Goal: Find specific page/section: Find specific page/section

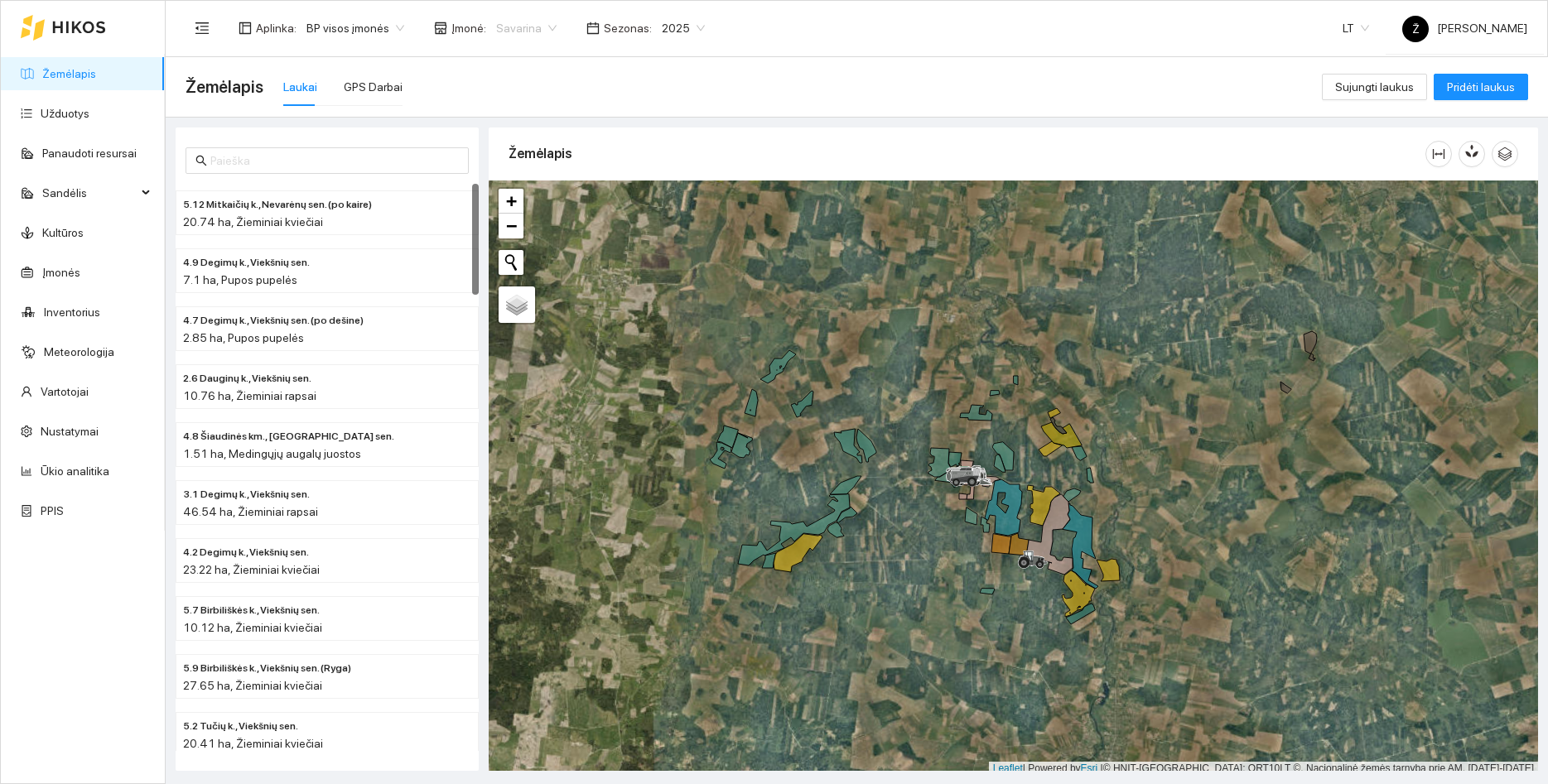
click at [529, 29] on span "Savarina" at bounding box center [526, 28] width 61 height 25
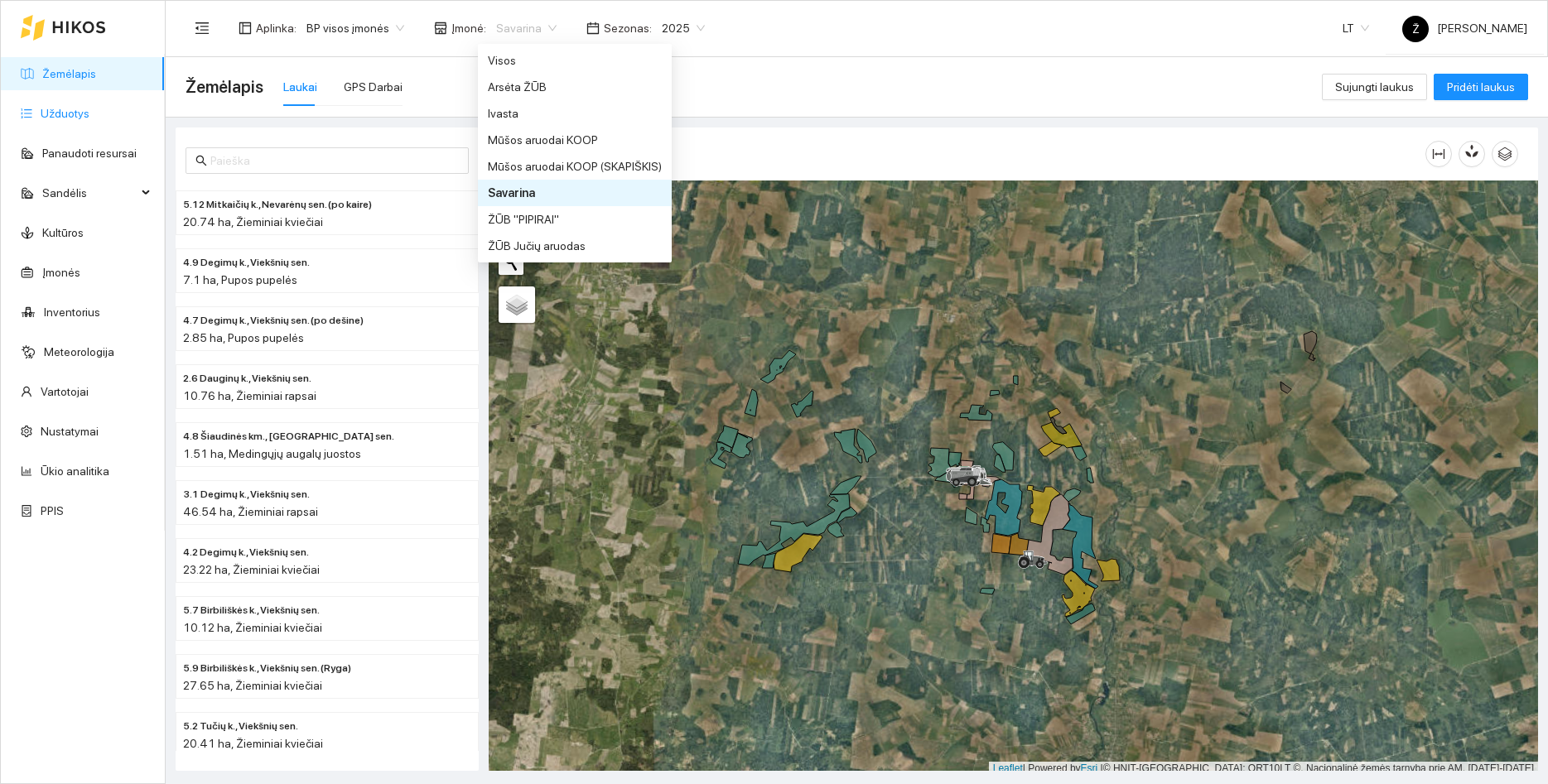
click at [89, 107] on link "Užduotys" at bounding box center [65, 113] width 49 height 13
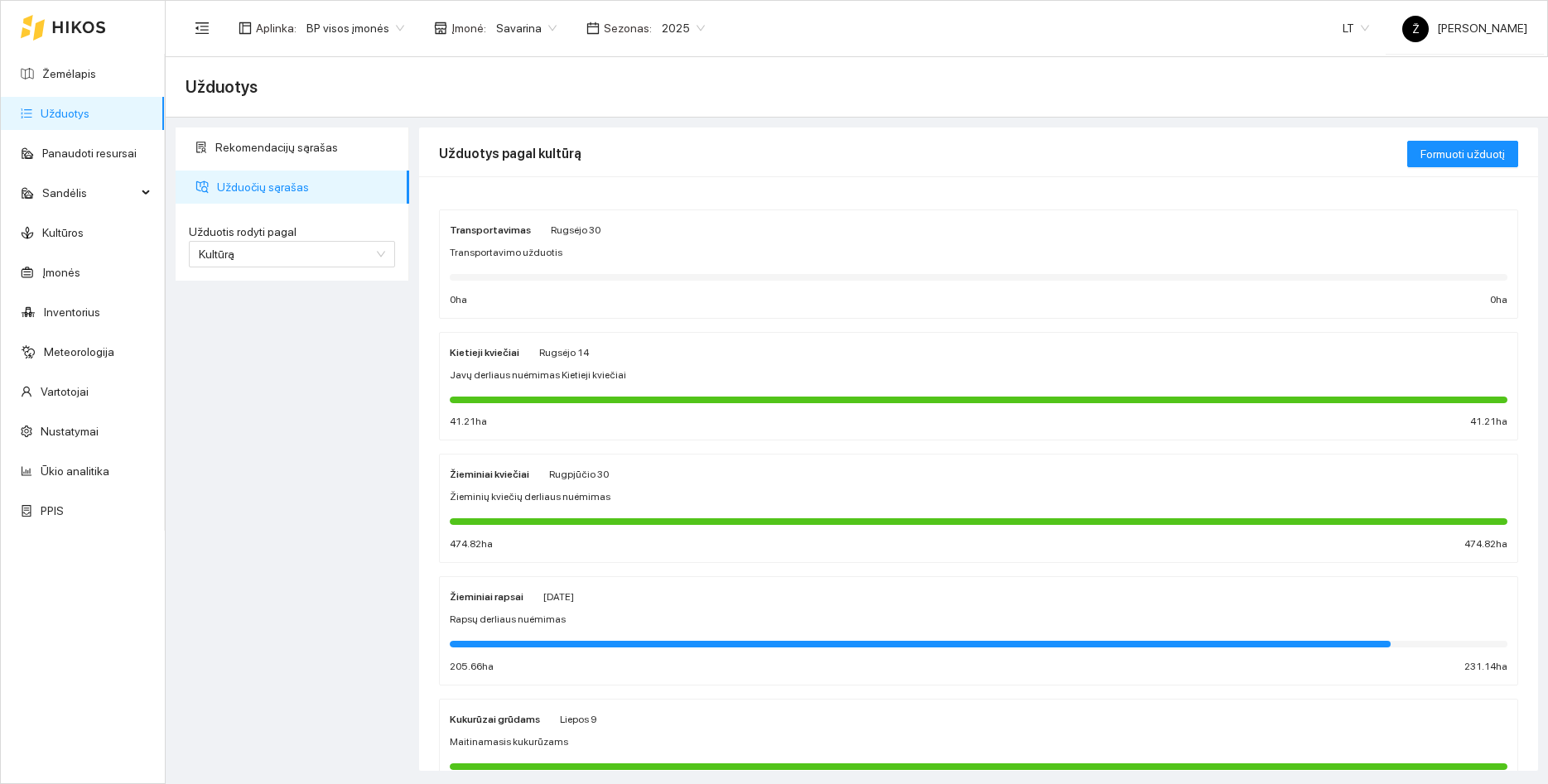
click at [634, 486] on div "Žieminiai kviečiai [DATE] Žieminių kviečių derliaus nuėmimas 474.82 ha 474.82 ha" at bounding box center [978, 508] width 1057 height 87
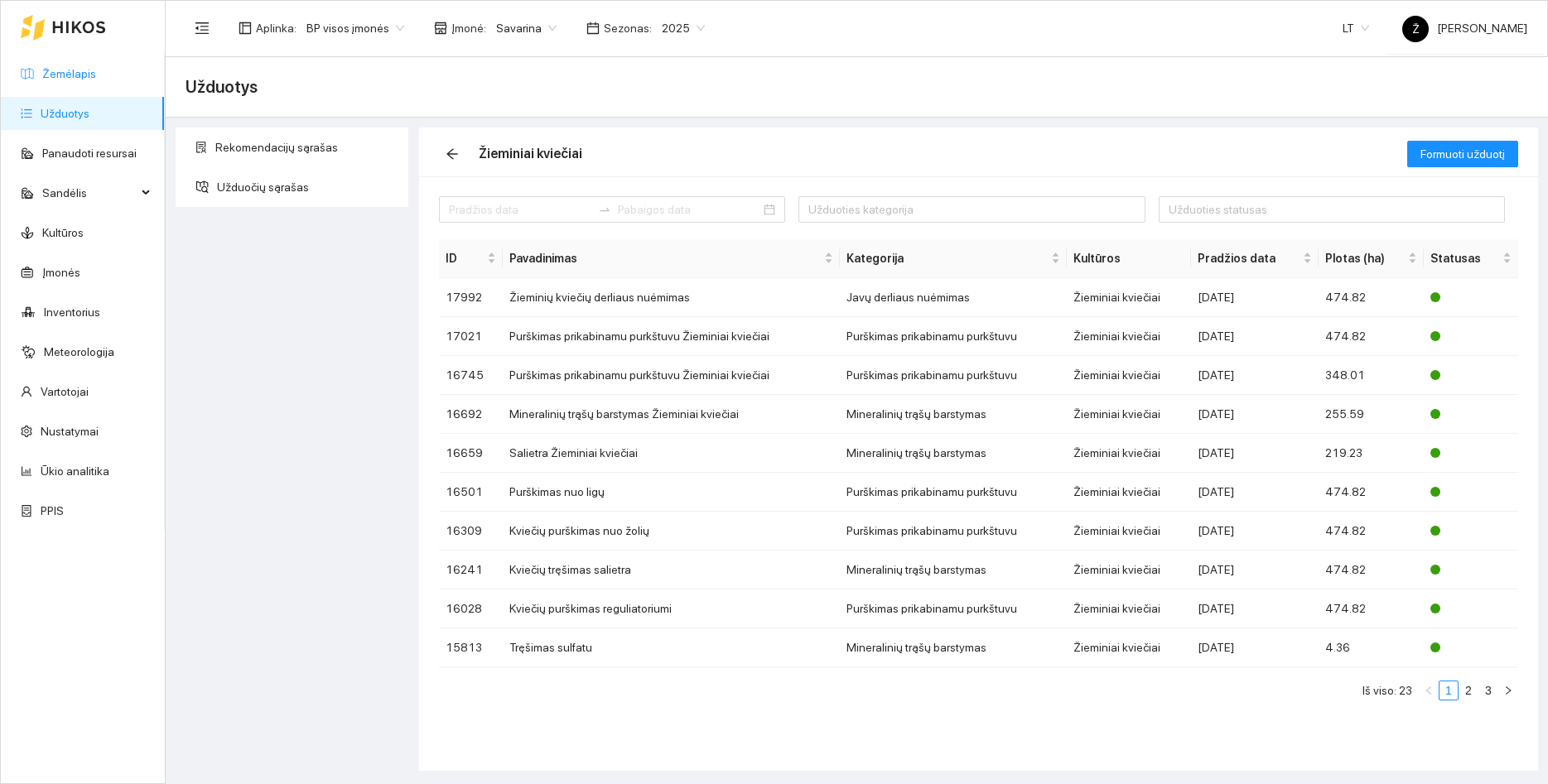
click at [93, 67] on link "Žemėlapis" at bounding box center [70, 73] width 54 height 13
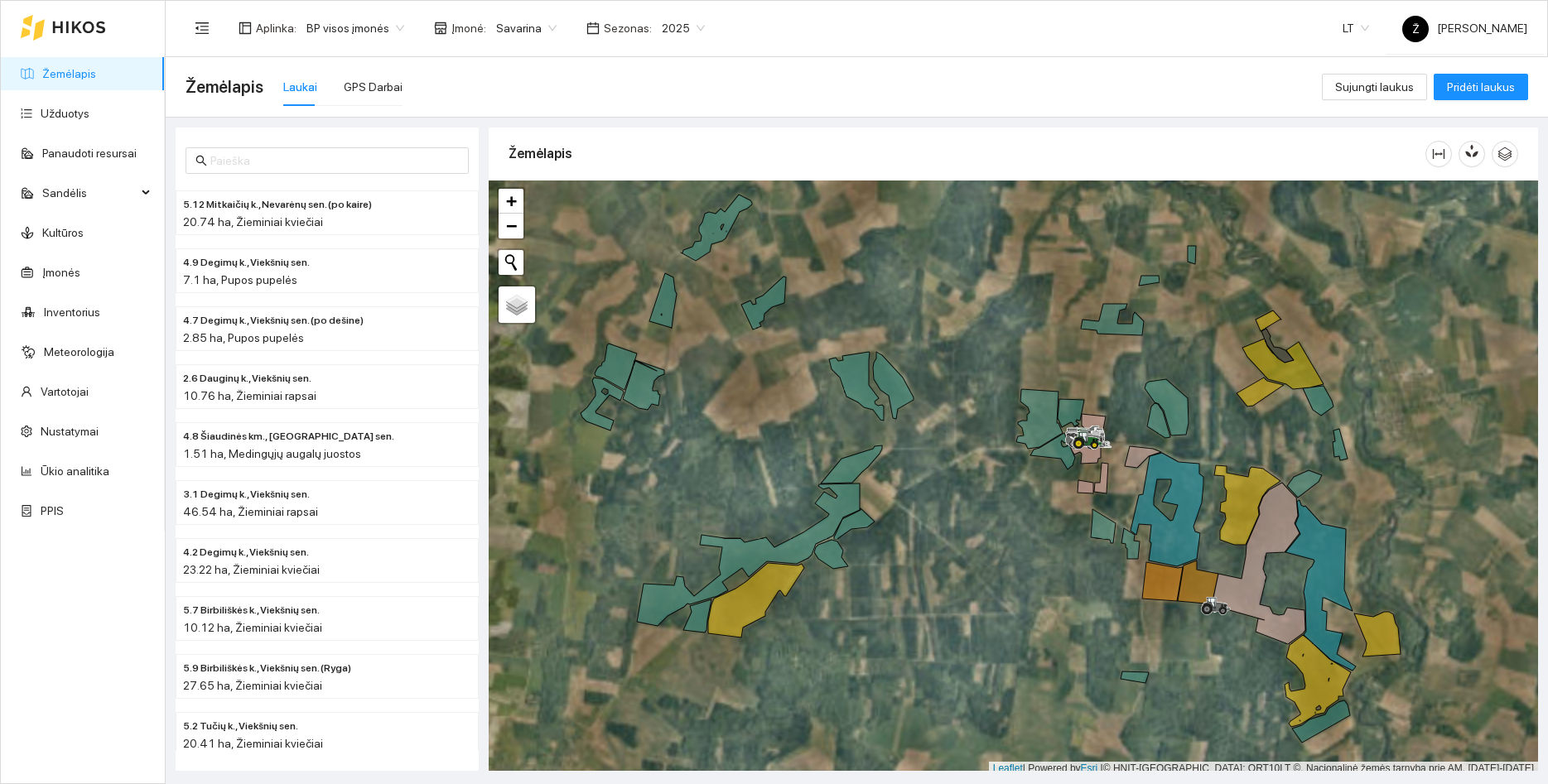
drag, startPoint x: 783, startPoint y: 342, endPoint x: 926, endPoint y: 287, distance: 153.2
click at [926, 287] on div at bounding box center [1013, 478] width 1050 height 595
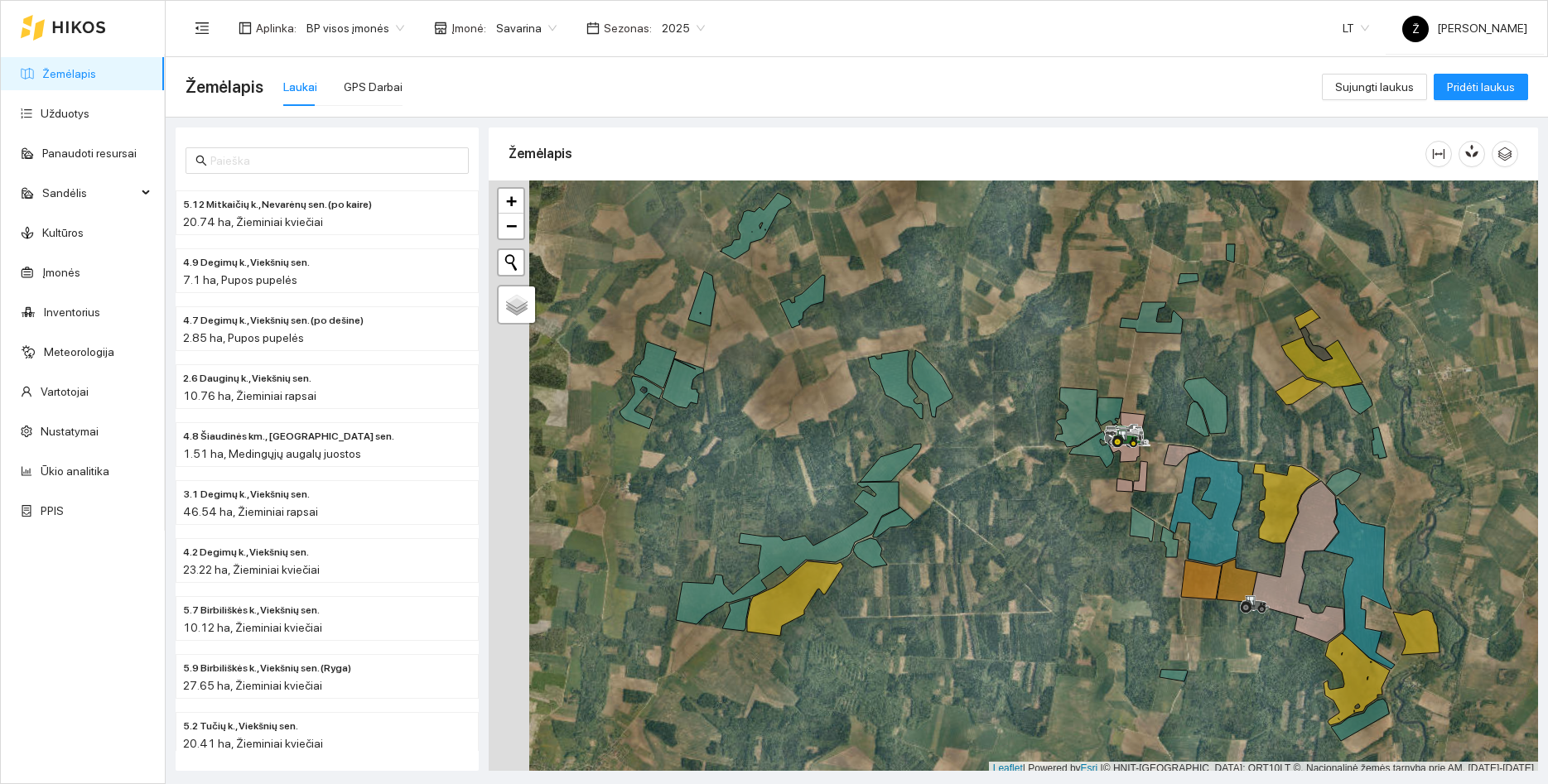
drag, startPoint x: 1360, startPoint y: 329, endPoint x: 1401, endPoint y: 327, distance: 41.0
click at [1401, 327] on div at bounding box center [1013, 478] width 1050 height 595
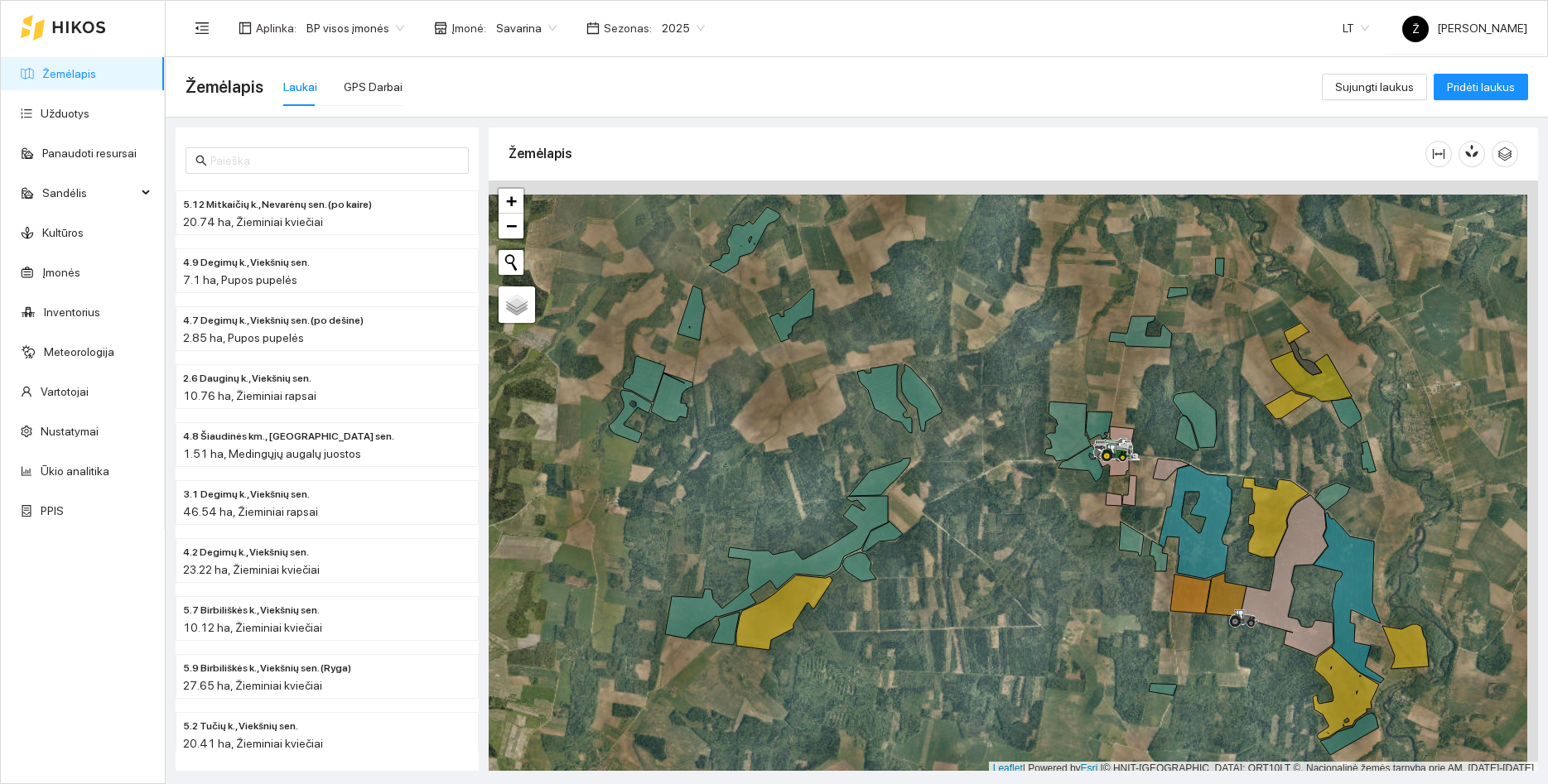
drag, startPoint x: 1055, startPoint y: 337, endPoint x: 1056, endPoint y: 346, distance: 9.1
click at [1056, 346] on div at bounding box center [1013, 478] width 1050 height 595
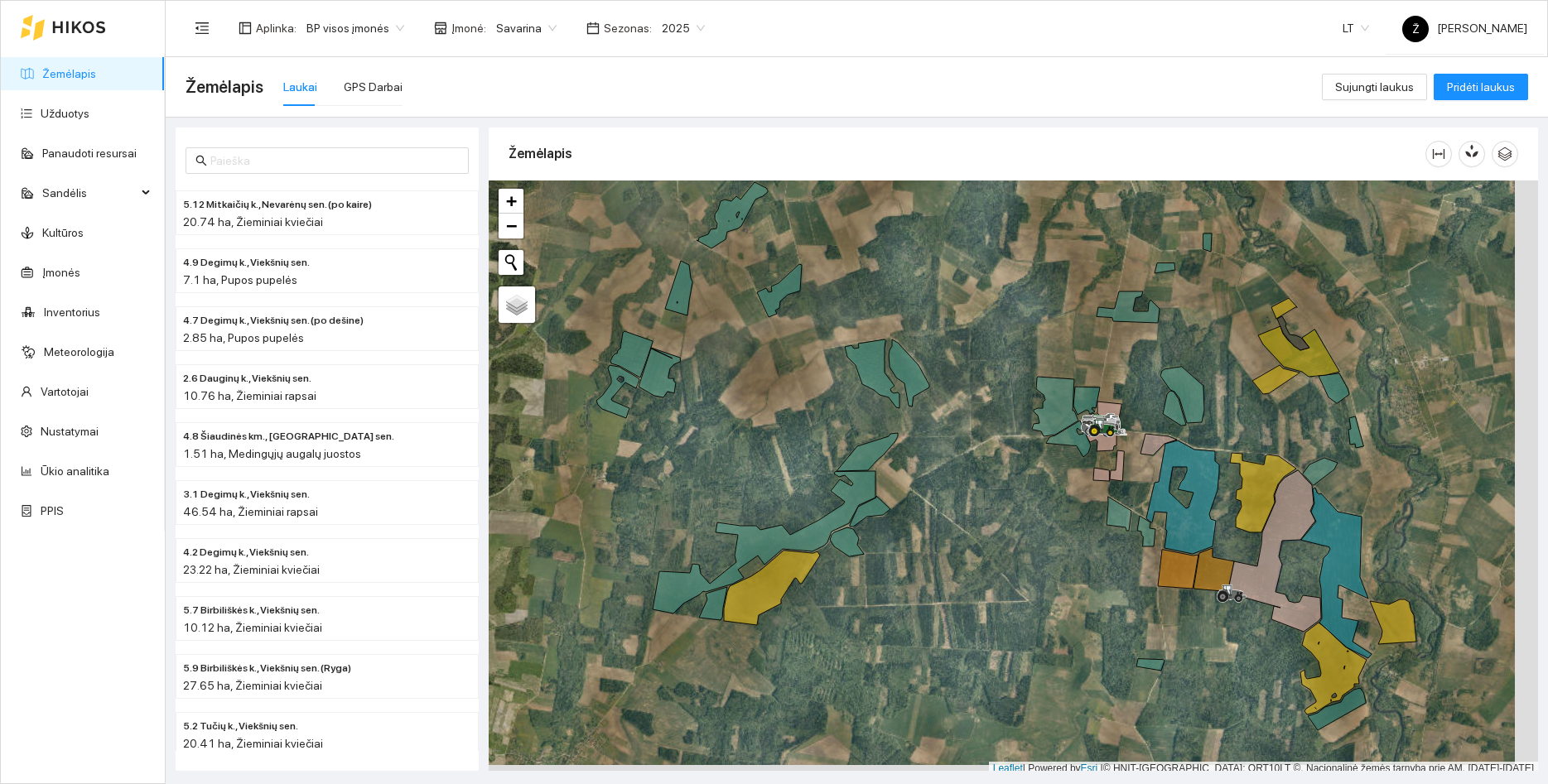
drag, startPoint x: 1051, startPoint y: 347, endPoint x: 1038, endPoint y: 323, distance: 27.3
click at [1038, 323] on div at bounding box center [1013, 478] width 1050 height 595
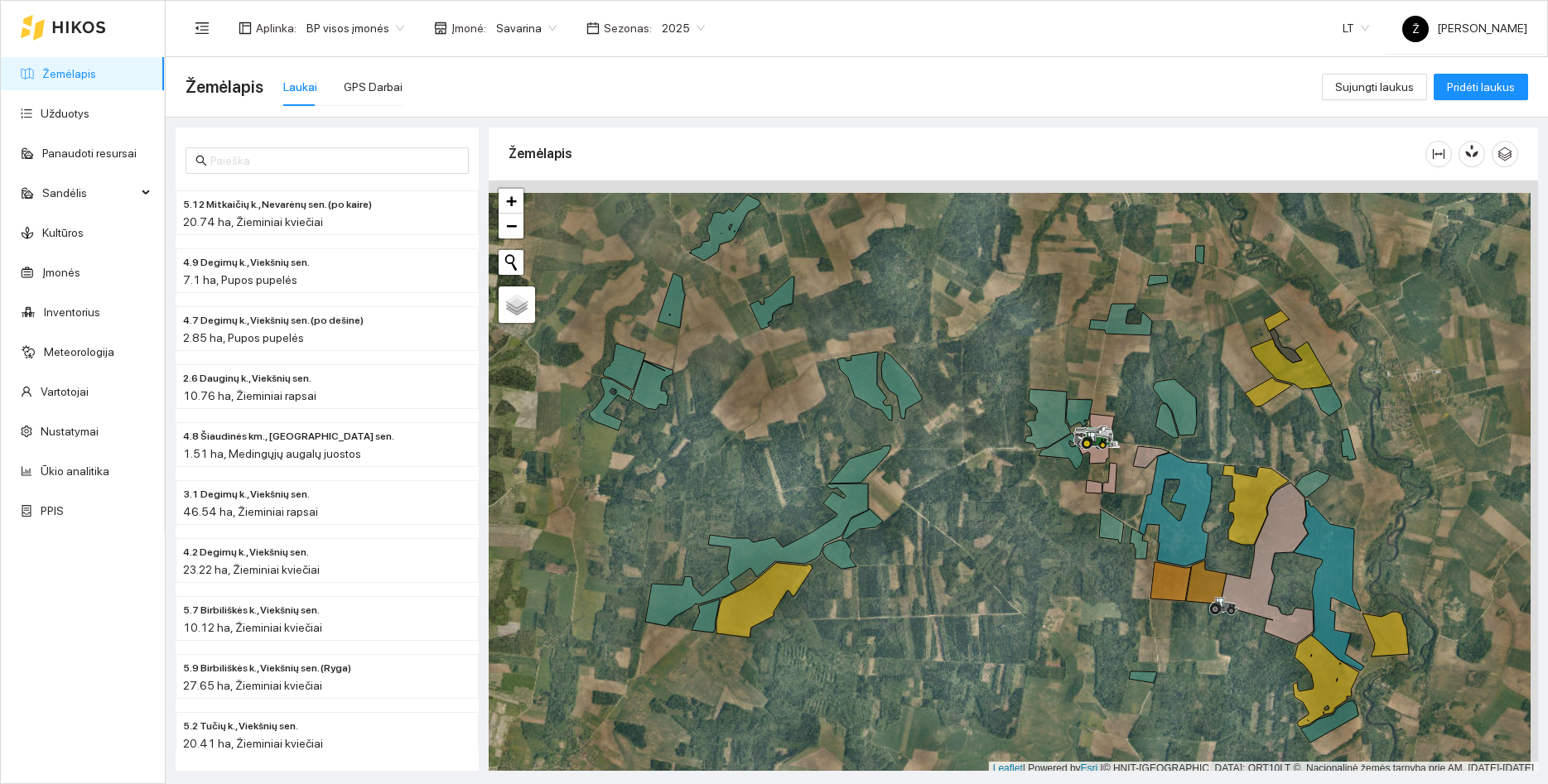
drag, startPoint x: 1038, startPoint y: 323, endPoint x: 1031, endPoint y: 335, distance: 13.9
click at [1031, 335] on div at bounding box center [1013, 478] width 1050 height 595
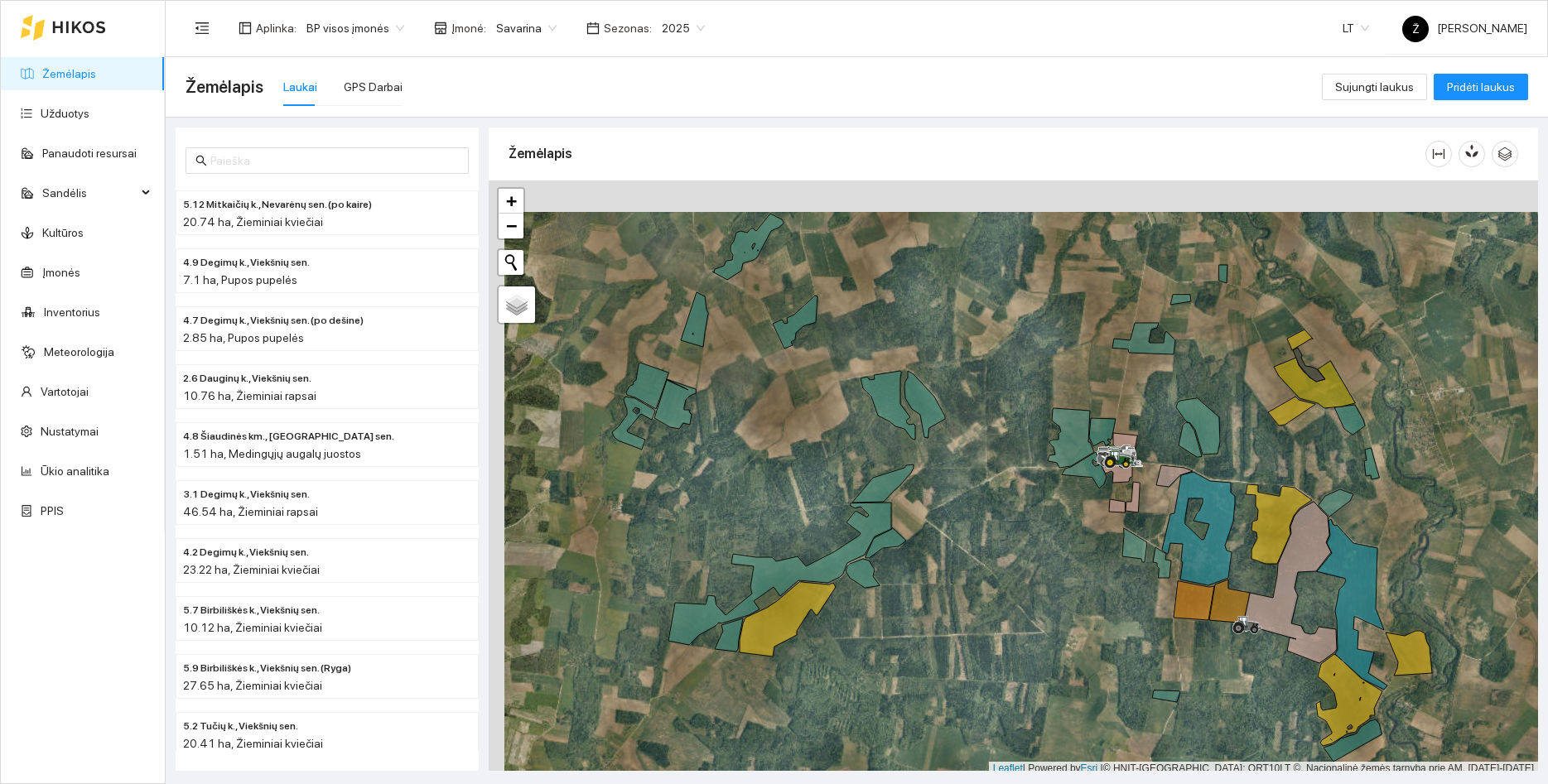
drag, startPoint x: 1031, startPoint y: 335, endPoint x: 1054, endPoint y: 354, distance: 29.8
click at [1054, 354] on div at bounding box center [1013, 478] width 1050 height 595
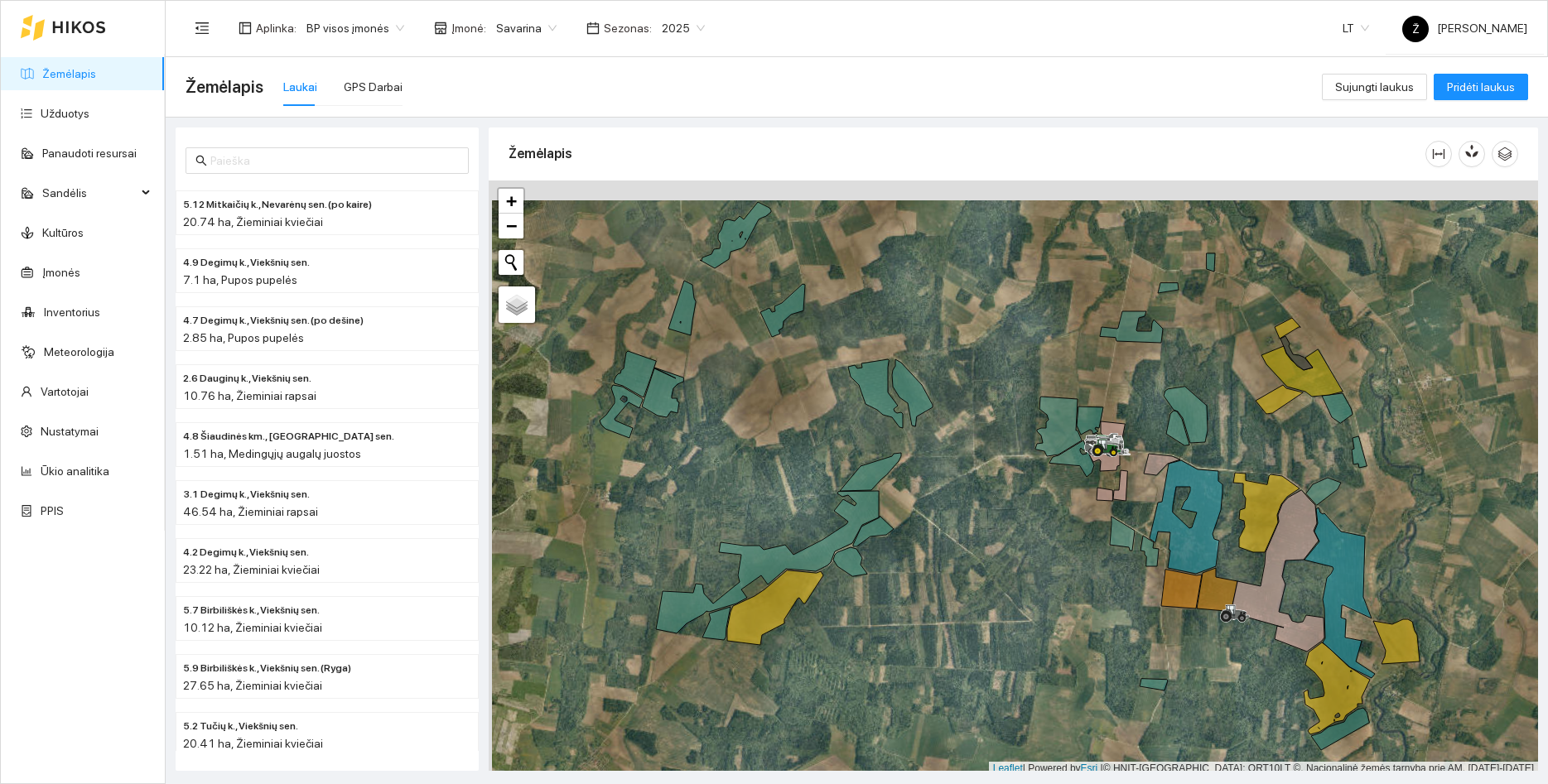
drag, startPoint x: 1054, startPoint y: 354, endPoint x: 1042, endPoint y: 342, distance: 17.0
click at [1042, 342] on div at bounding box center [1013, 478] width 1050 height 595
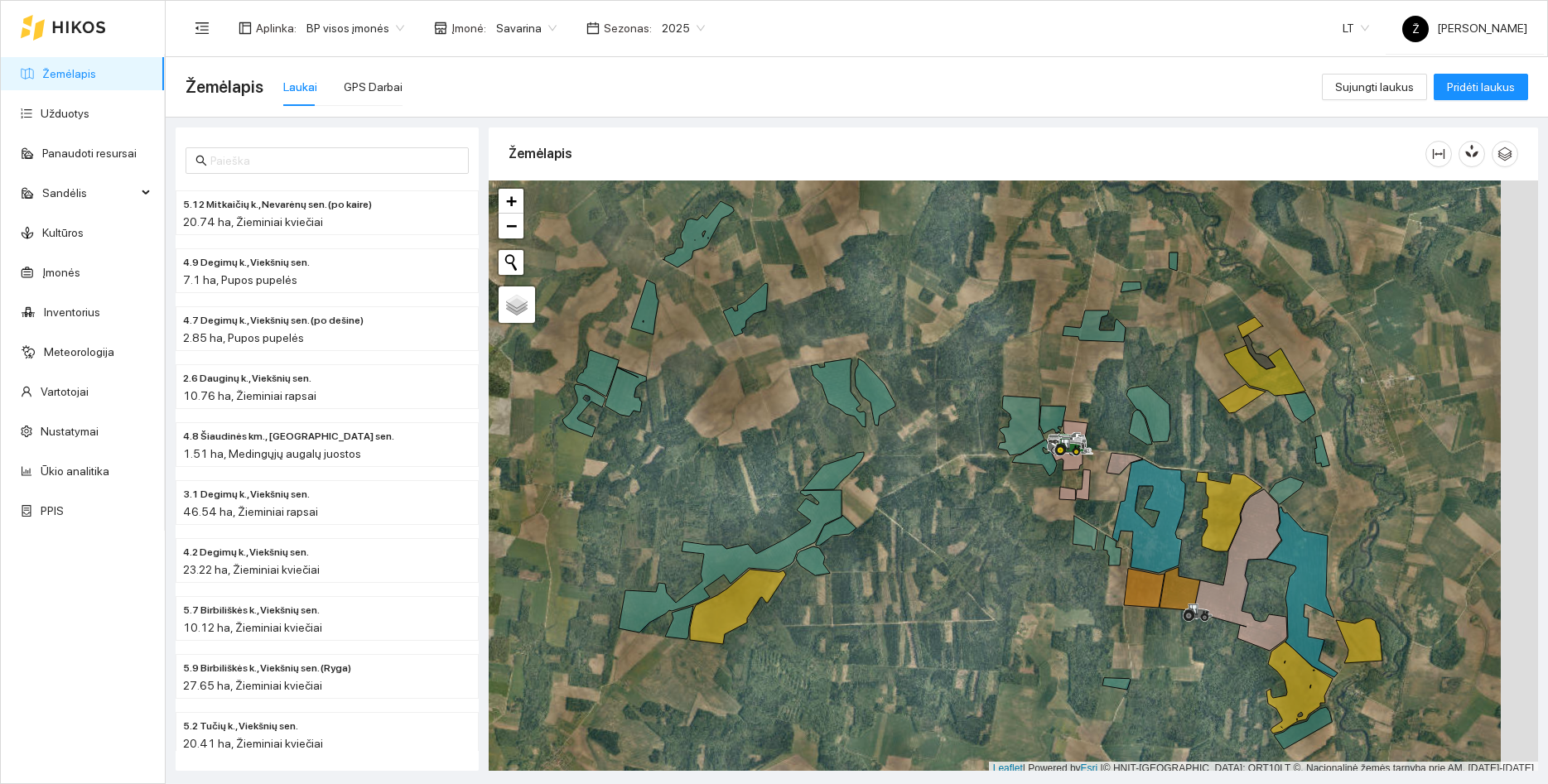
drag, startPoint x: 1218, startPoint y: 297, endPoint x: 1182, endPoint y: 296, distance: 36.0
click at [1182, 296] on div at bounding box center [1013, 478] width 1050 height 595
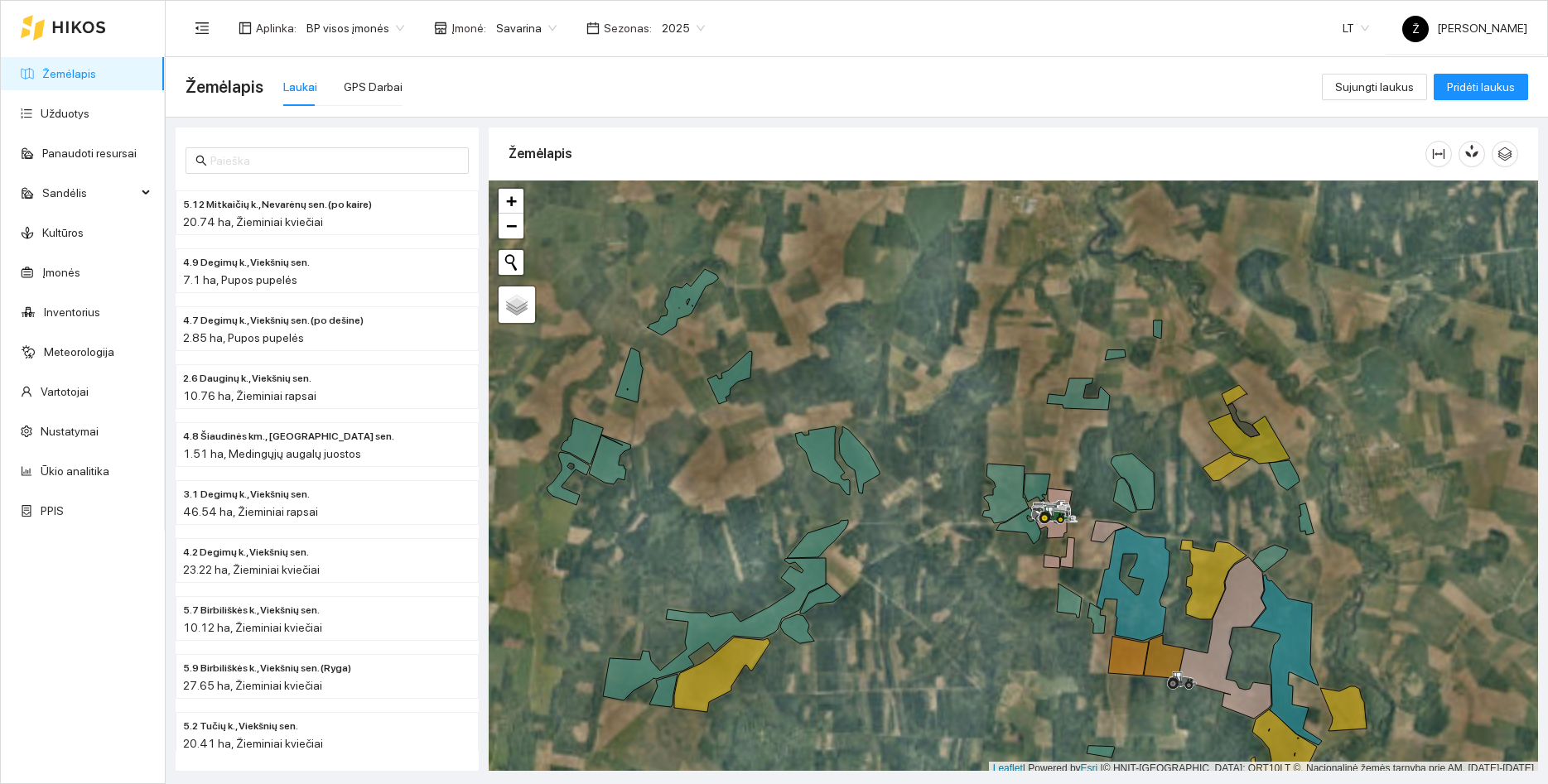
drag, startPoint x: 1012, startPoint y: 361, endPoint x: 1016, endPoint y: 340, distance: 21.4
click at [1016, 340] on div at bounding box center [1013, 478] width 1050 height 595
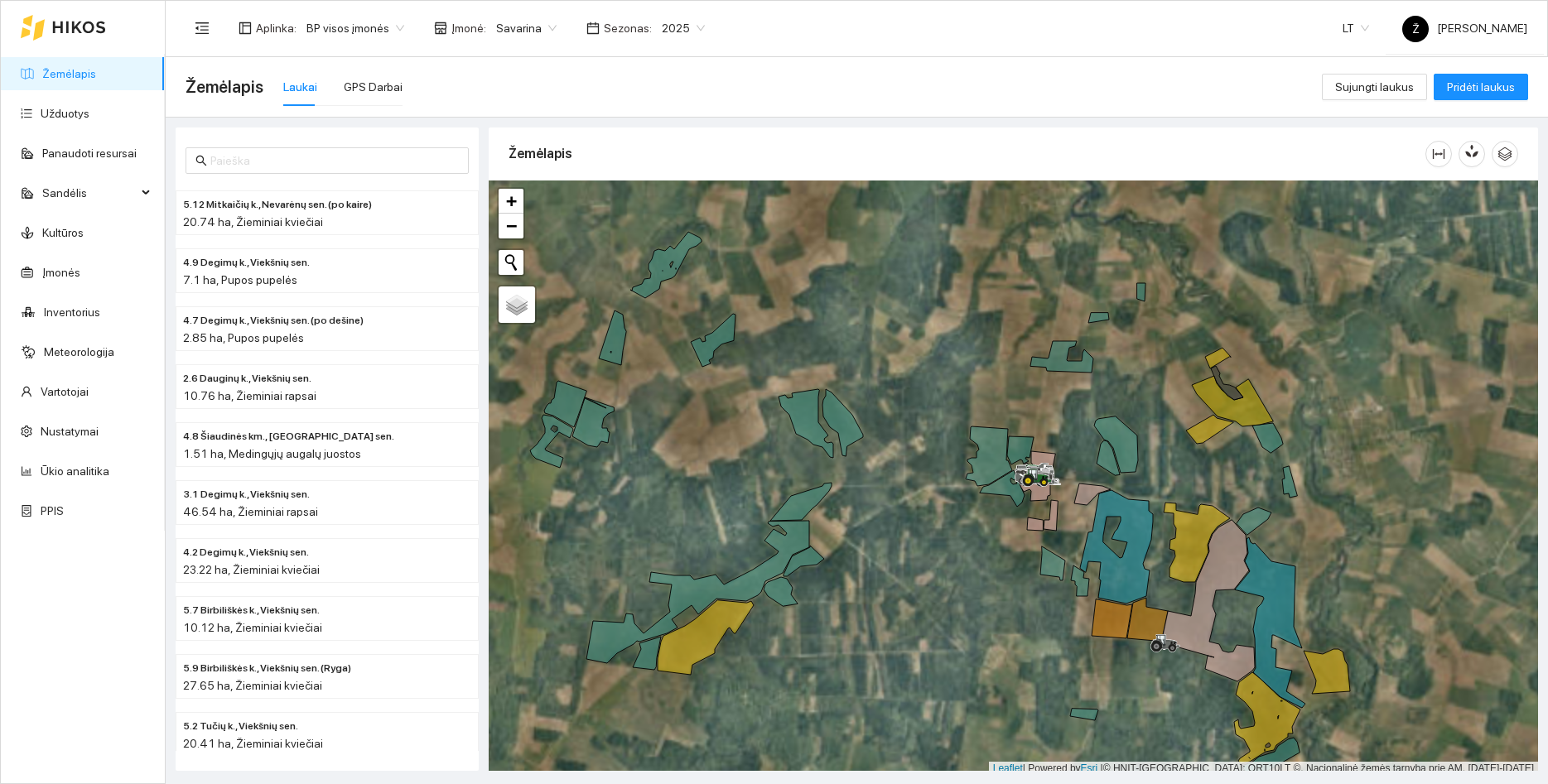
click at [987, 348] on div at bounding box center [1013, 478] width 1050 height 595
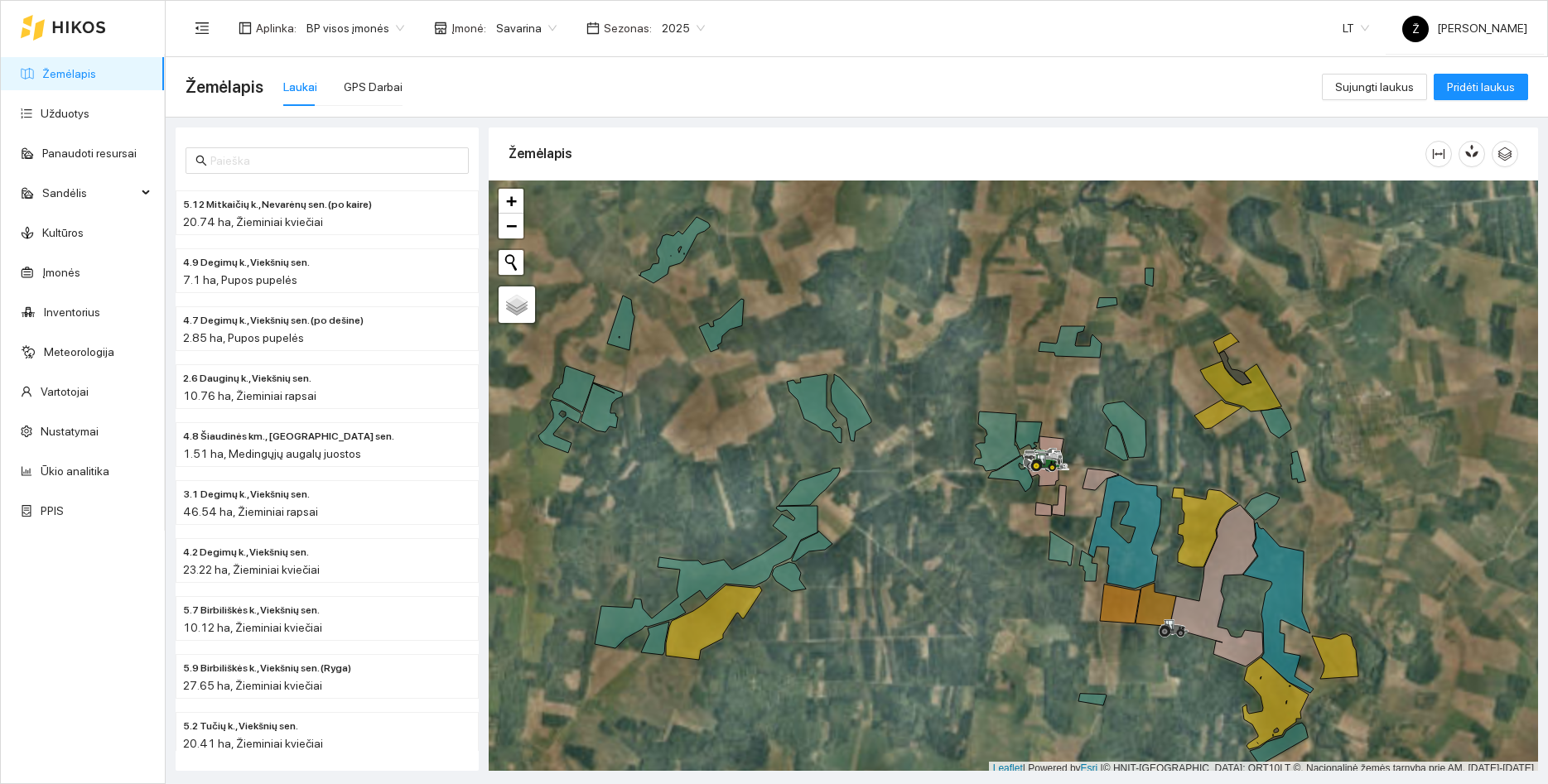
drag, startPoint x: 971, startPoint y: 366, endPoint x: 972, endPoint y: 347, distance: 19.0
click at [972, 347] on div at bounding box center [1013, 478] width 1050 height 595
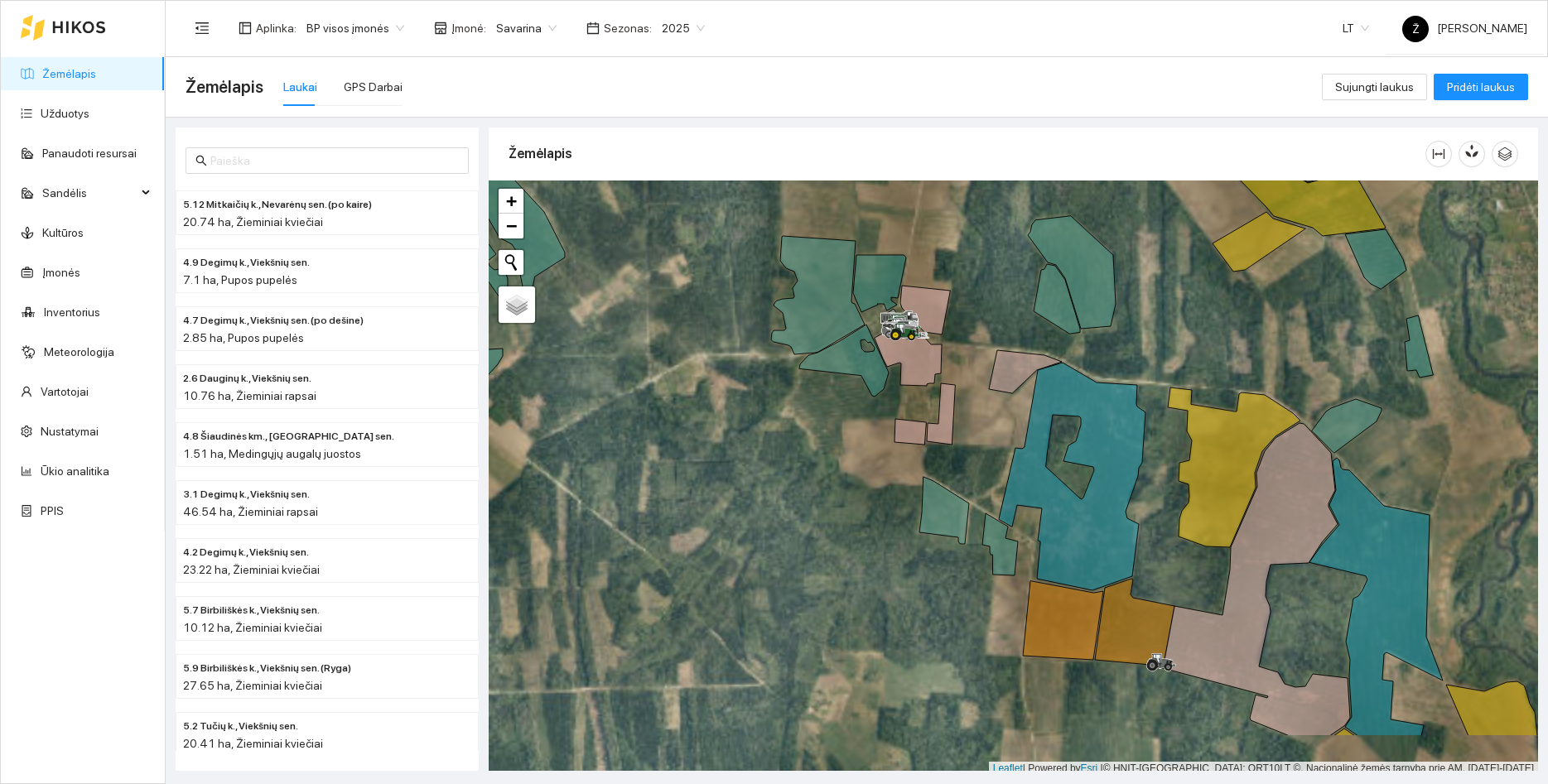
drag, startPoint x: 1164, startPoint y: 449, endPoint x: 1043, endPoint y: 309, distance: 185.0
click at [1045, 311] on div at bounding box center [1013, 478] width 1050 height 595
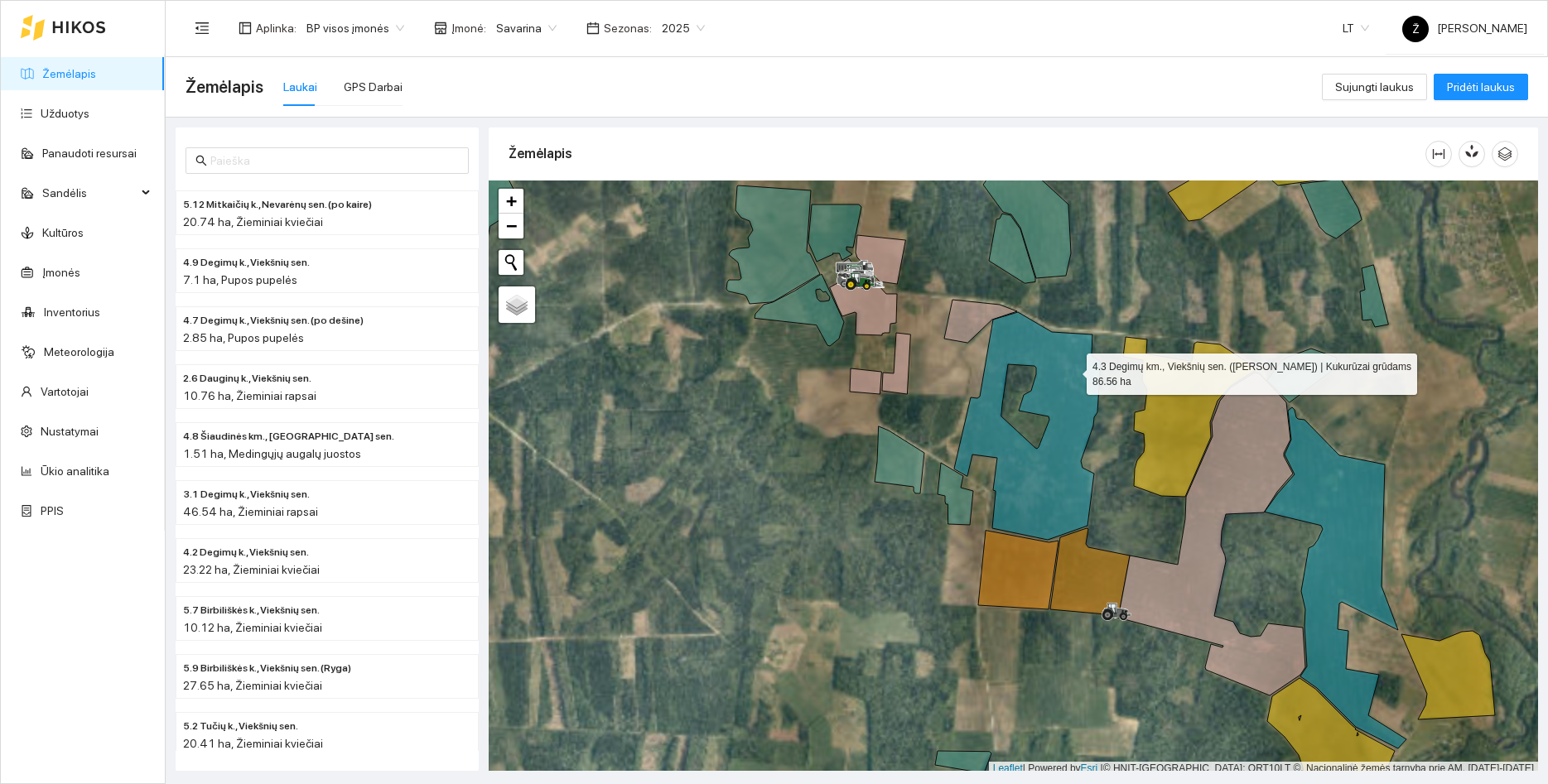
click at [1071, 370] on icon at bounding box center [1028, 425] width 147 height 227
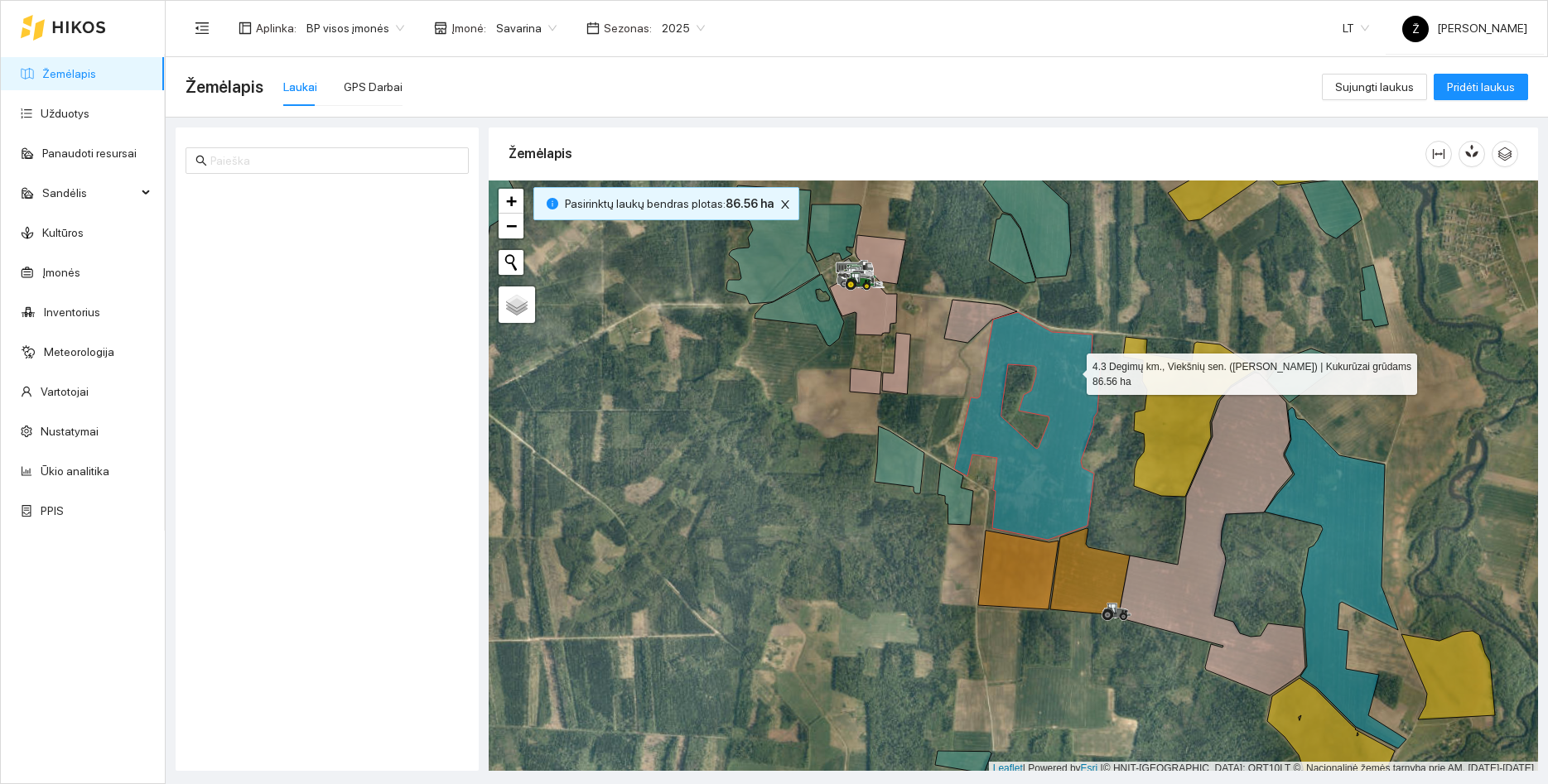
scroll to position [2325, 0]
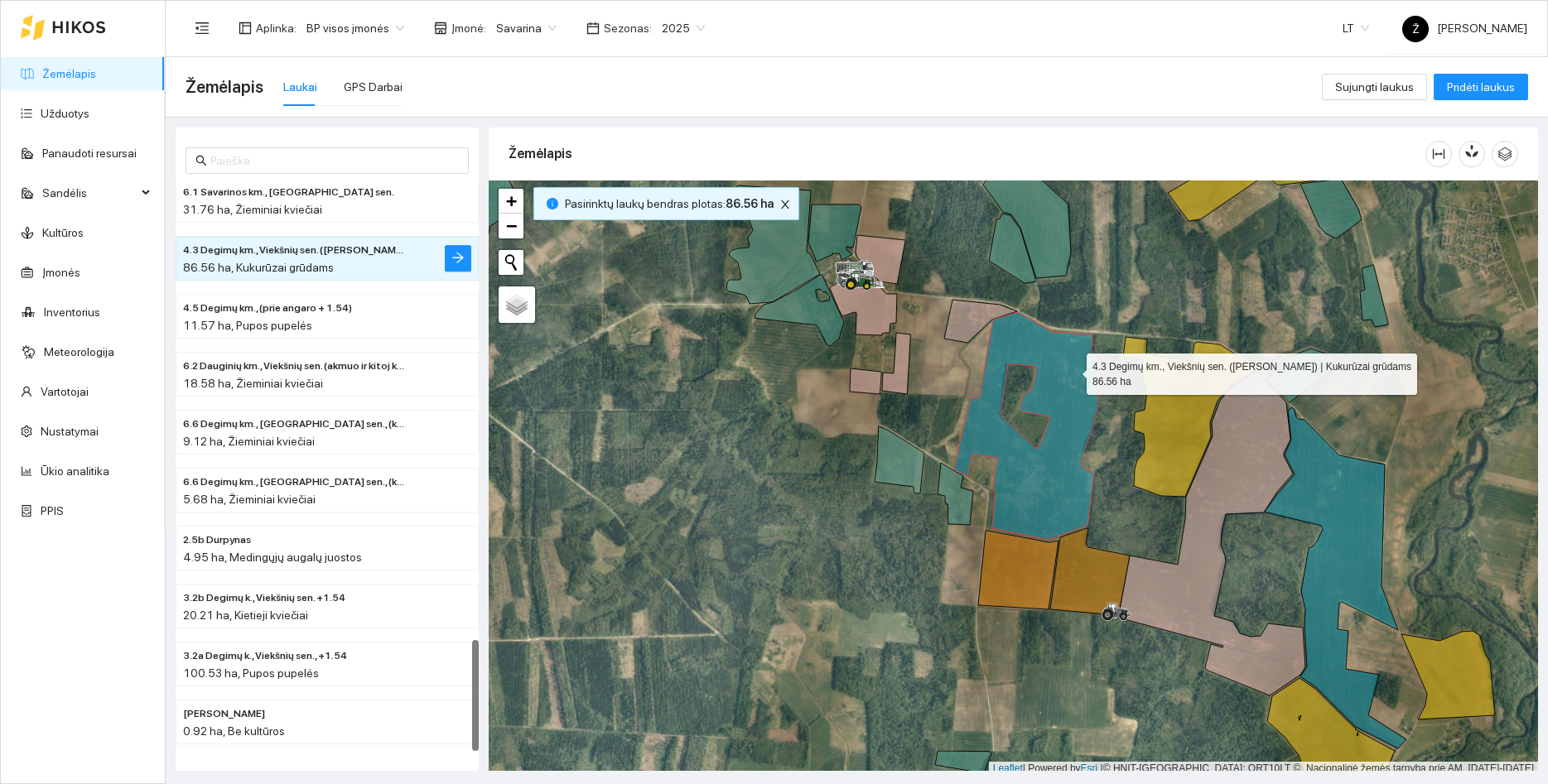
click at [1070, 371] on icon at bounding box center [1028, 425] width 147 height 227
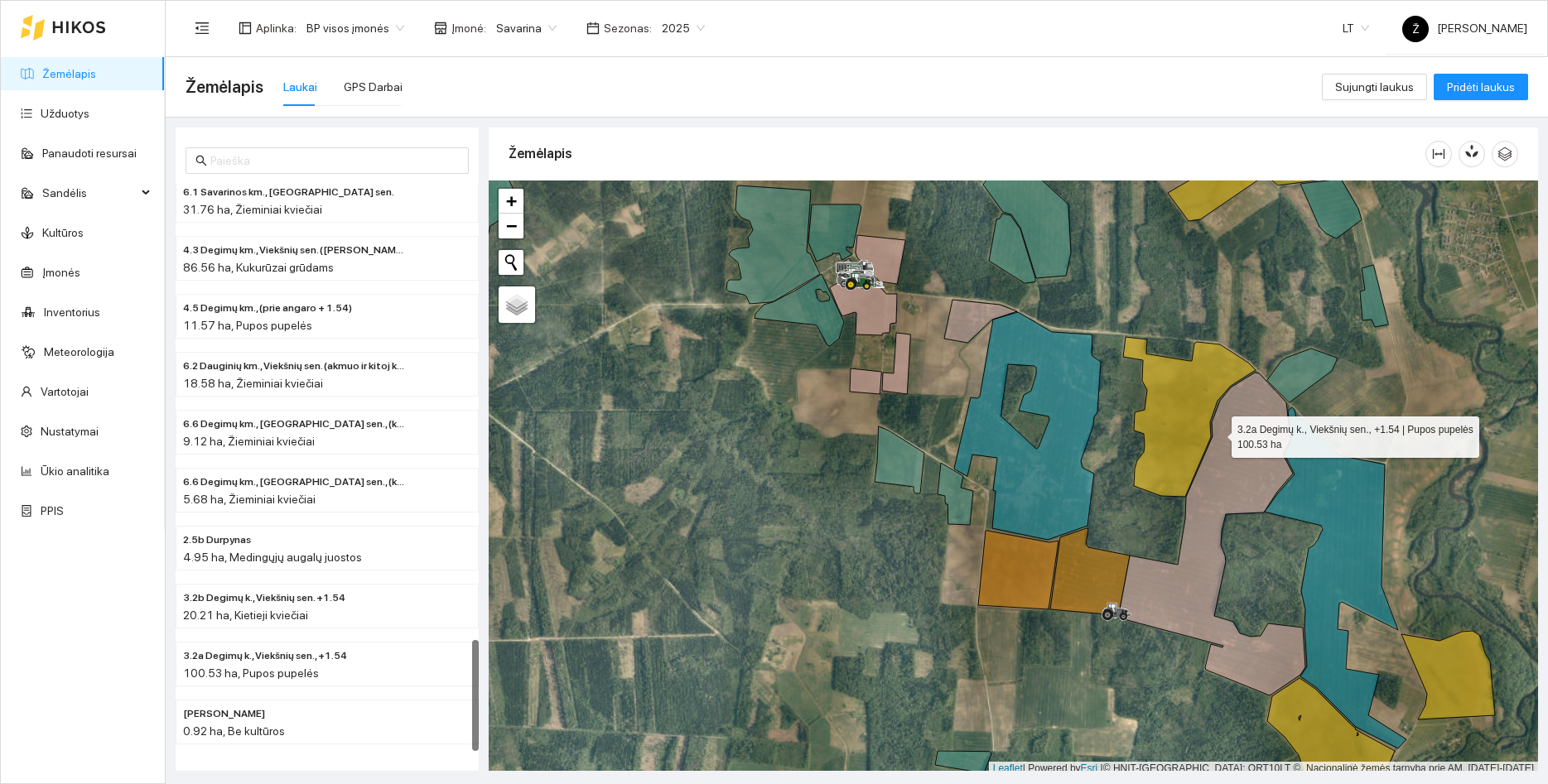
click at [1224, 435] on icon at bounding box center [1211, 533] width 188 height 323
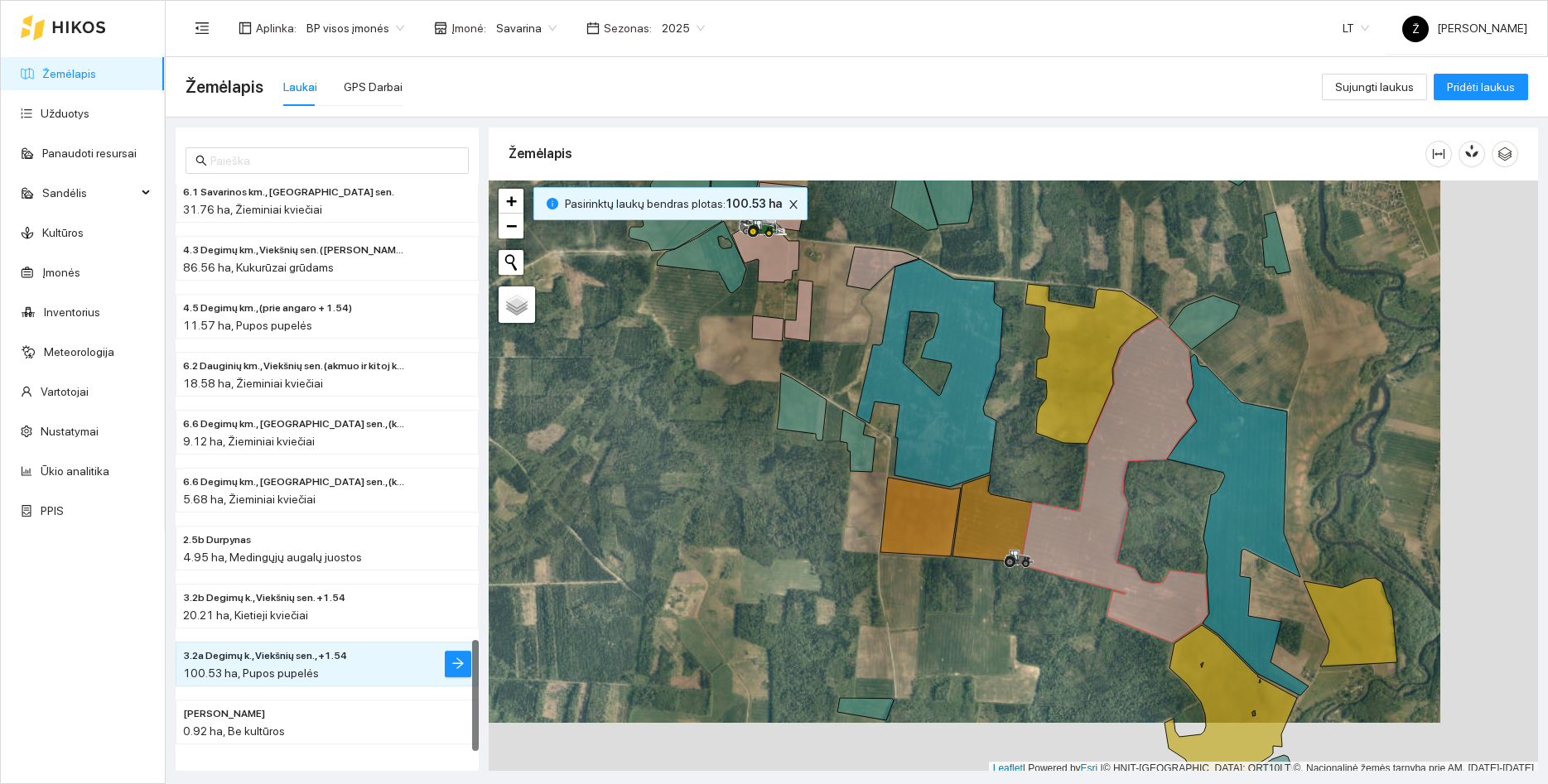
drag, startPoint x: 1170, startPoint y: 299, endPoint x: 1119, endPoint y: 276, distance: 55.9
click at [1122, 274] on div at bounding box center [1013, 478] width 1050 height 595
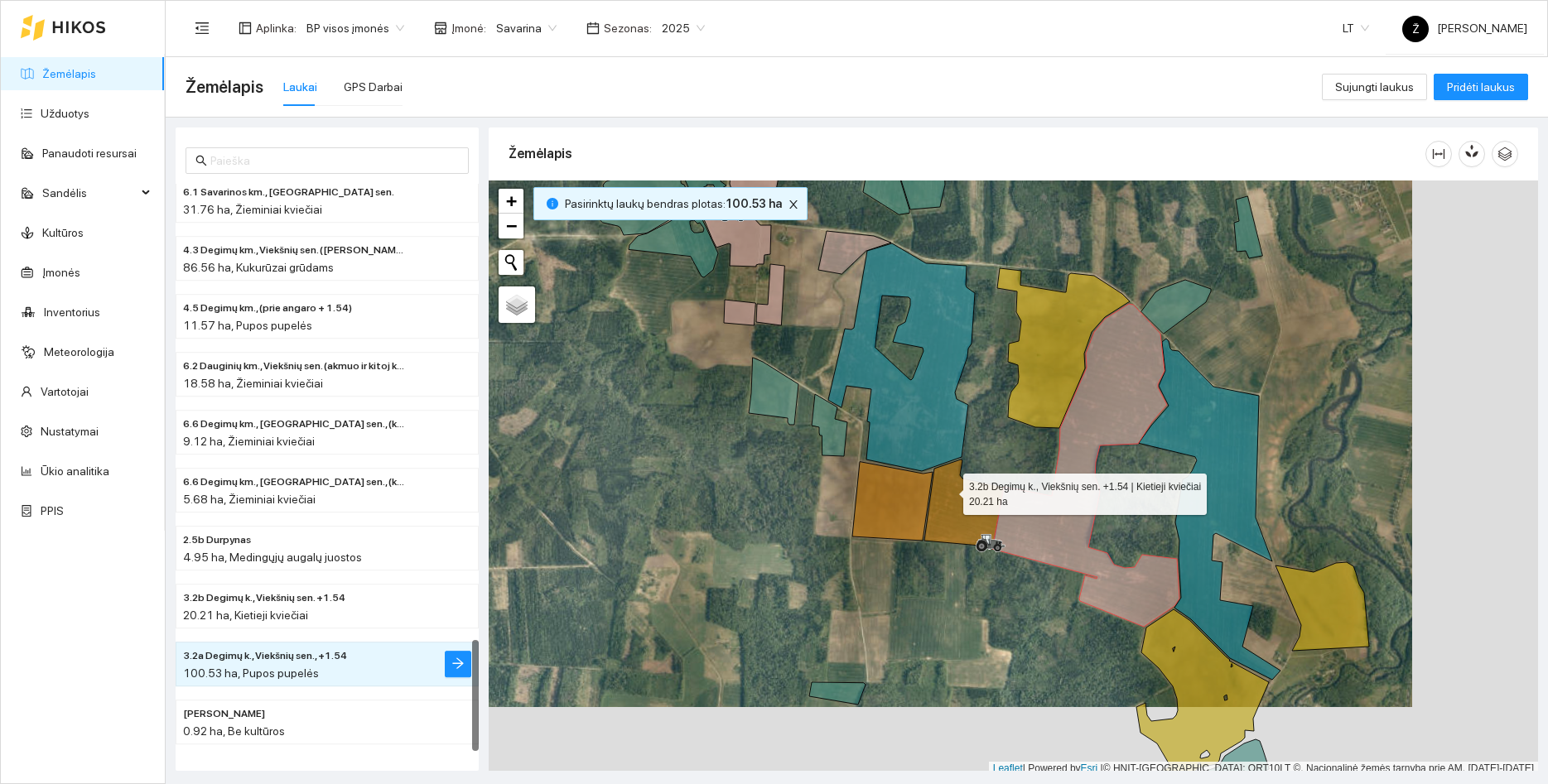
click at [948, 490] on icon at bounding box center [964, 504] width 79 height 89
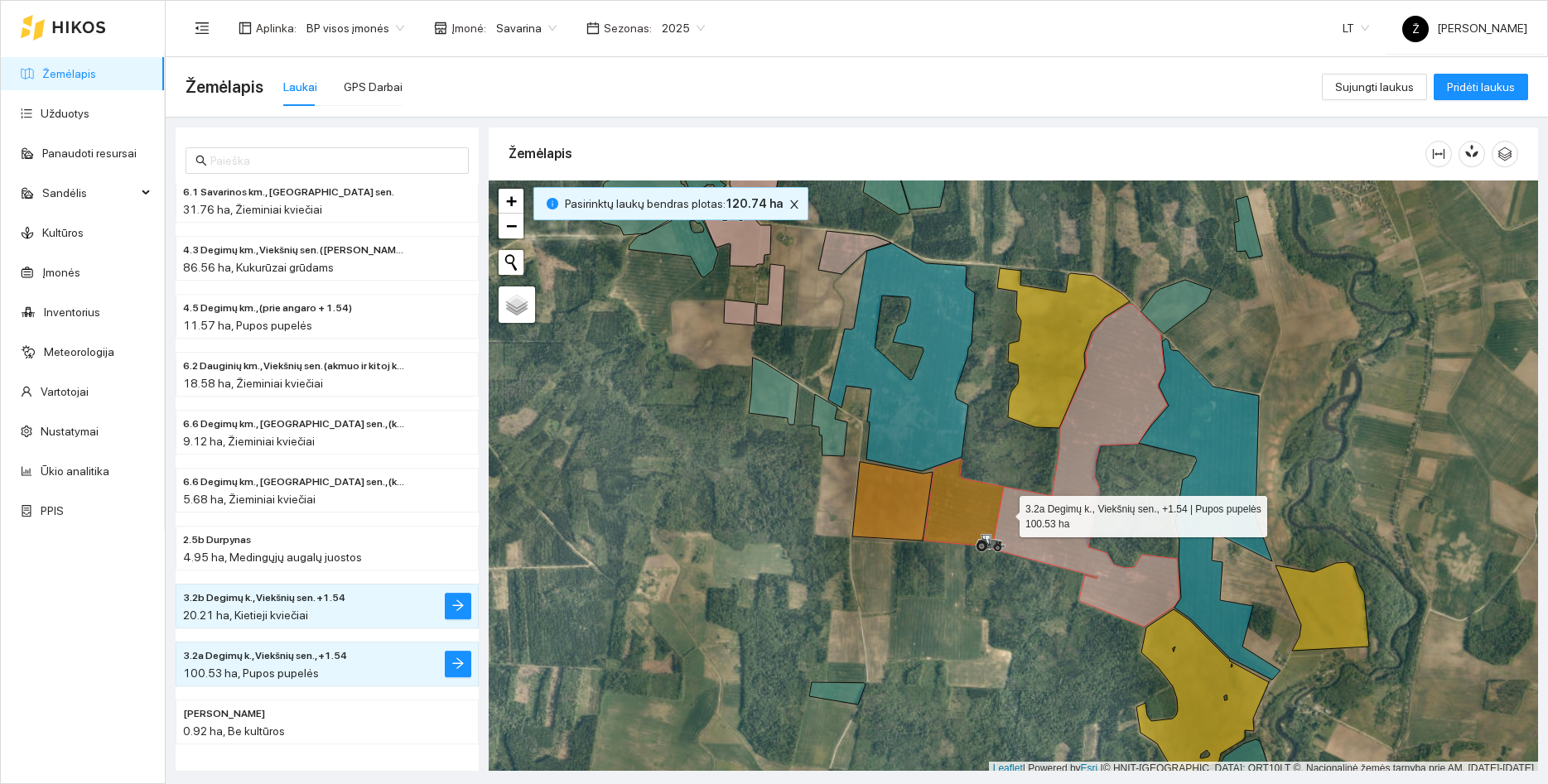
click at [983, 512] on icon at bounding box center [964, 504] width 79 height 89
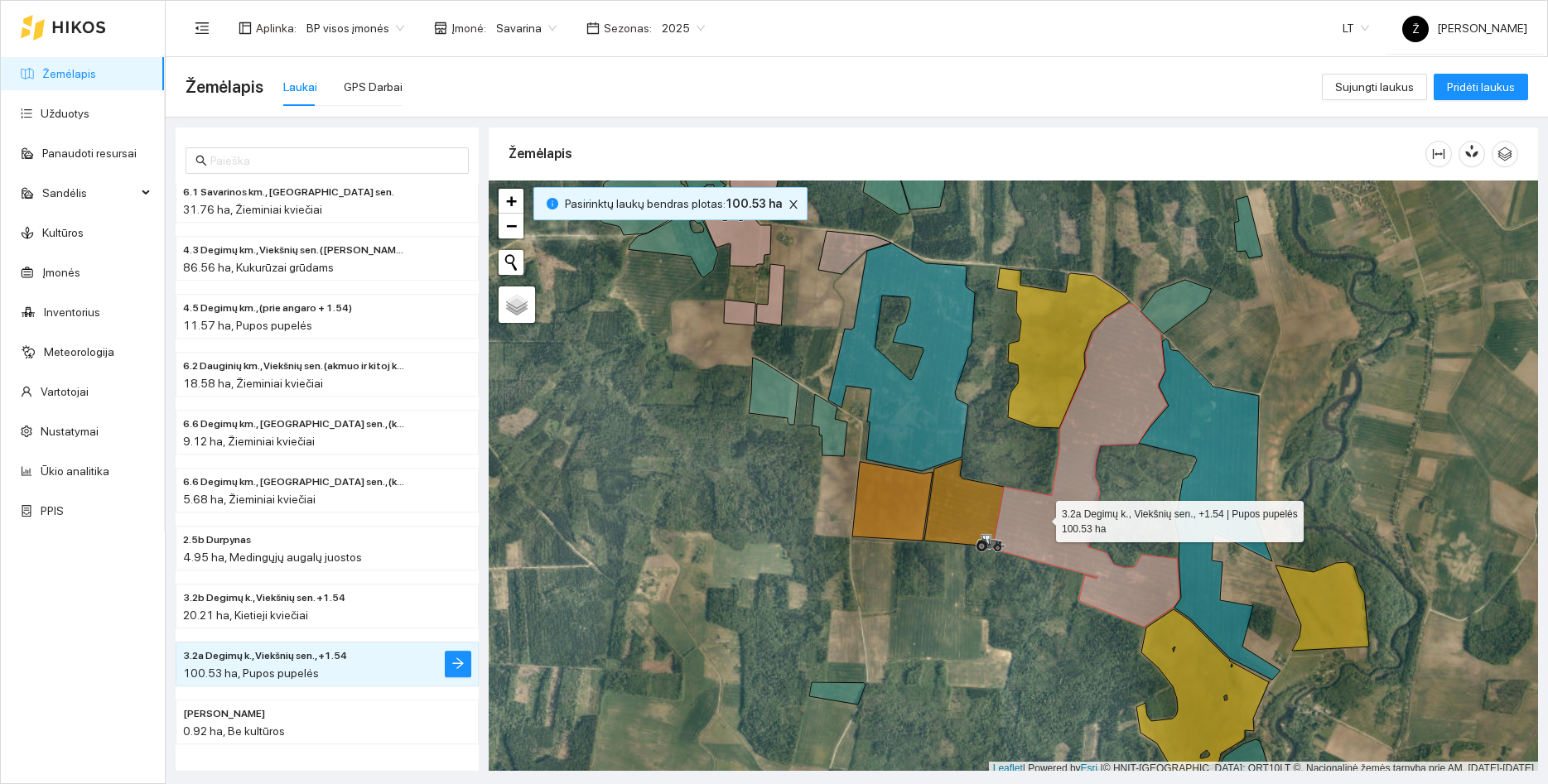
click at [1042, 517] on icon at bounding box center [1085, 464] width 188 height 323
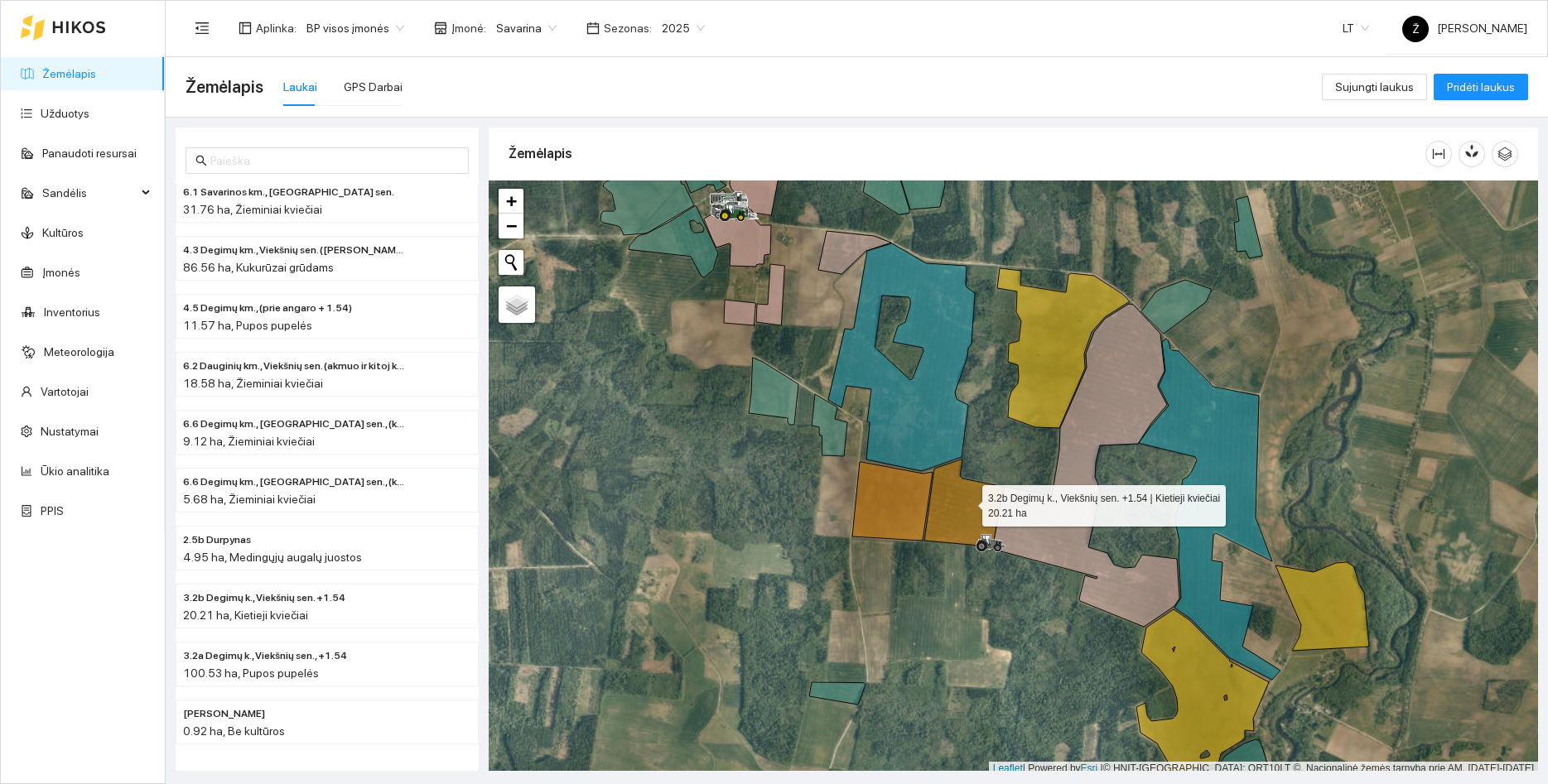
click at [967, 502] on icon at bounding box center [964, 504] width 79 height 89
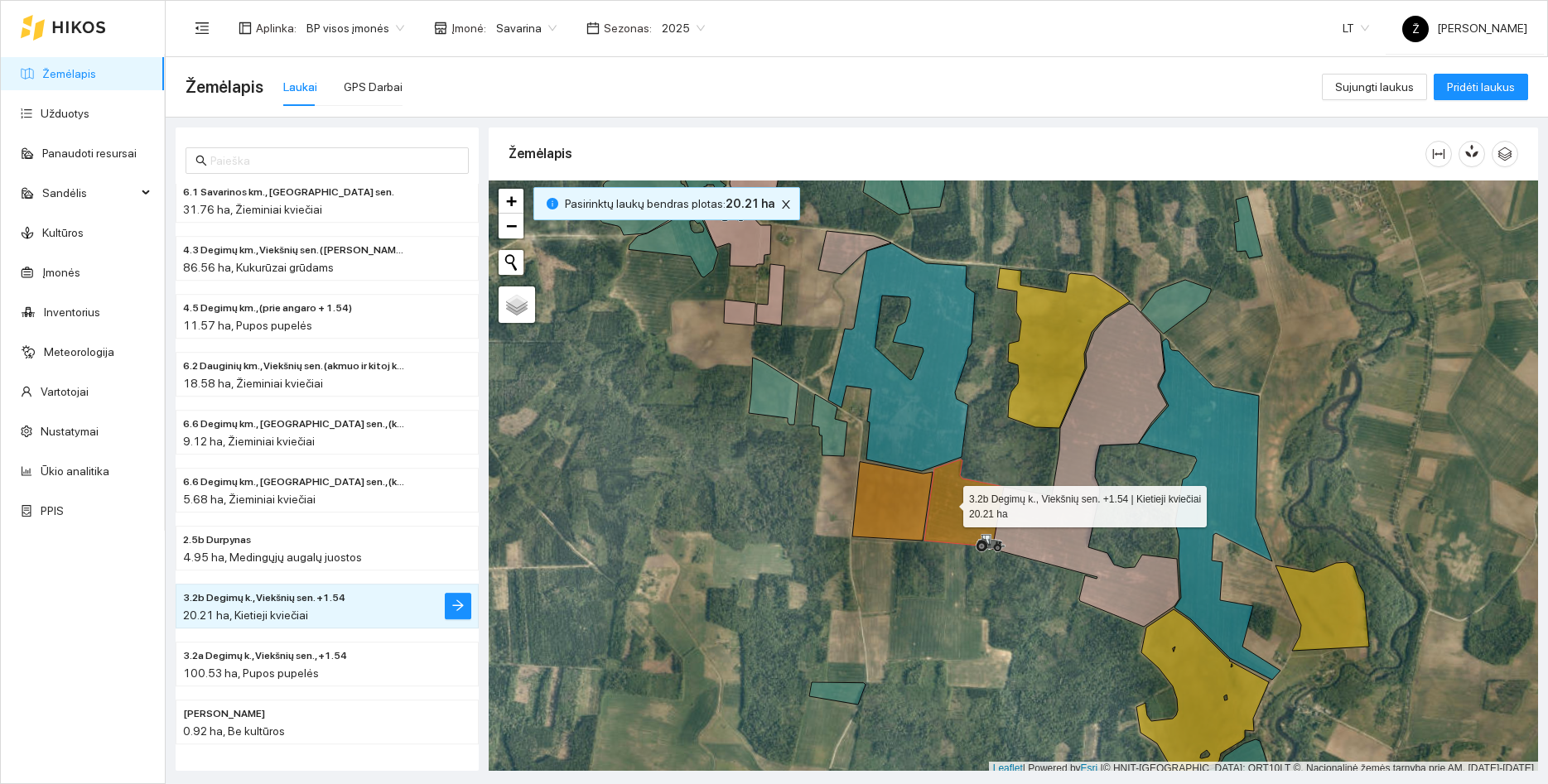
click at [962, 502] on icon at bounding box center [964, 504] width 79 height 89
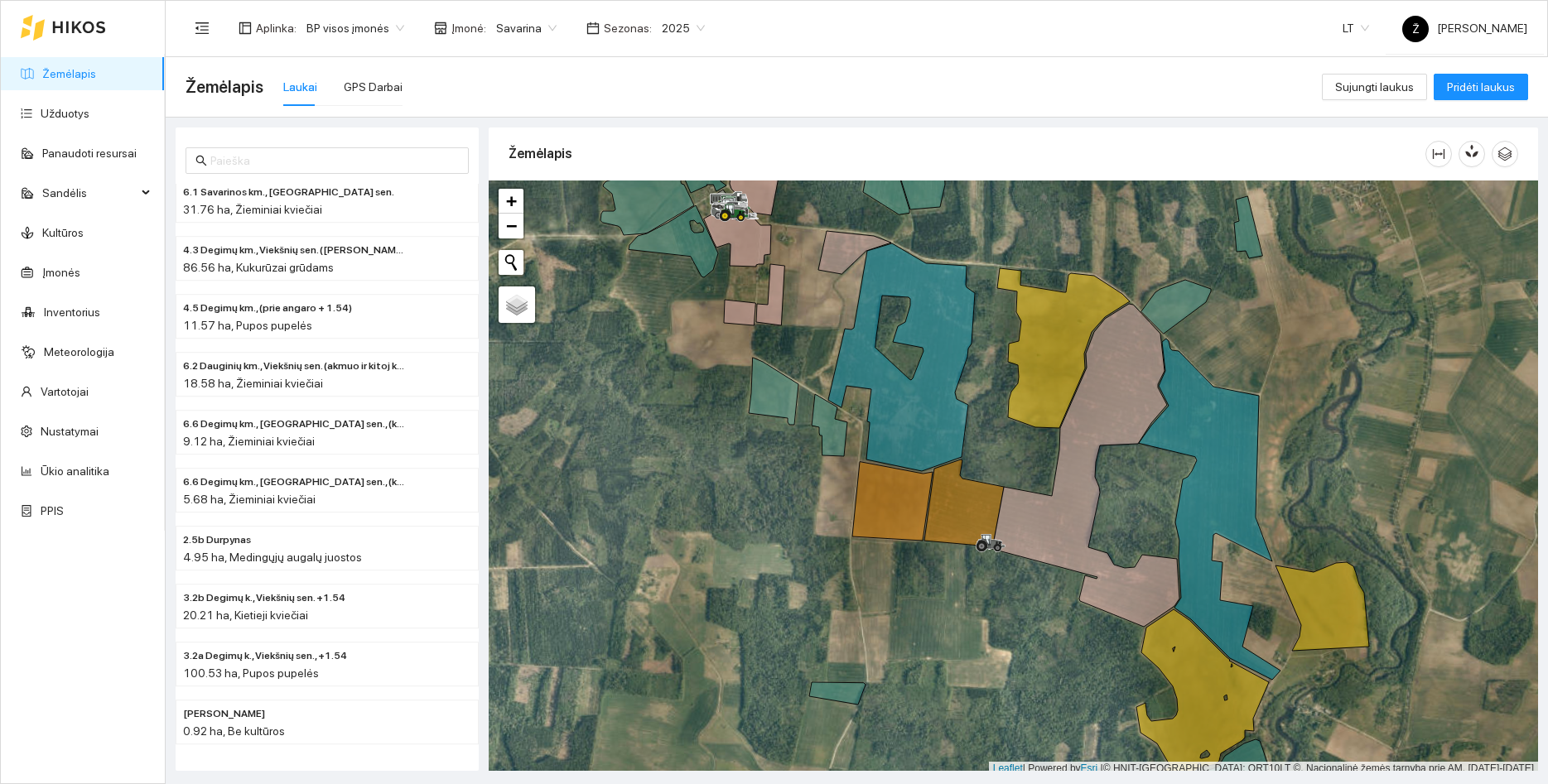
click at [1055, 511] on icon at bounding box center [1085, 464] width 188 height 323
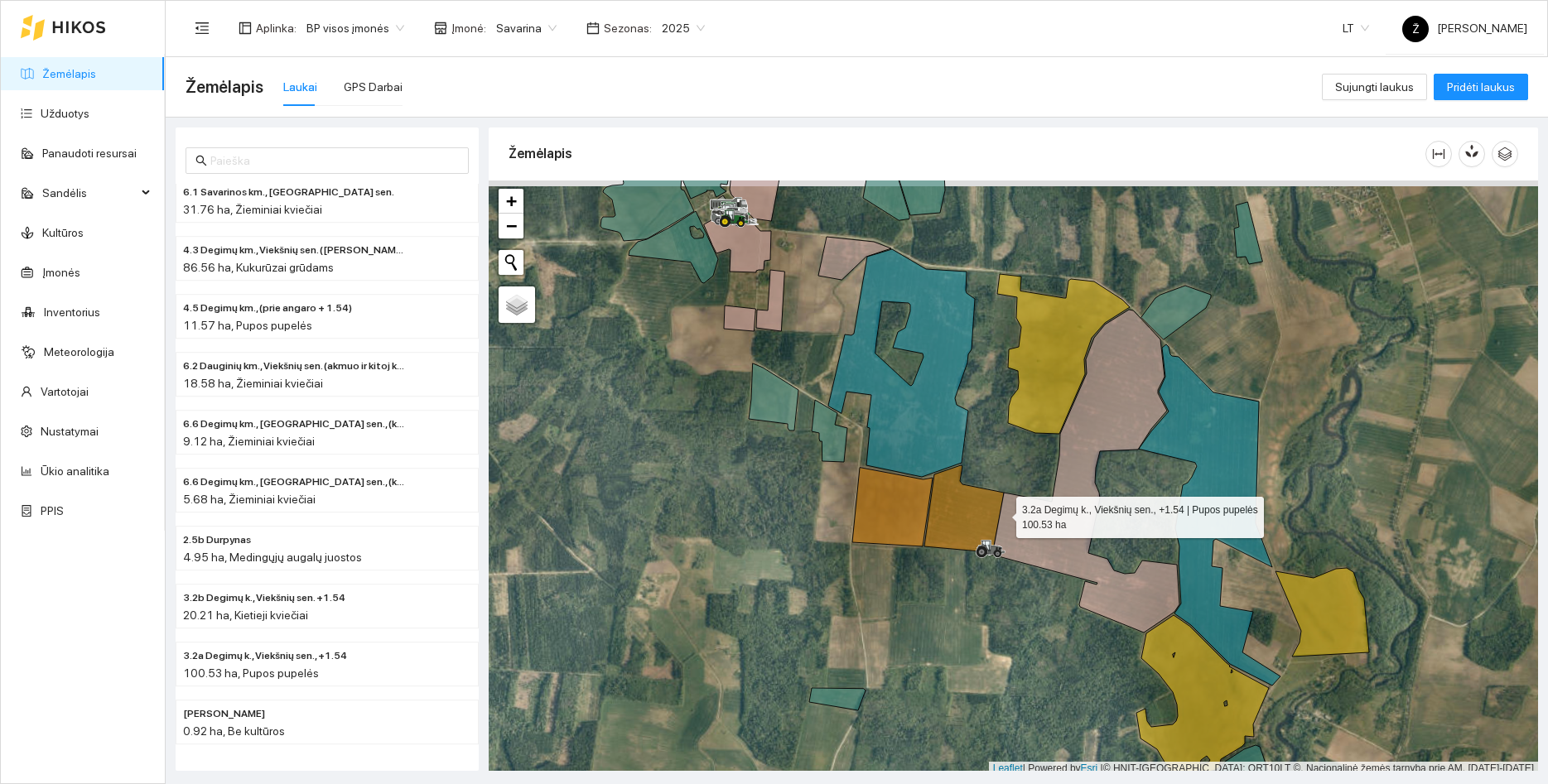
click at [1004, 525] on icon at bounding box center [1085, 470] width 188 height 323
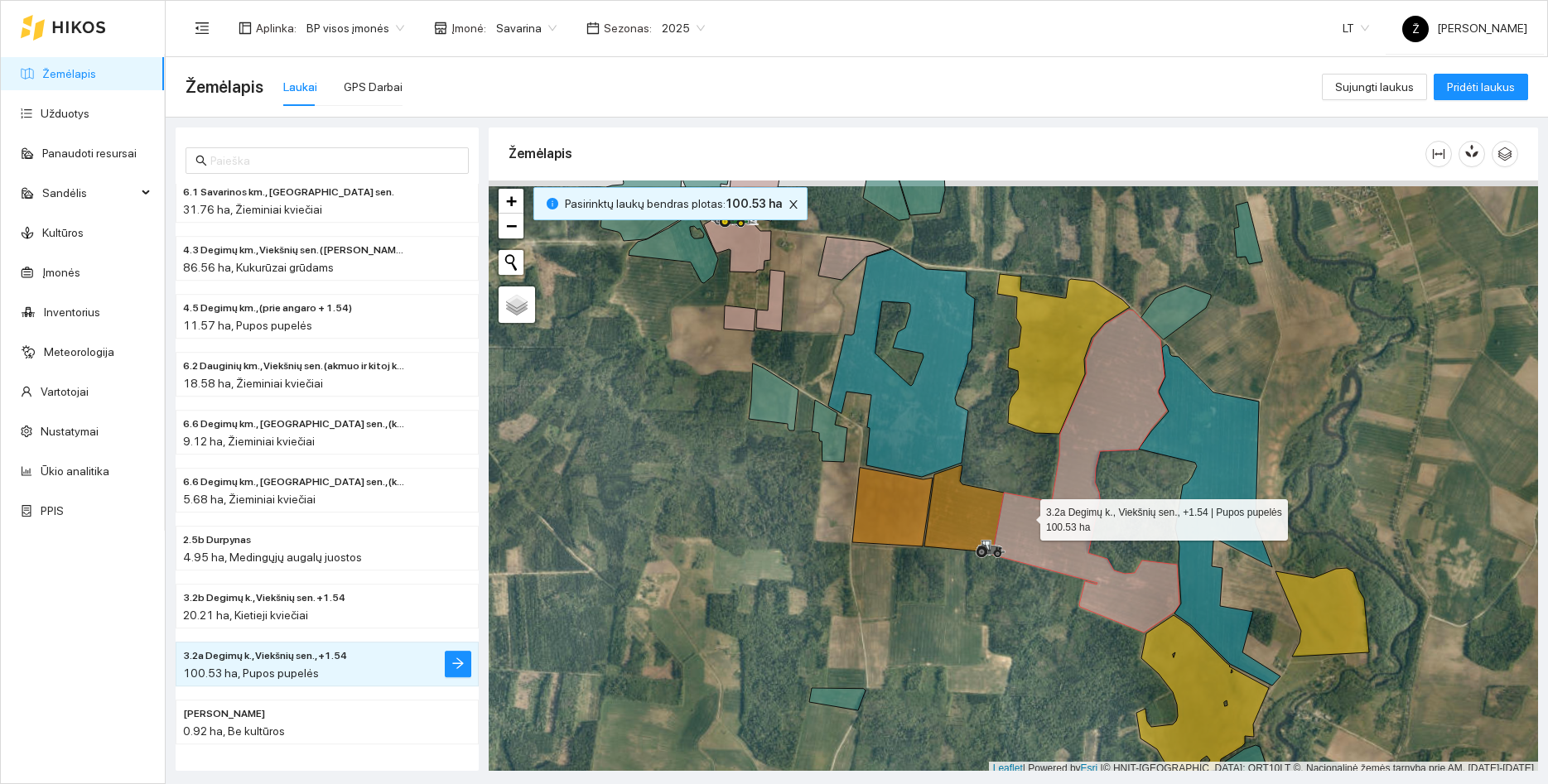
click at [1026, 516] on icon at bounding box center [1085, 470] width 188 height 323
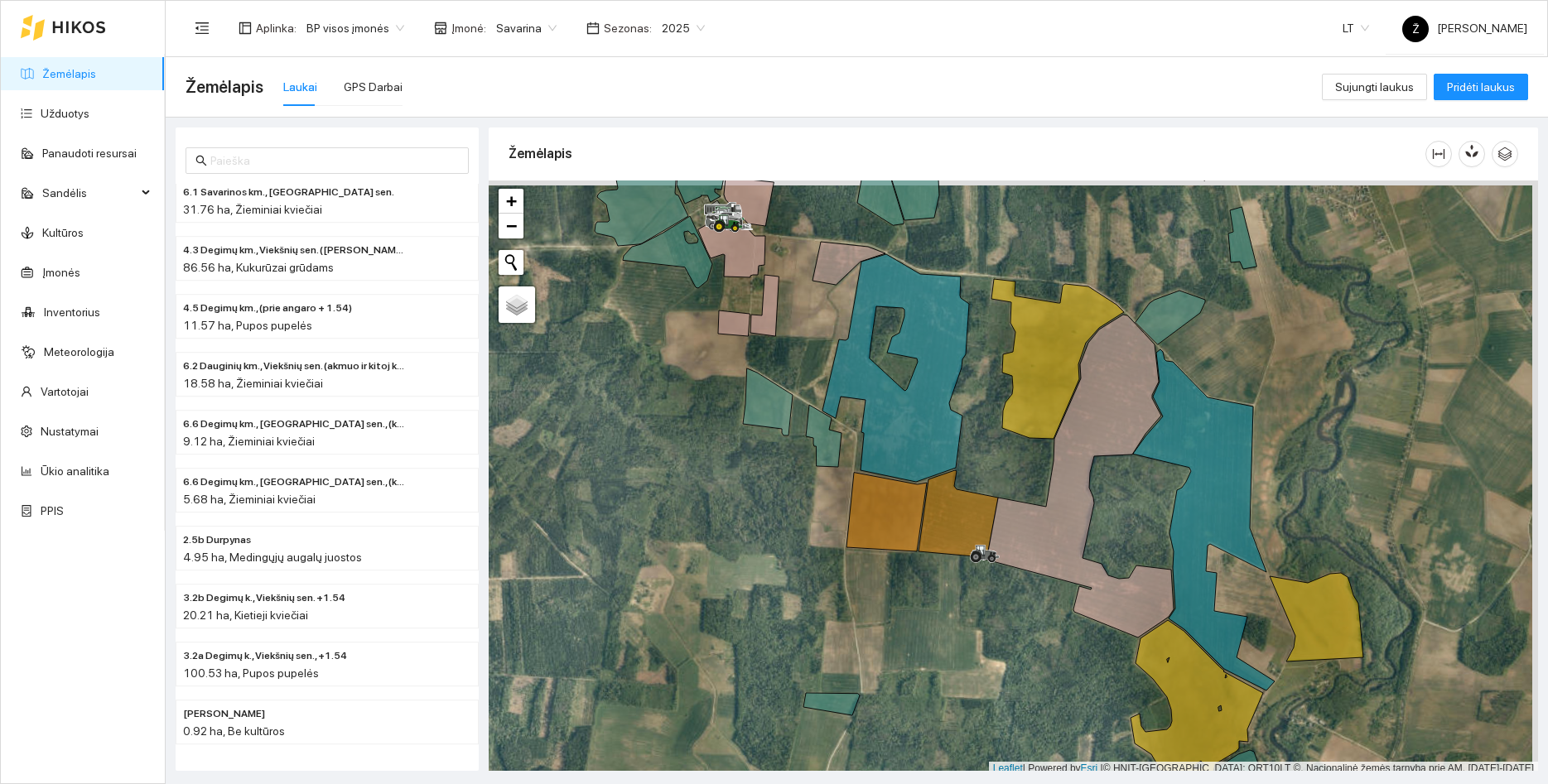
drag, startPoint x: 862, startPoint y: 280, endPoint x: 851, endPoint y: 325, distance: 46.3
click at [853, 327] on div at bounding box center [1013, 478] width 1050 height 595
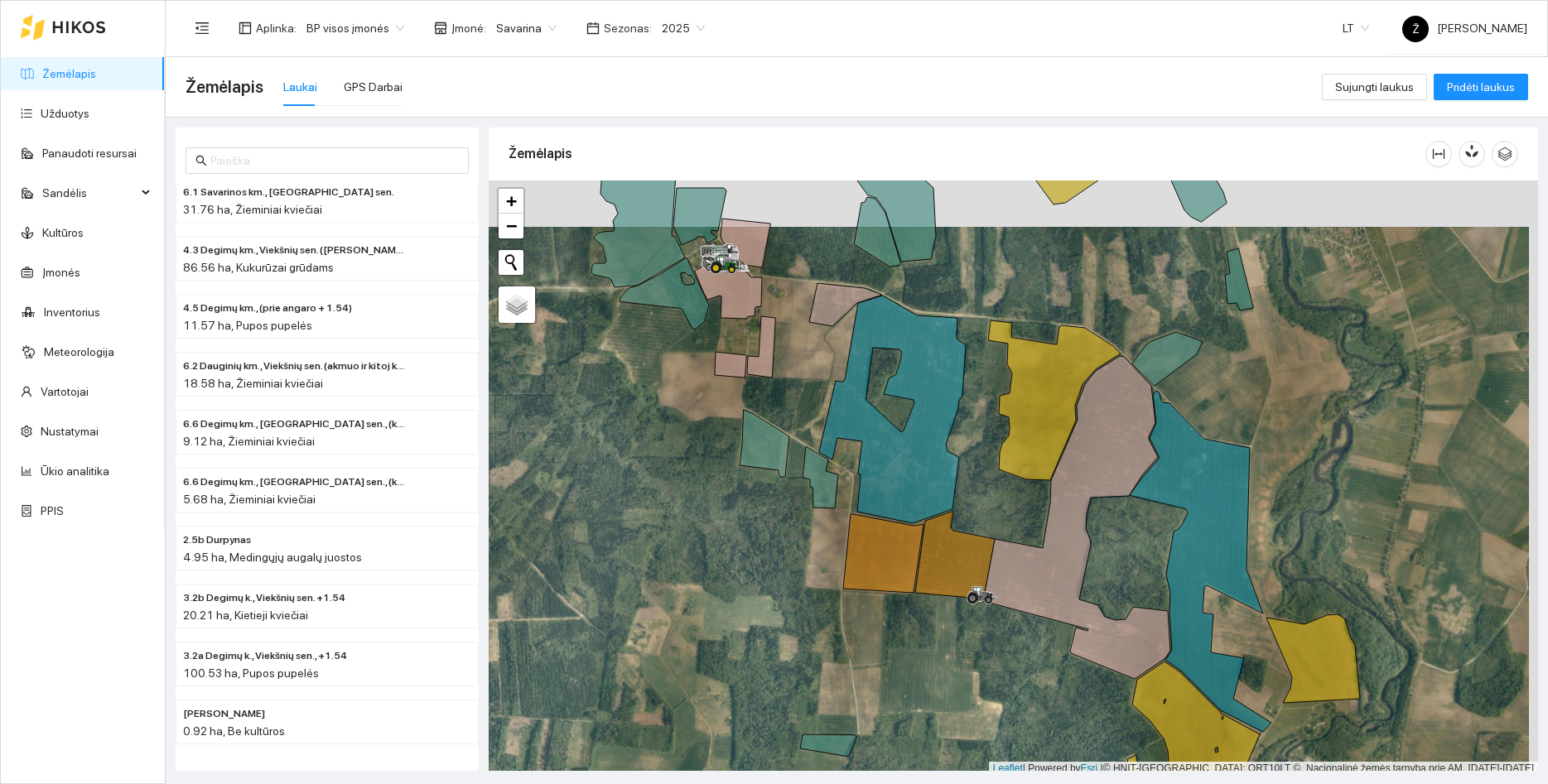
click at [840, 317] on icon at bounding box center [845, 304] width 72 height 43
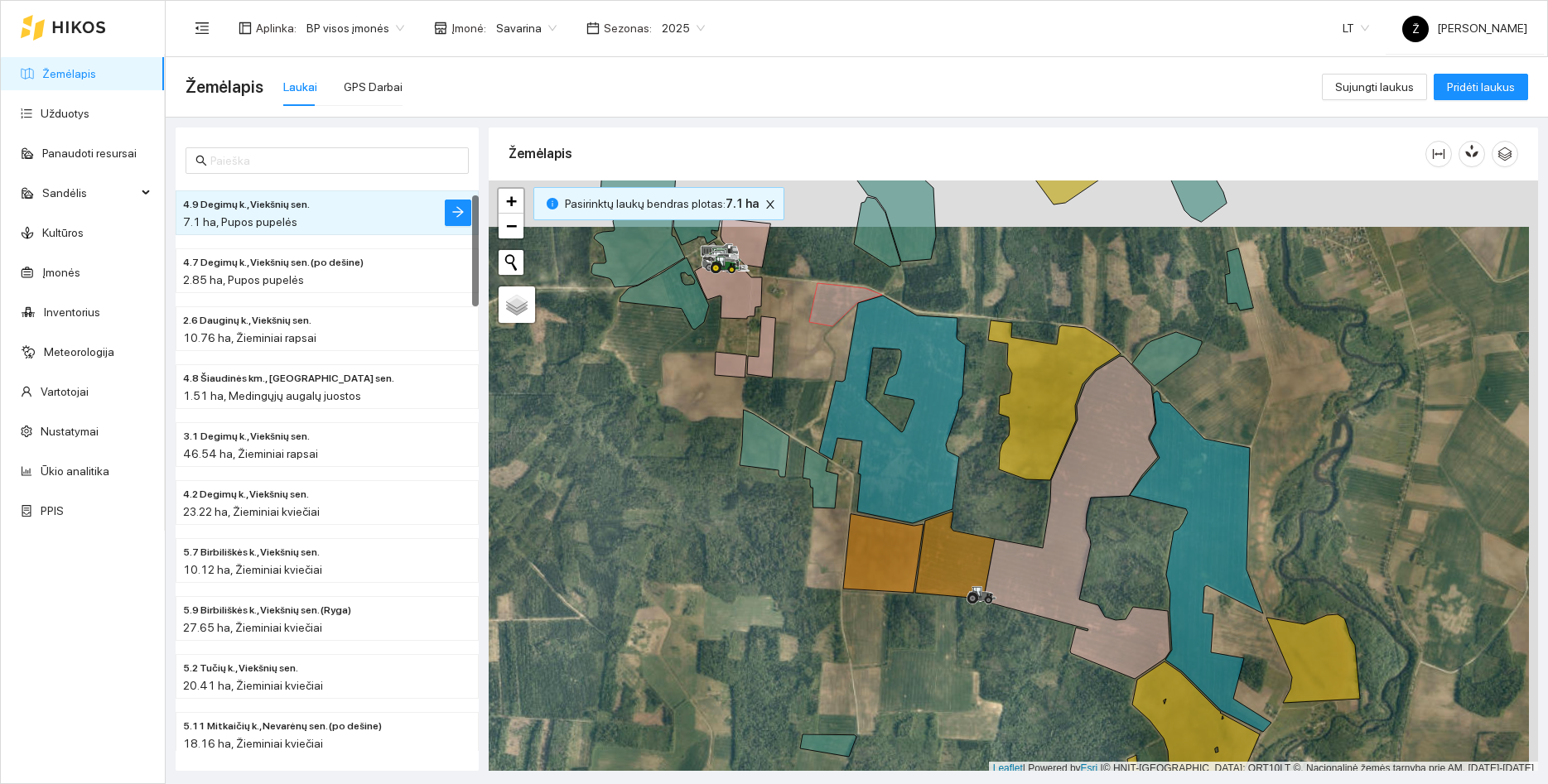
drag, startPoint x: 774, startPoint y: 261, endPoint x: 765, endPoint y: 255, distance: 10.8
click at [774, 261] on div at bounding box center [1013, 478] width 1050 height 595
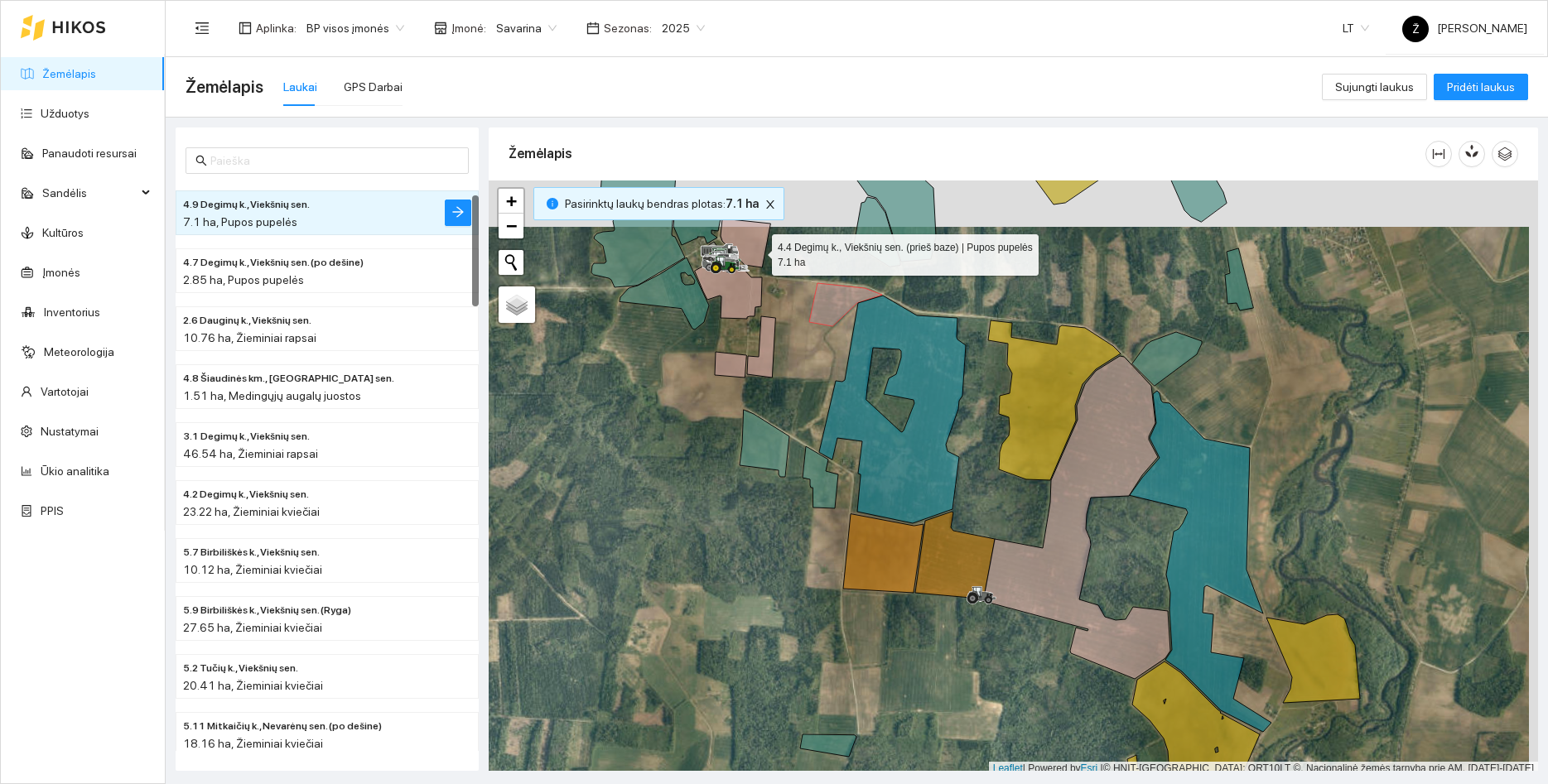
click at [757, 251] on icon at bounding box center [746, 242] width 50 height 49
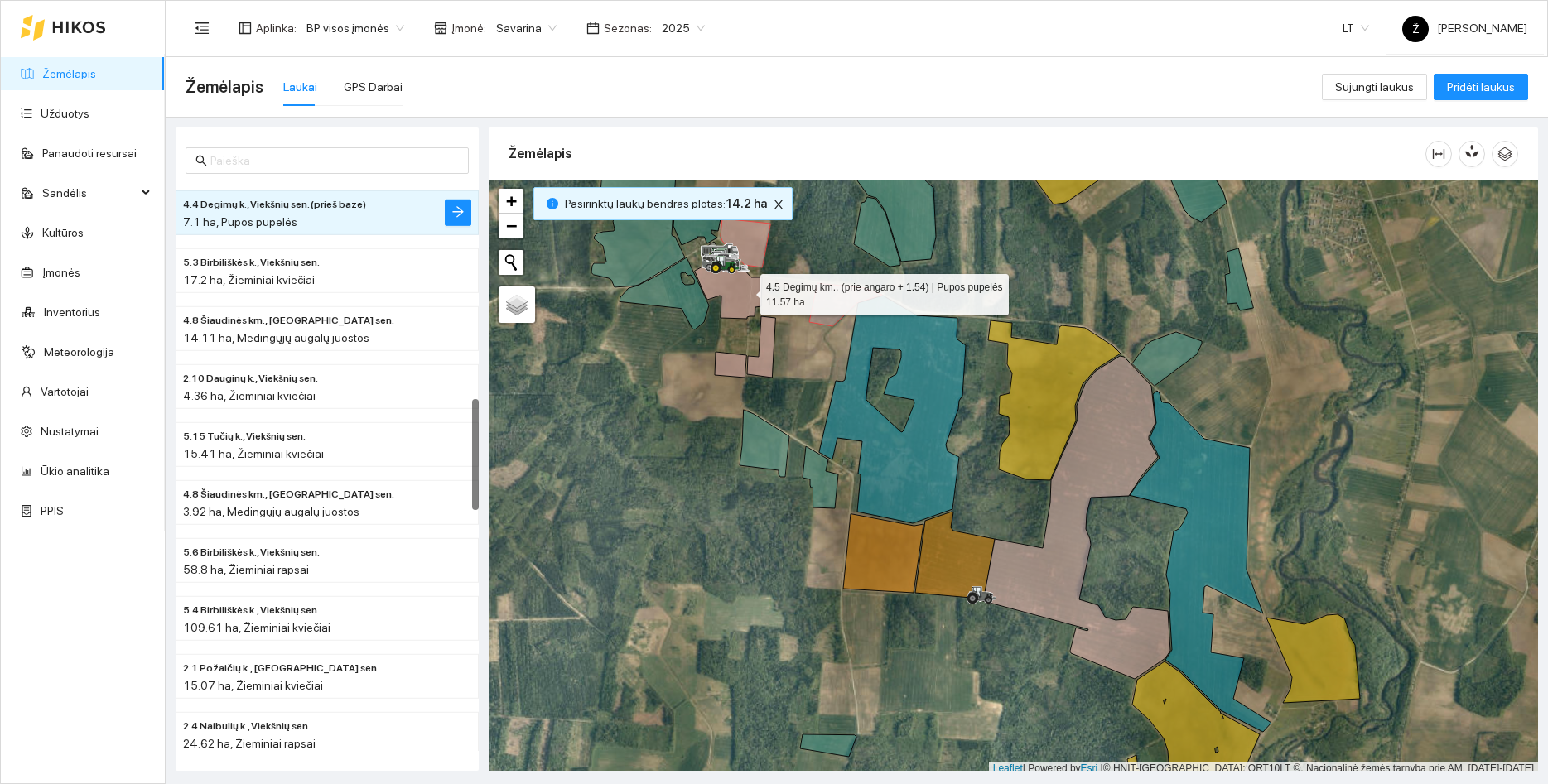
click at [746, 291] on icon at bounding box center [729, 283] width 68 height 70
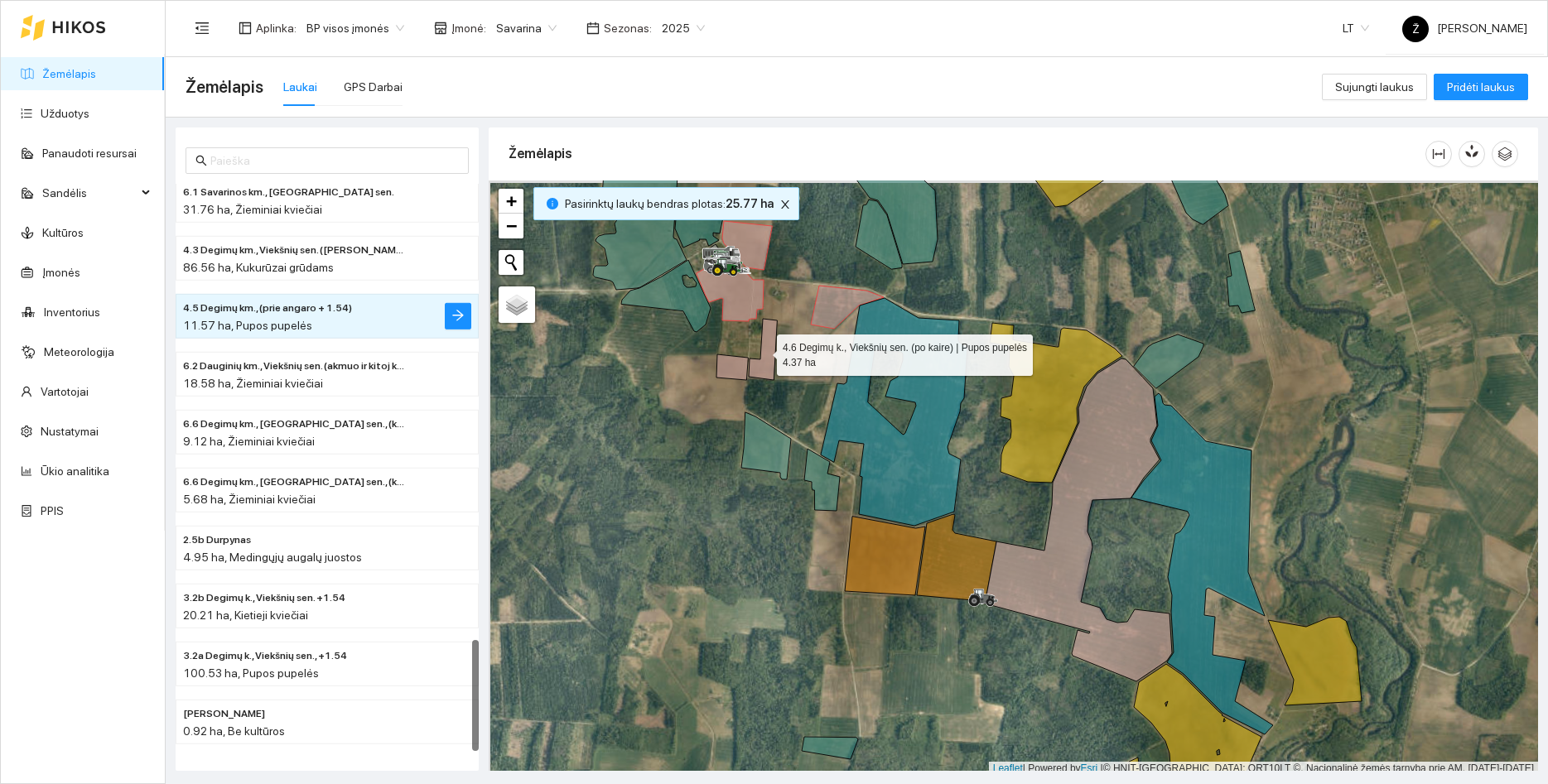
click at [762, 351] on icon at bounding box center [763, 349] width 28 height 62
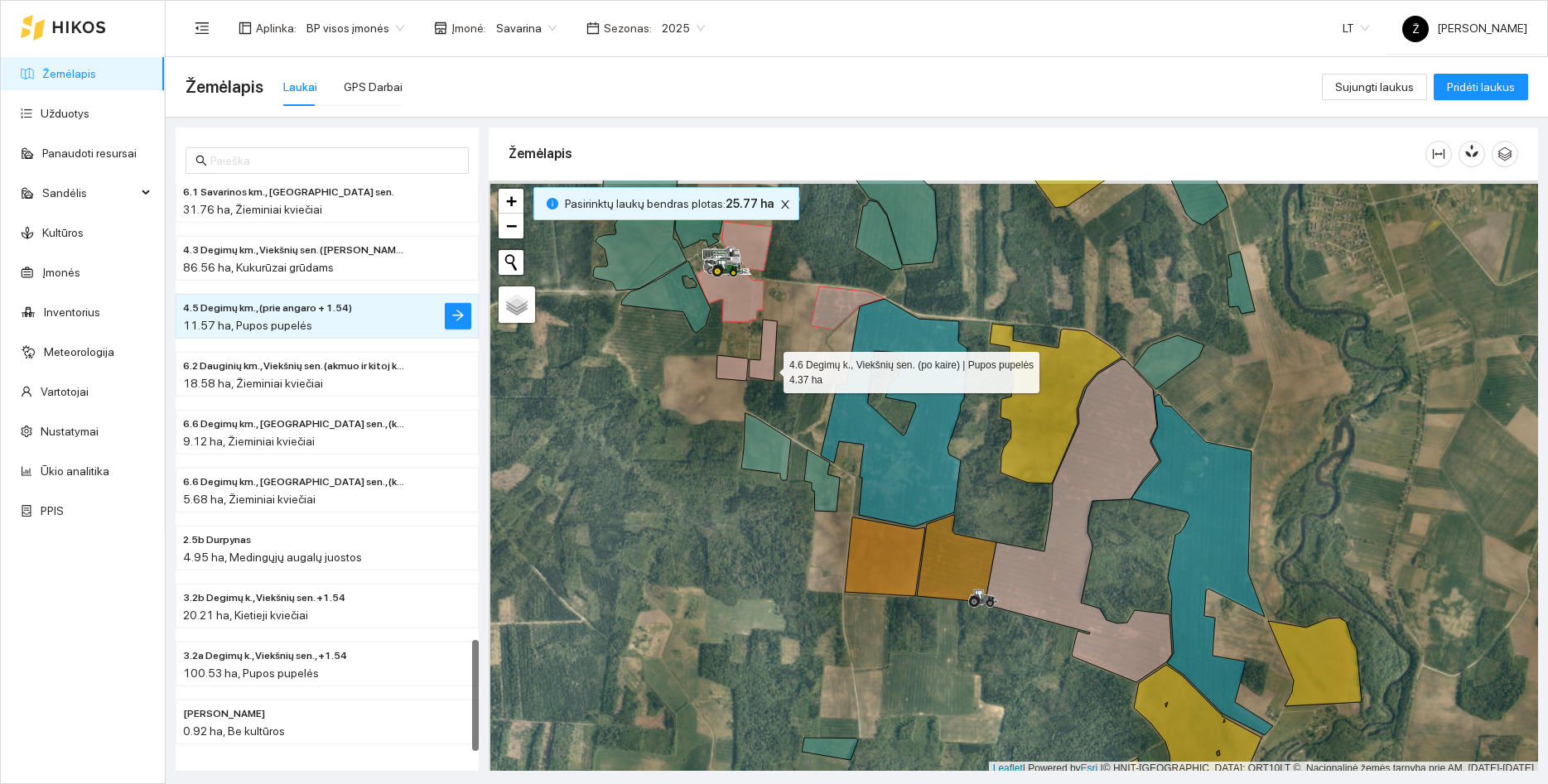
drag, startPoint x: 771, startPoint y: 372, endPoint x: 751, endPoint y: 371, distance: 20.0
click at [769, 372] on icon at bounding box center [763, 350] width 28 height 62
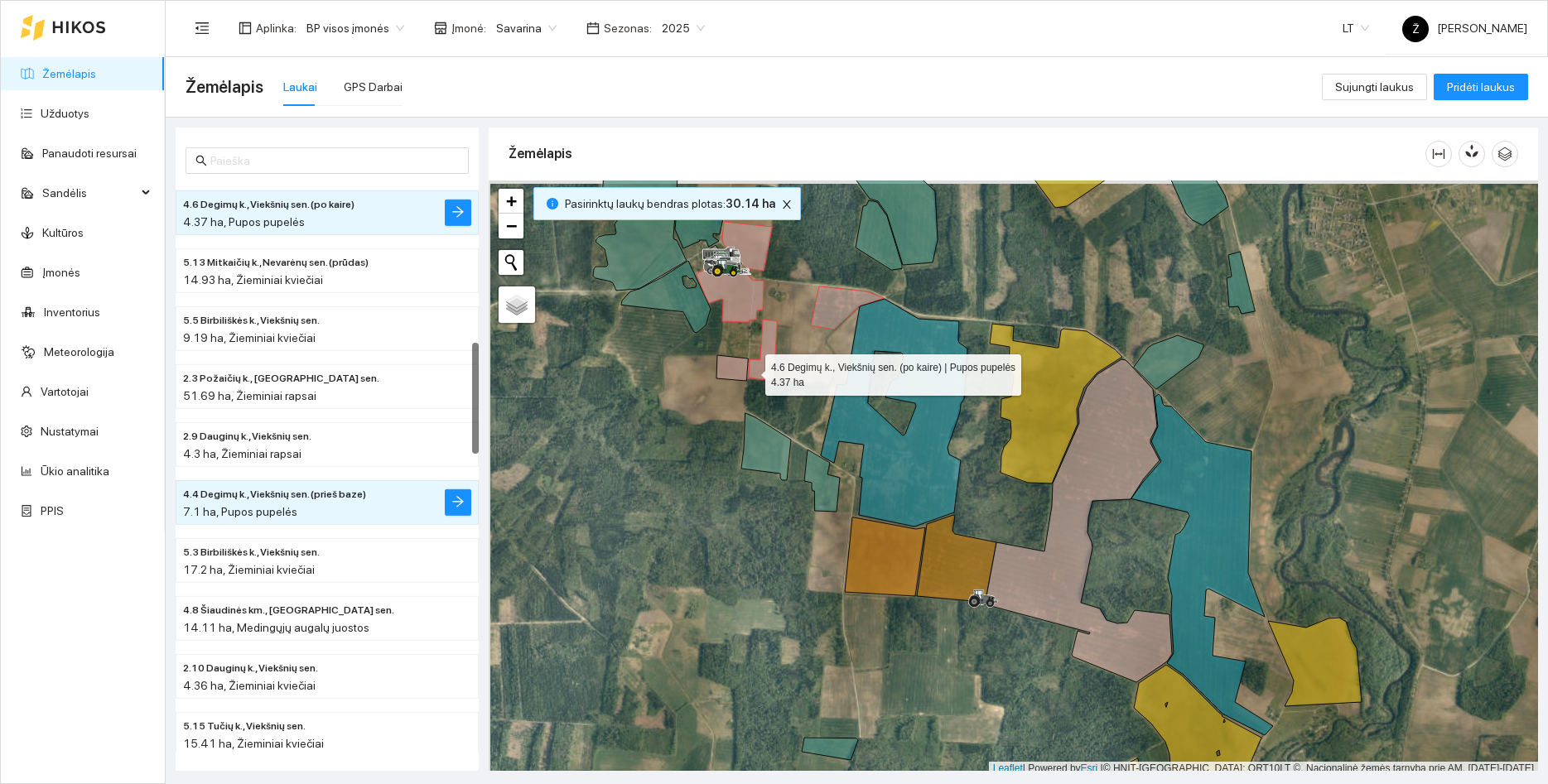
click at [733, 369] on icon at bounding box center [733, 368] width 32 height 26
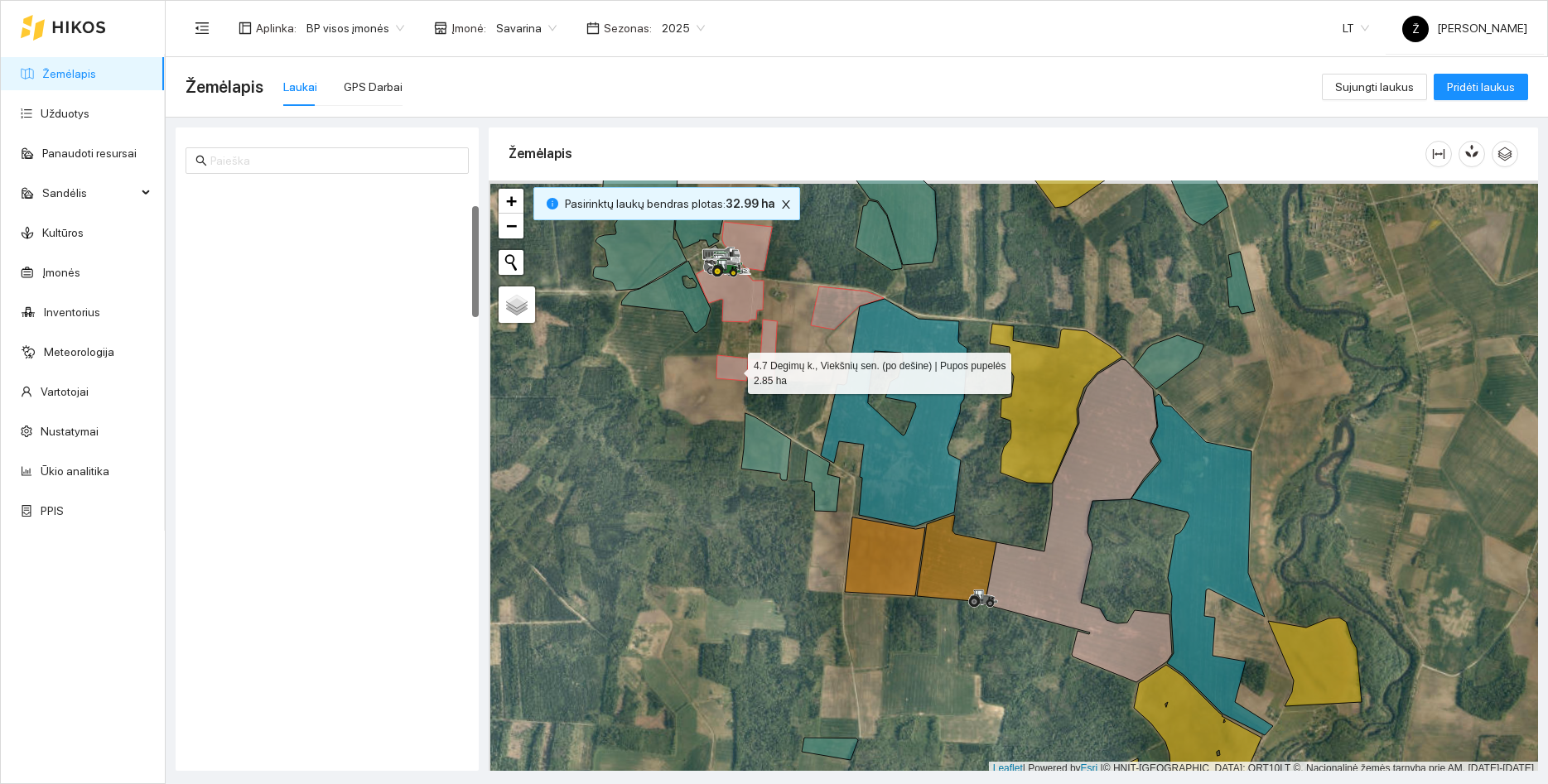
scroll to position [116, 0]
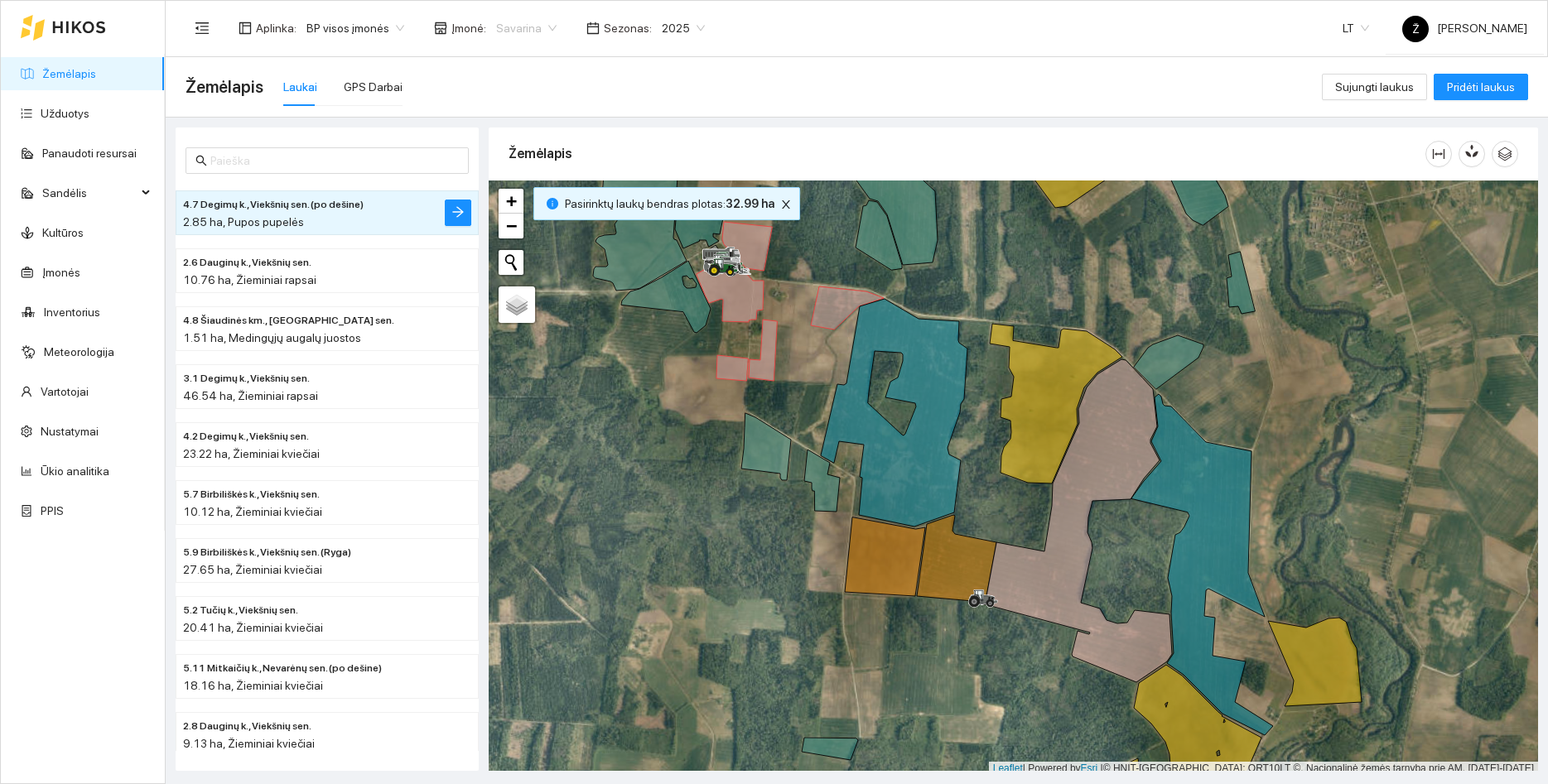
drag, startPoint x: 547, startPoint y: 19, endPoint x: 537, endPoint y: 27, distance: 12.8
click at [545, 19] on div "Savarina" at bounding box center [526, 28] width 80 height 27
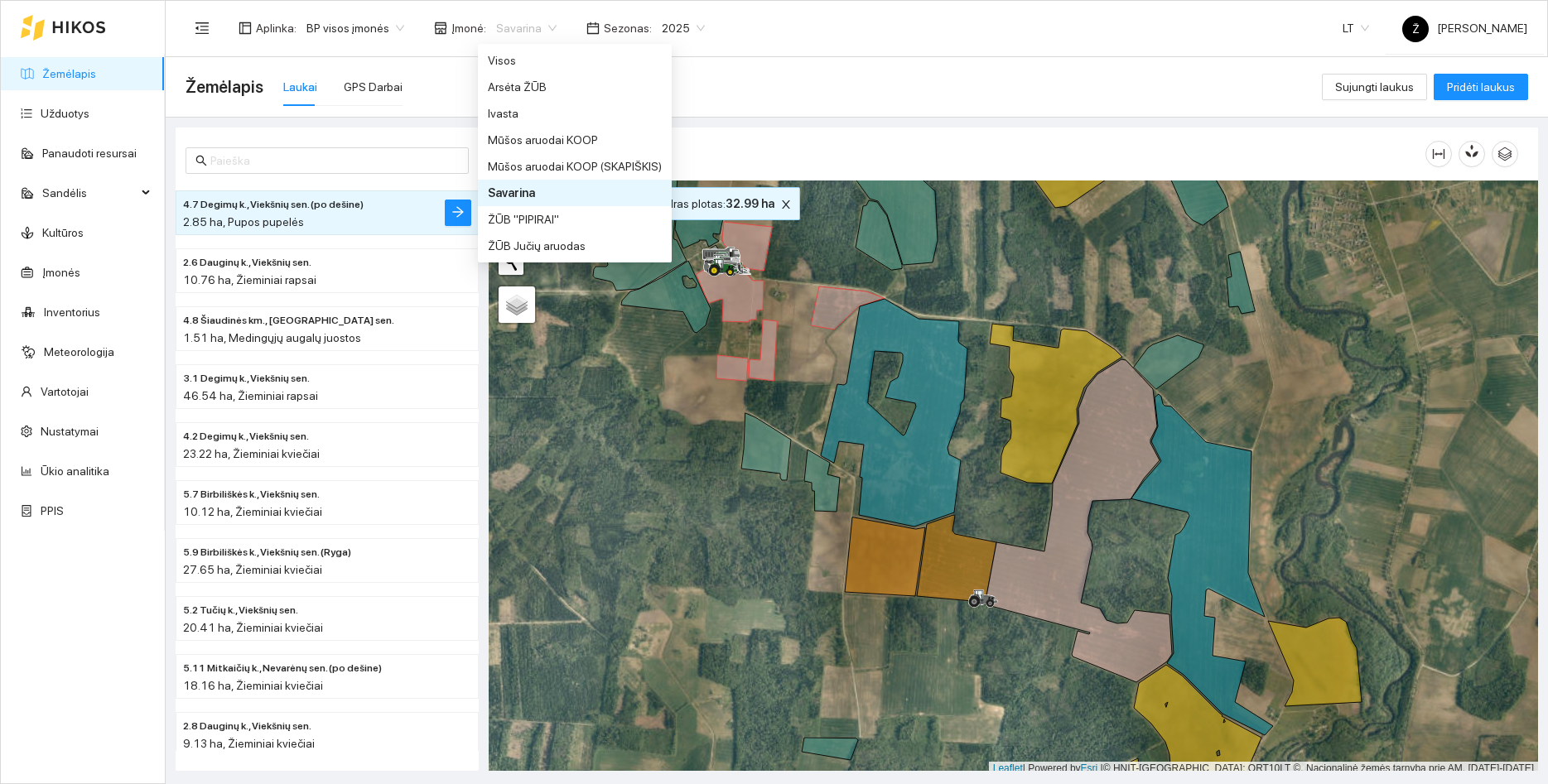
click at [533, 34] on span "Savarina" at bounding box center [526, 28] width 61 height 25
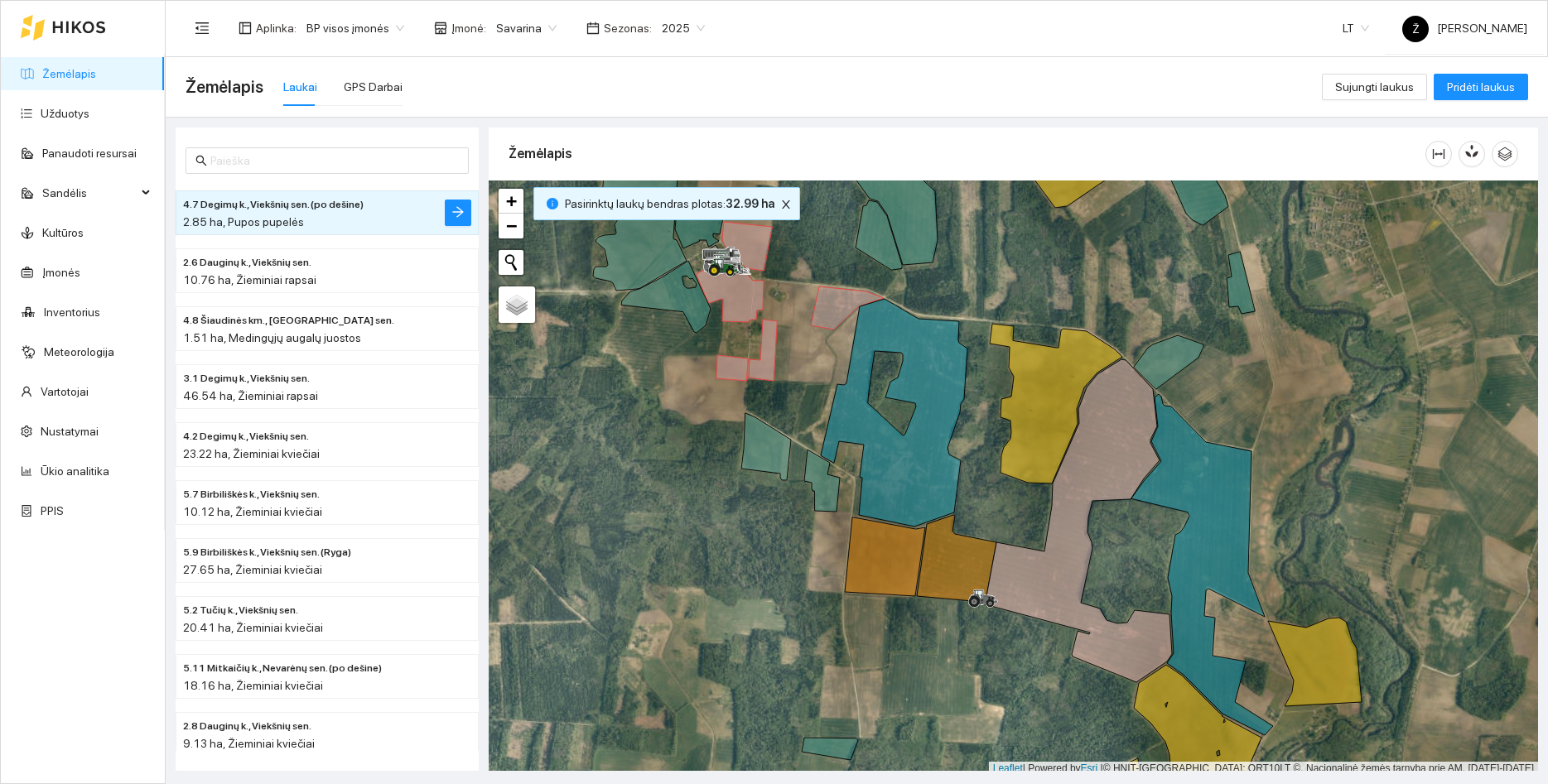
click at [533, 34] on span "Savarina" at bounding box center [526, 28] width 61 height 25
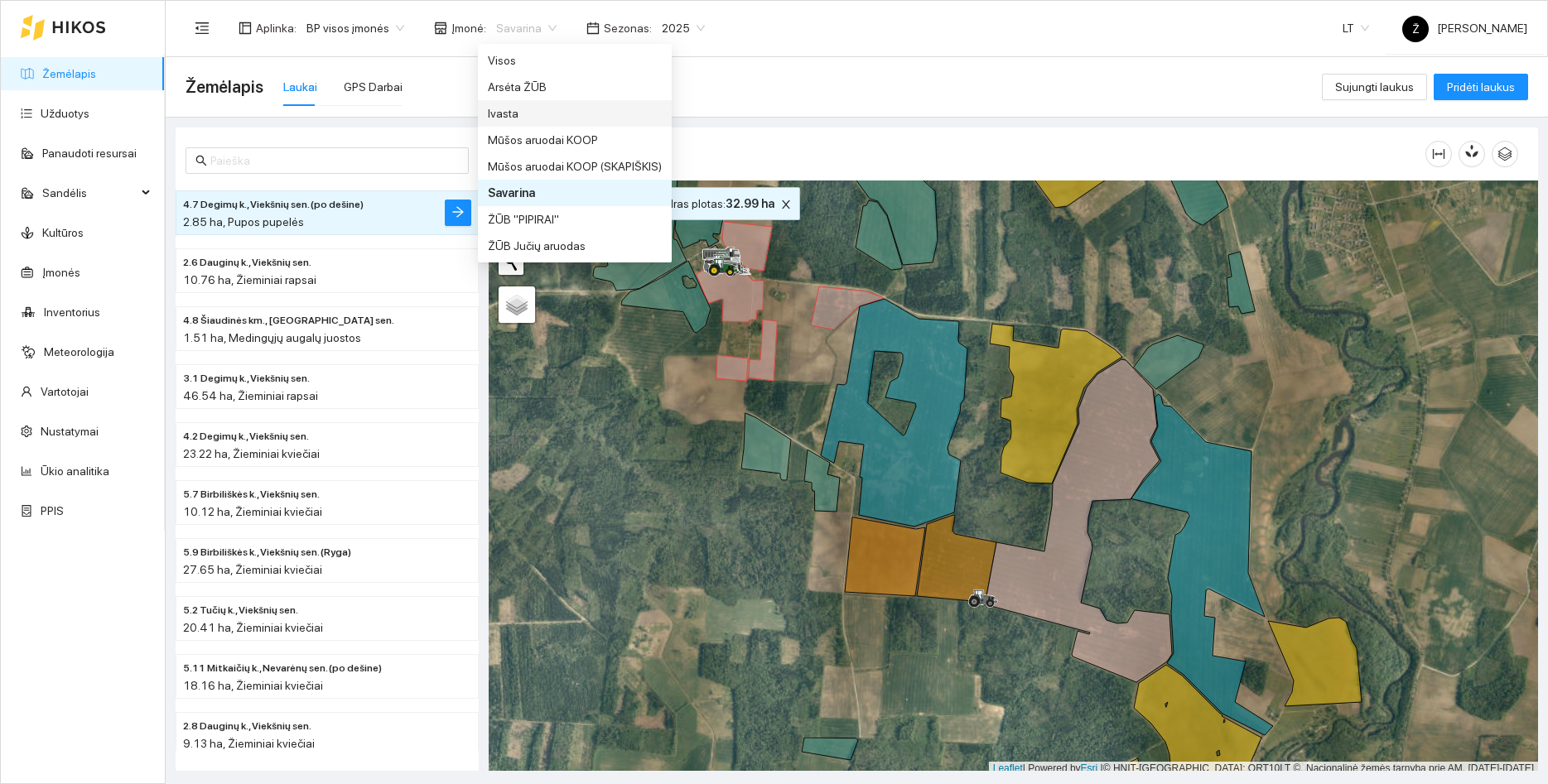
click at [497, 111] on div "Ivasta" at bounding box center [574, 113] width 174 height 18
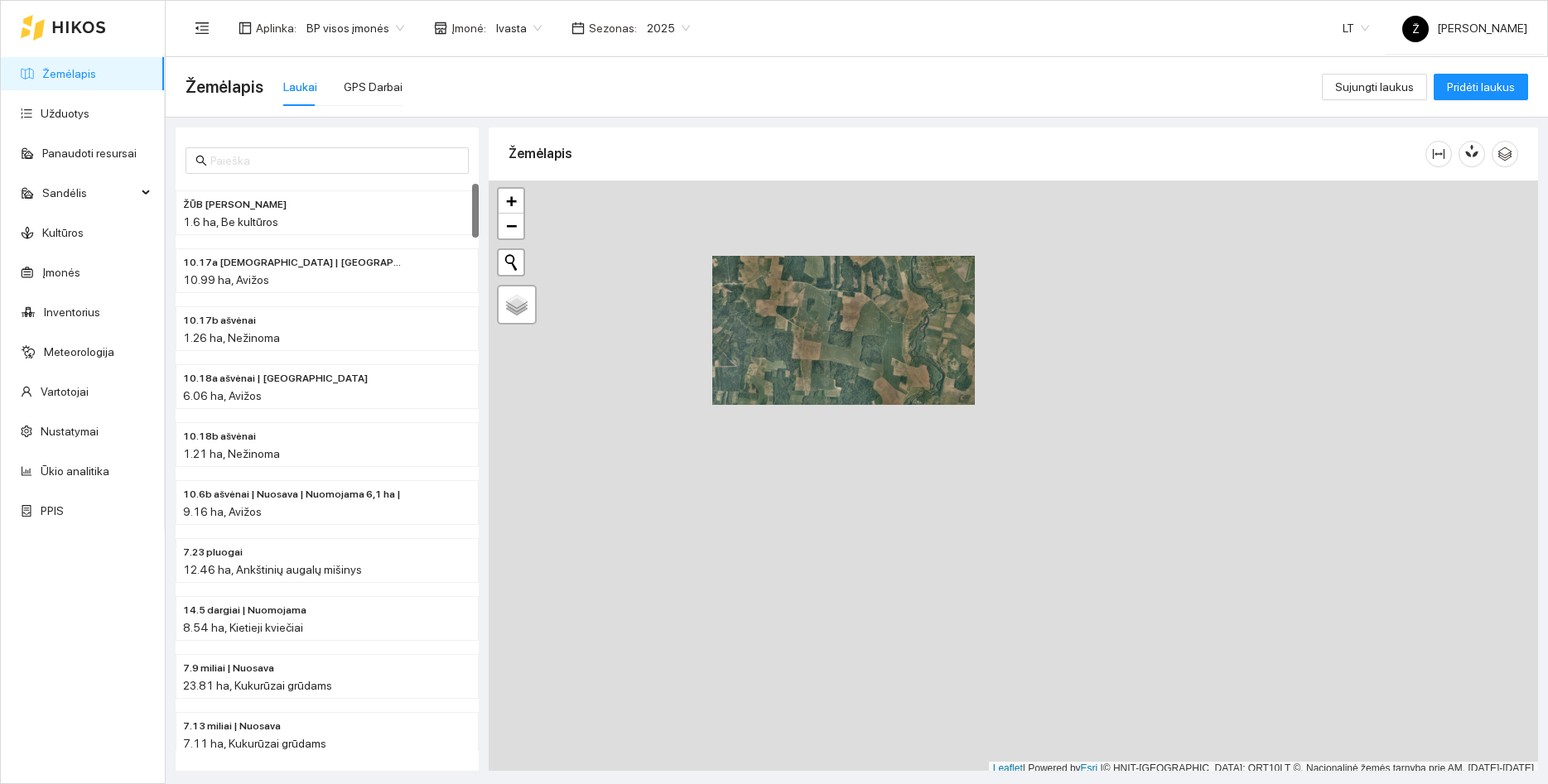
drag, startPoint x: 844, startPoint y: 263, endPoint x: 897, endPoint y: 468, distance: 211.7
click at [897, 471] on div at bounding box center [1013, 478] width 1050 height 595
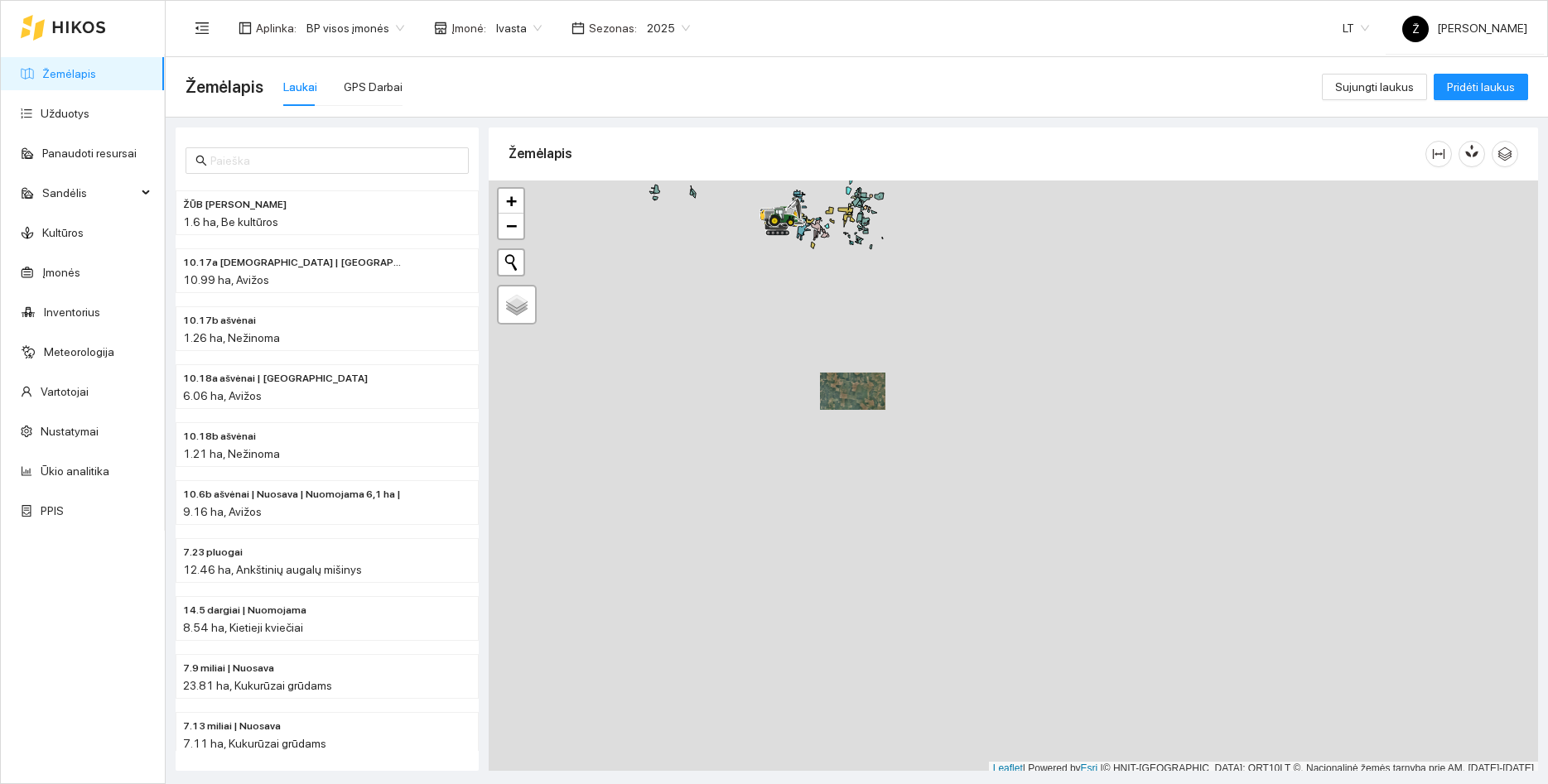
click at [898, 520] on div at bounding box center [1013, 478] width 1050 height 595
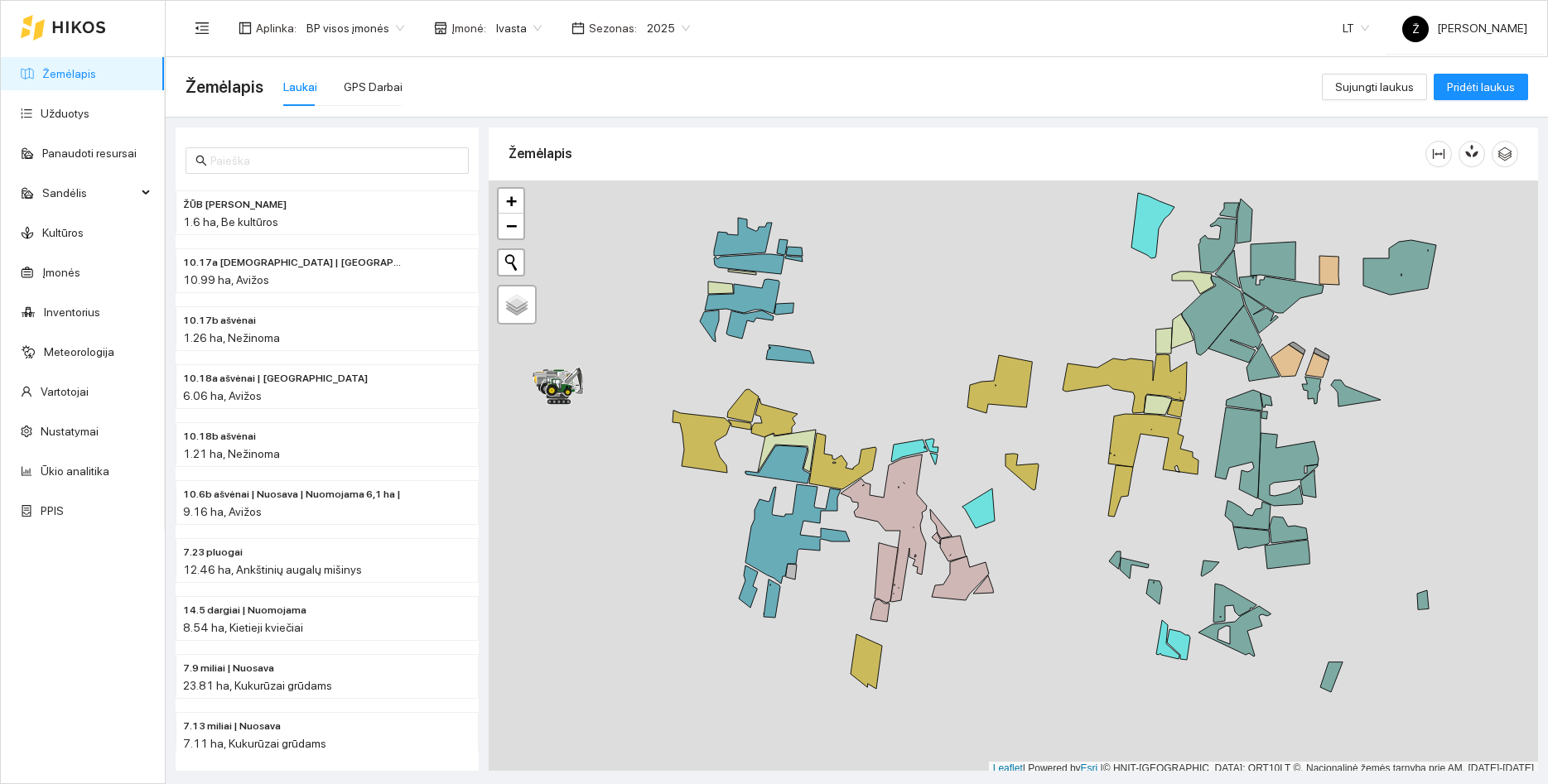
drag, startPoint x: 880, startPoint y: 324, endPoint x: 887, endPoint y: 302, distance: 23.1
click at [887, 302] on div at bounding box center [1013, 478] width 1050 height 595
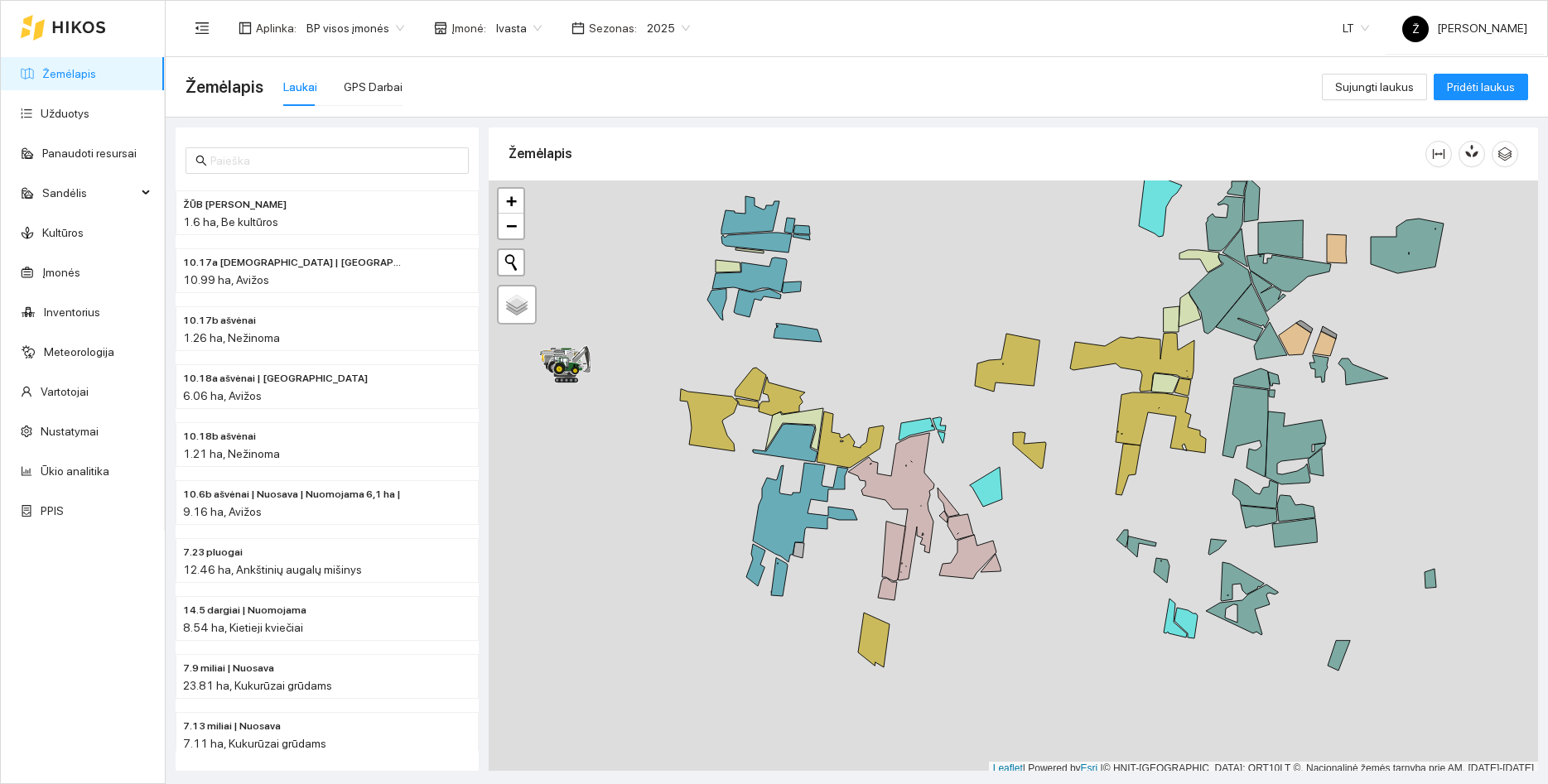
drag, startPoint x: 902, startPoint y: 323, endPoint x: 897, endPoint y: 357, distance: 34.4
click at [897, 357] on div at bounding box center [1013, 478] width 1050 height 595
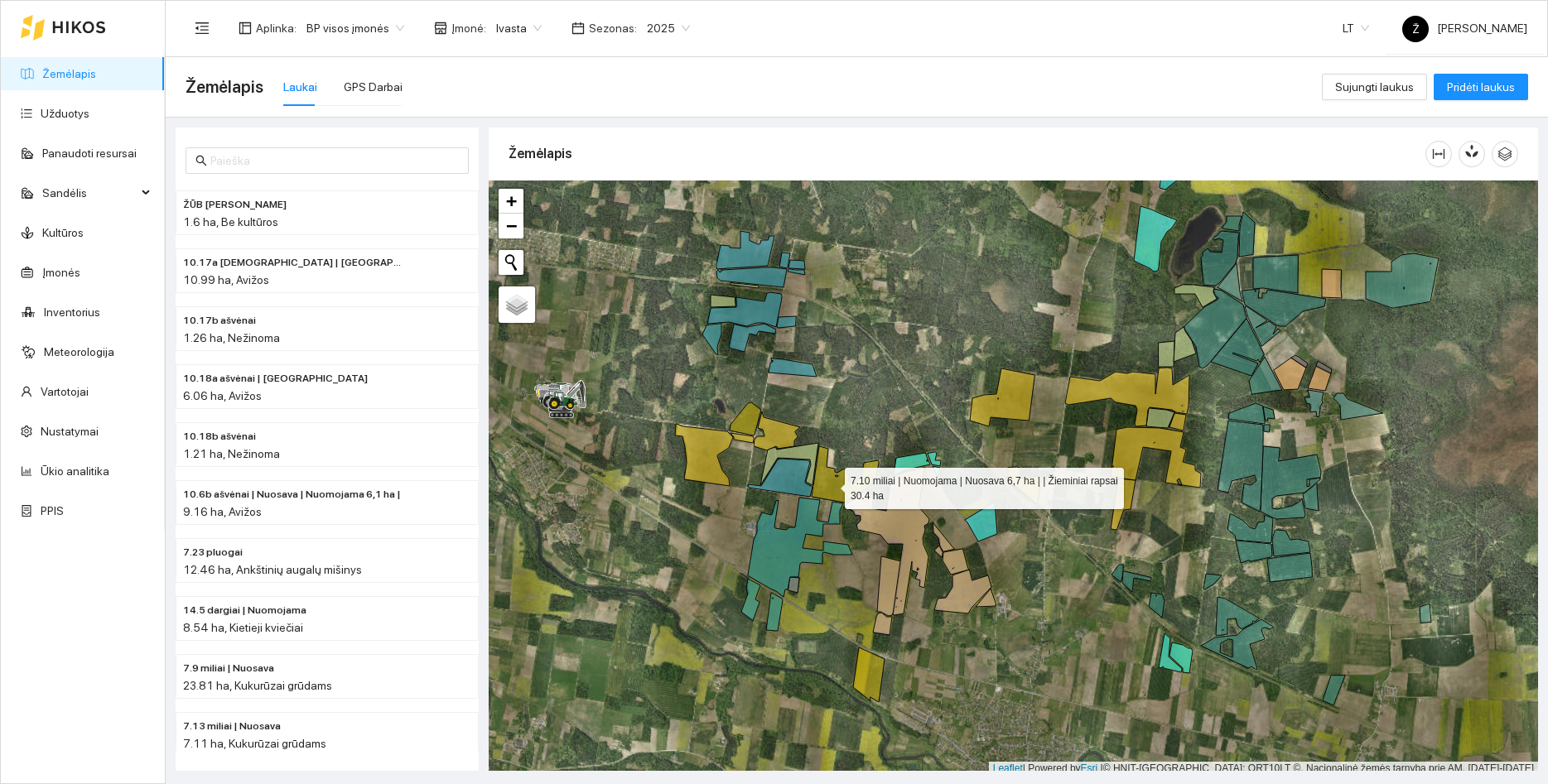
click at [832, 483] on icon at bounding box center [846, 474] width 68 height 57
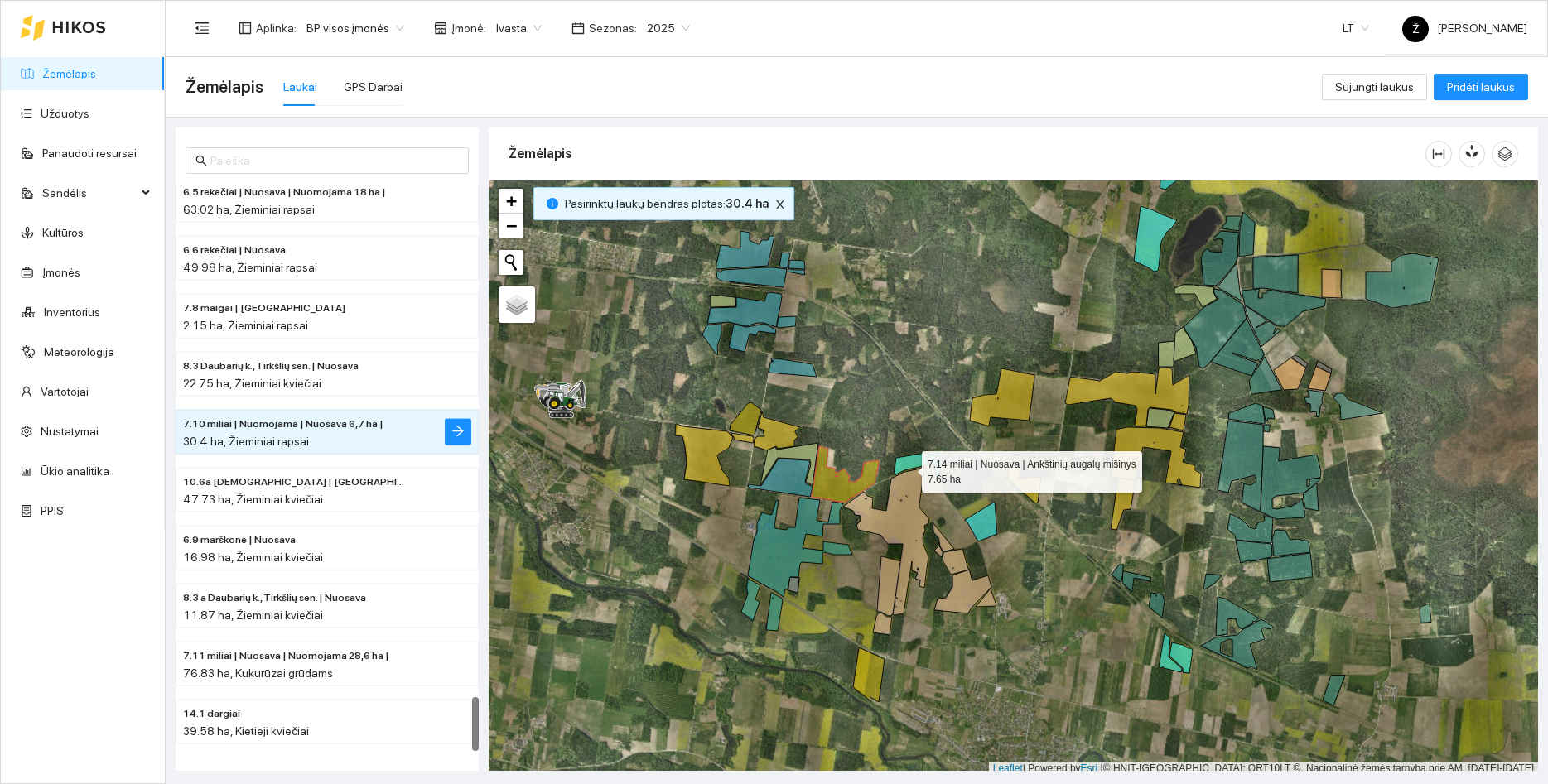
click at [910, 463] on icon at bounding box center [912, 463] width 37 height 23
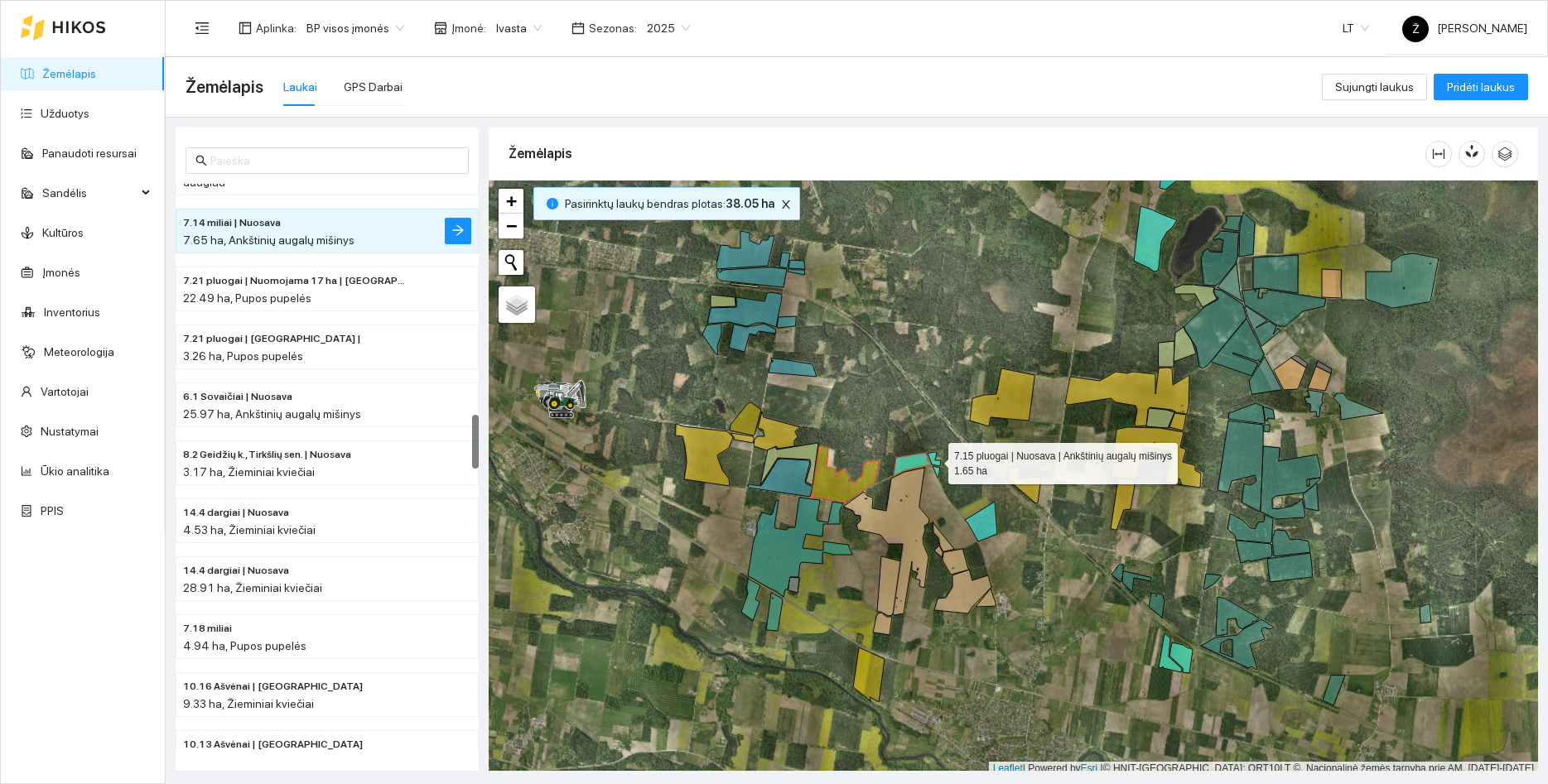
click at [933, 459] on icon at bounding box center [933, 458] width 13 height 14
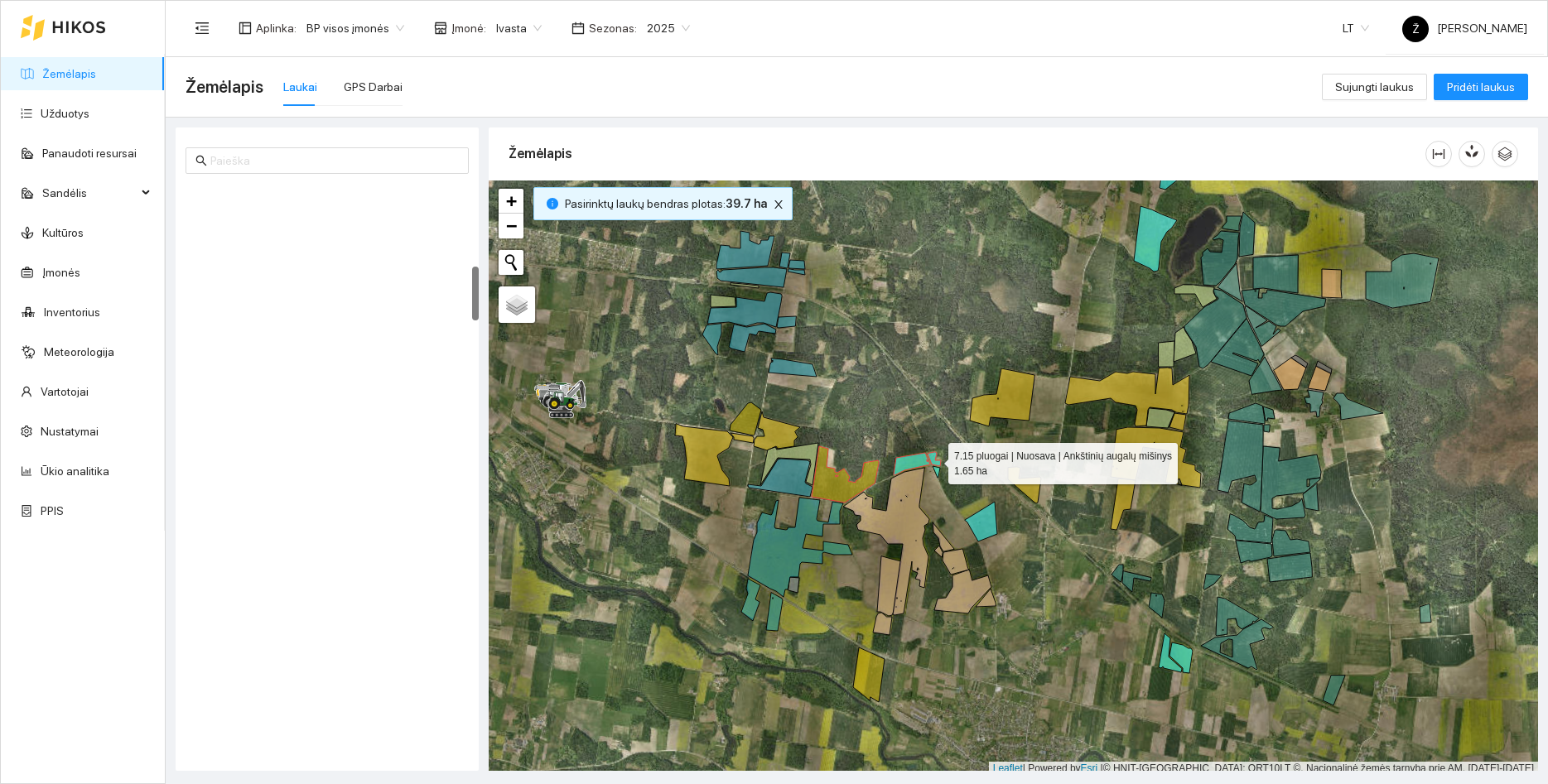
scroll to position [868, 0]
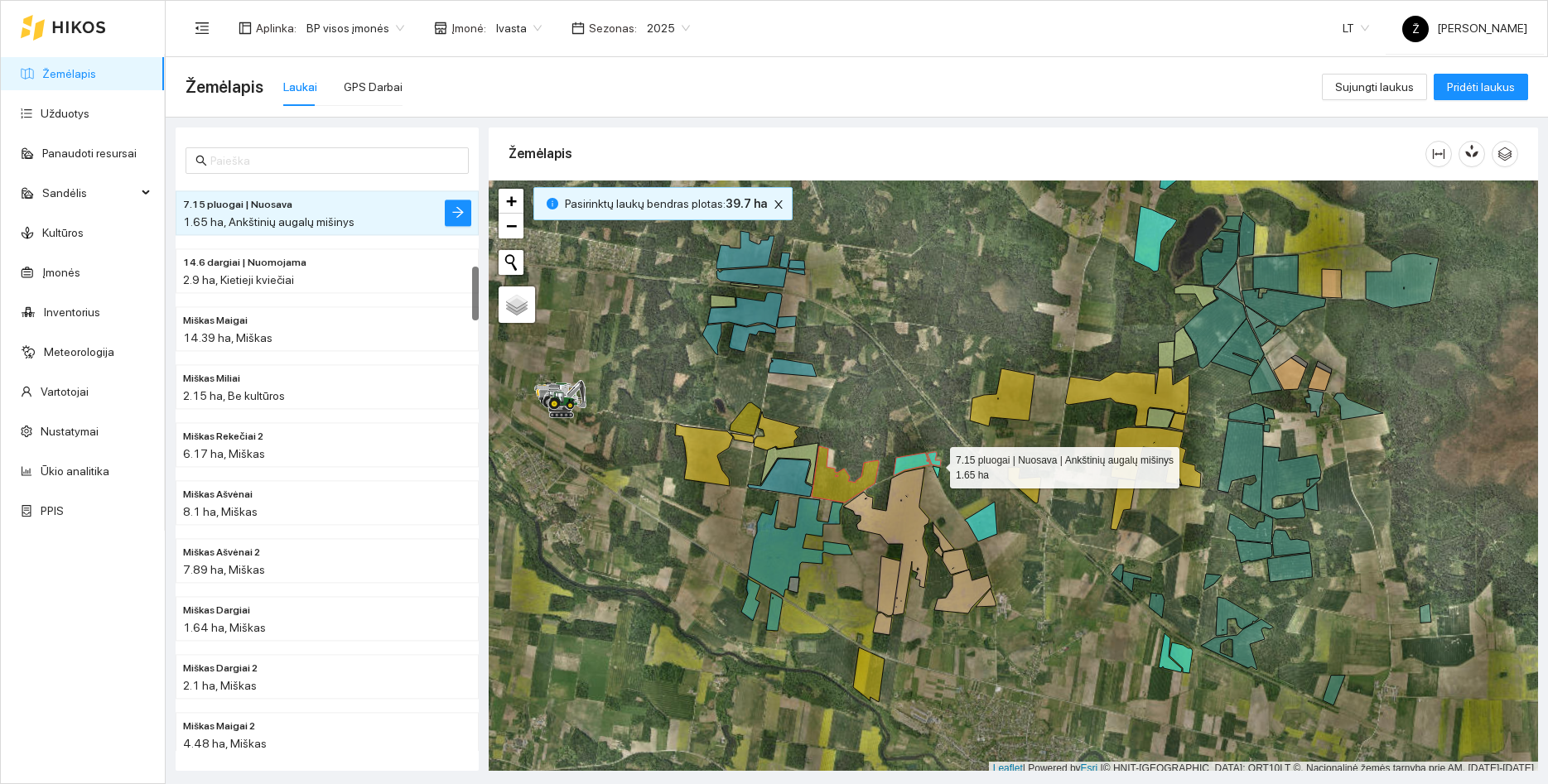
click at [935, 463] on icon at bounding box center [933, 458] width 13 height 14
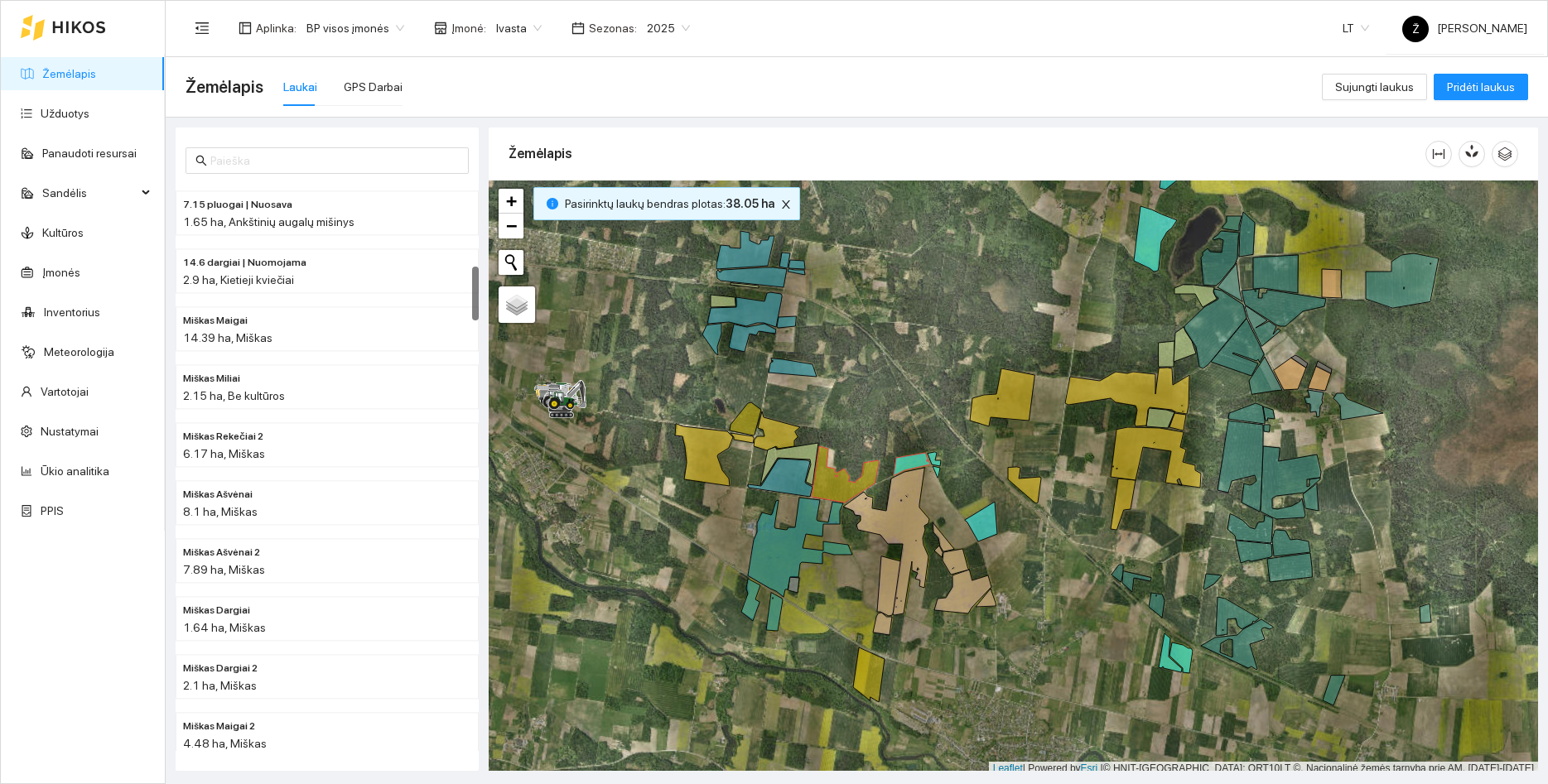
click at [936, 466] on div at bounding box center [1013, 478] width 1050 height 595
click at [937, 467] on icon at bounding box center [936, 472] width 8 height 12
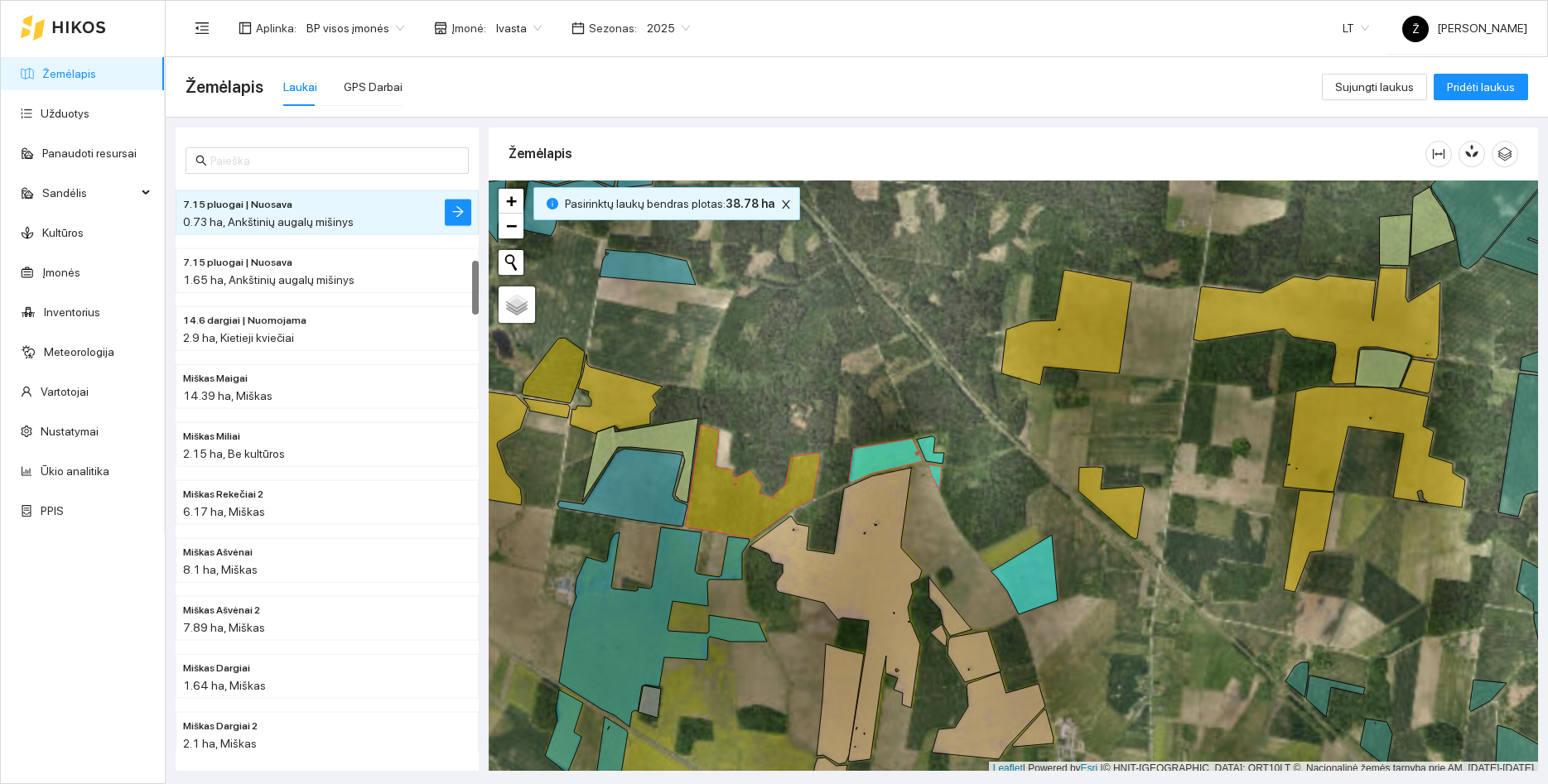
click at [935, 452] on div at bounding box center [1013, 478] width 1050 height 595
click at [926, 455] on icon at bounding box center [930, 451] width 28 height 28
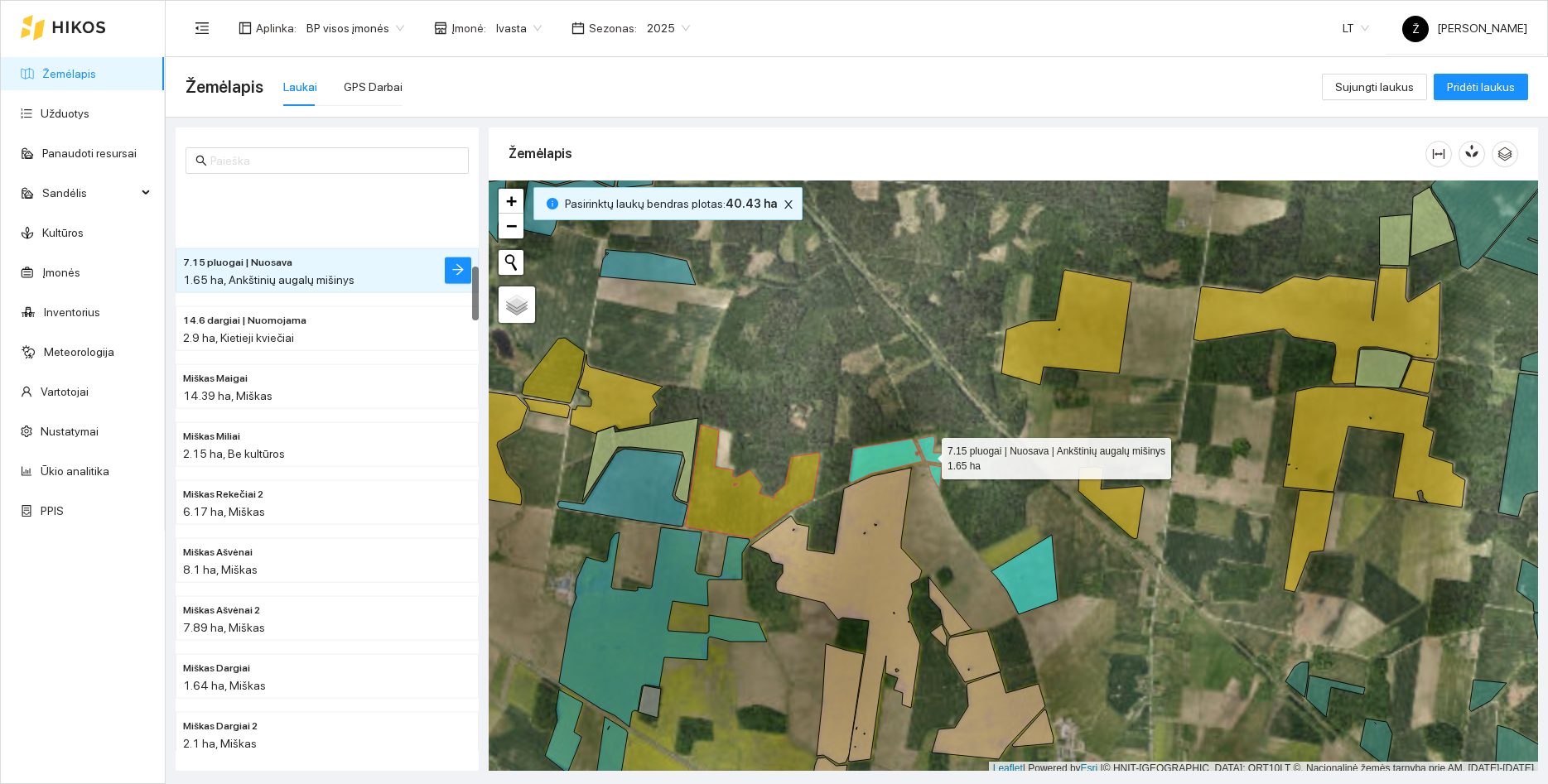
scroll to position [869, 0]
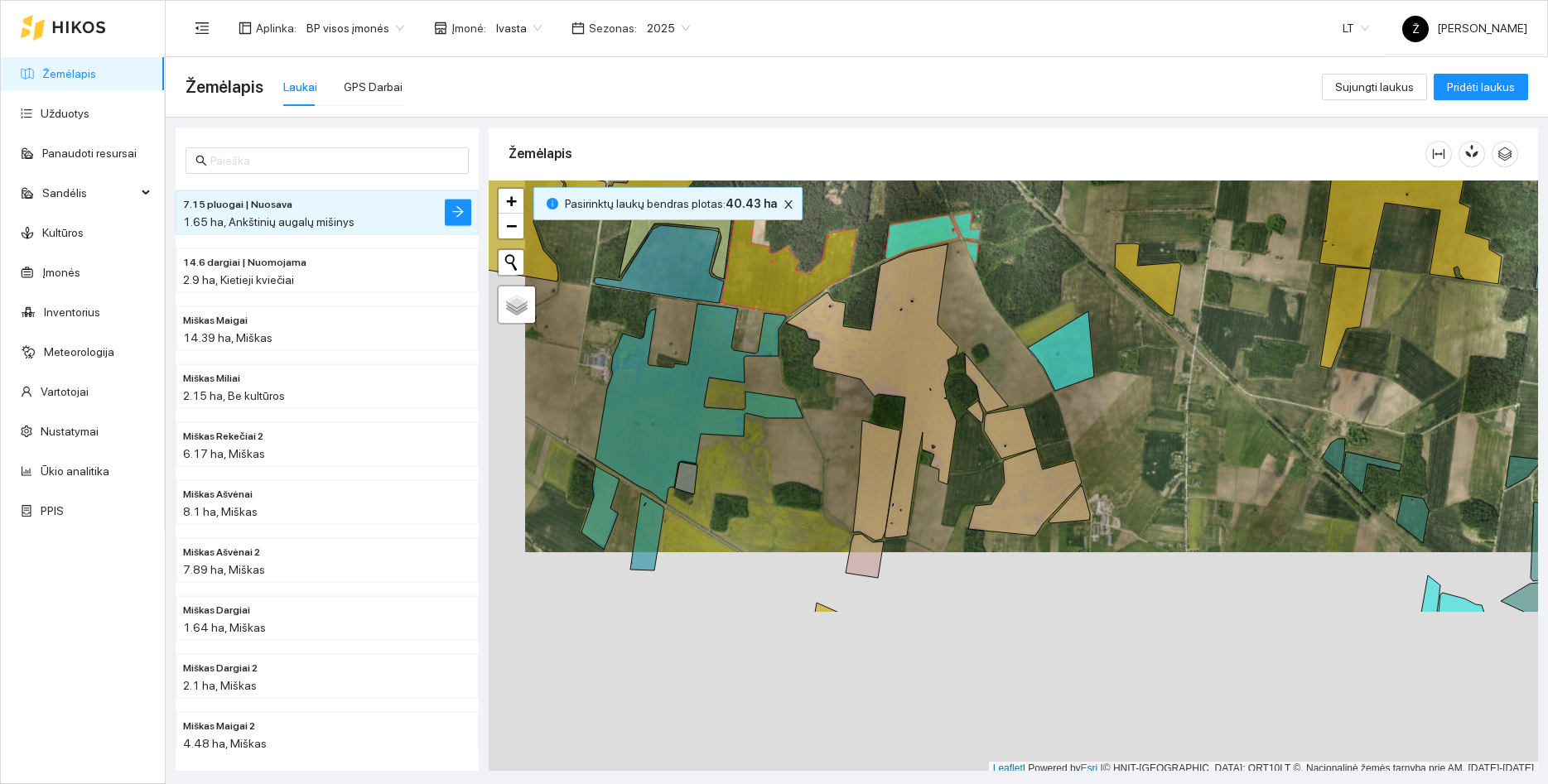
drag, startPoint x: 1005, startPoint y: 442, endPoint x: 1056, endPoint y: 188, distance: 259.1
click at [1056, 188] on div at bounding box center [1013, 478] width 1050 height 595
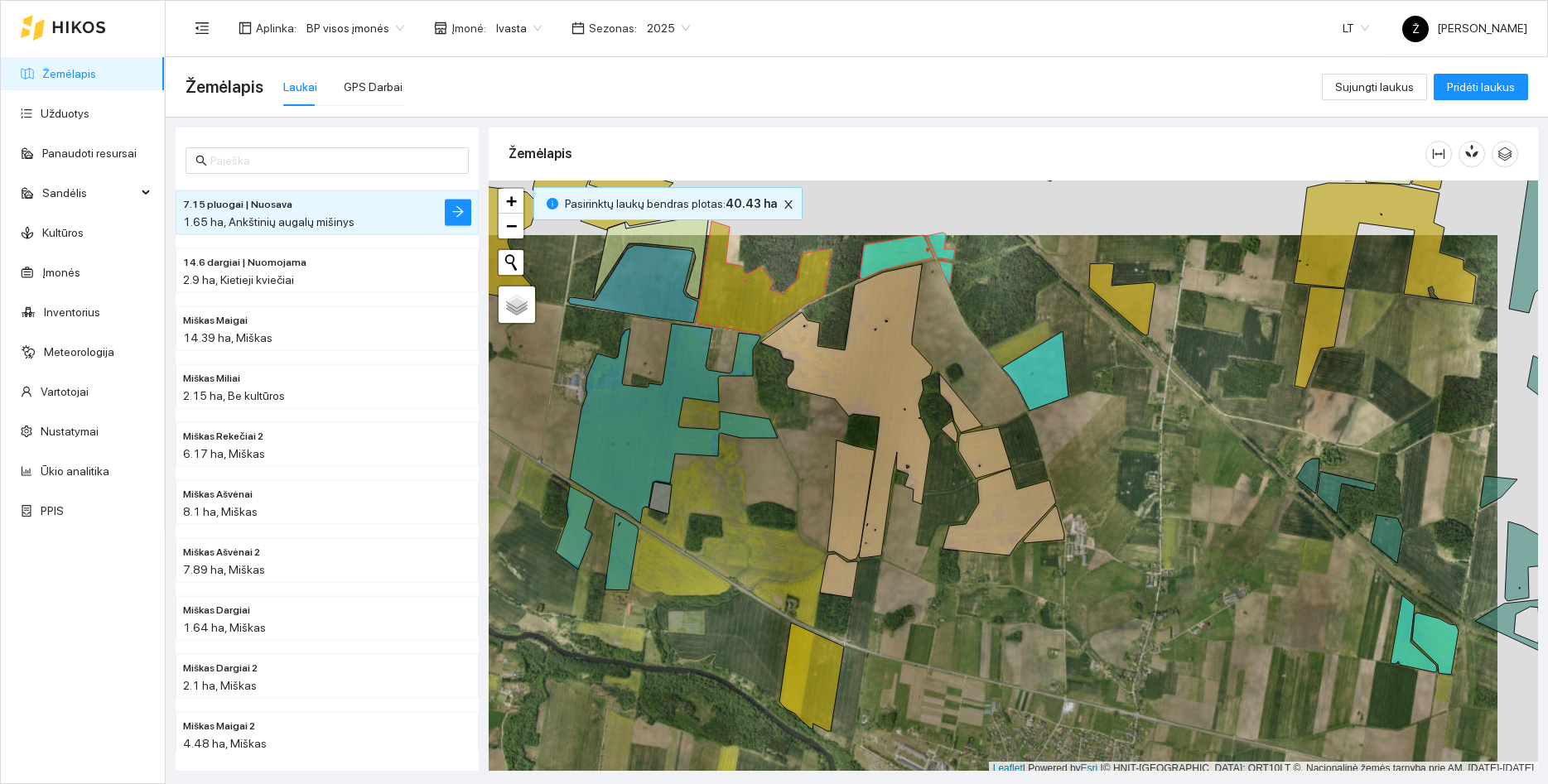
drag, startPoint x: 1006, startPoint y: 241, endPoint x: 965, endPoint y: 296, distance: 68.6
click at [965, 296] on div at bounding box center [1013, 478] width 1050 height 595
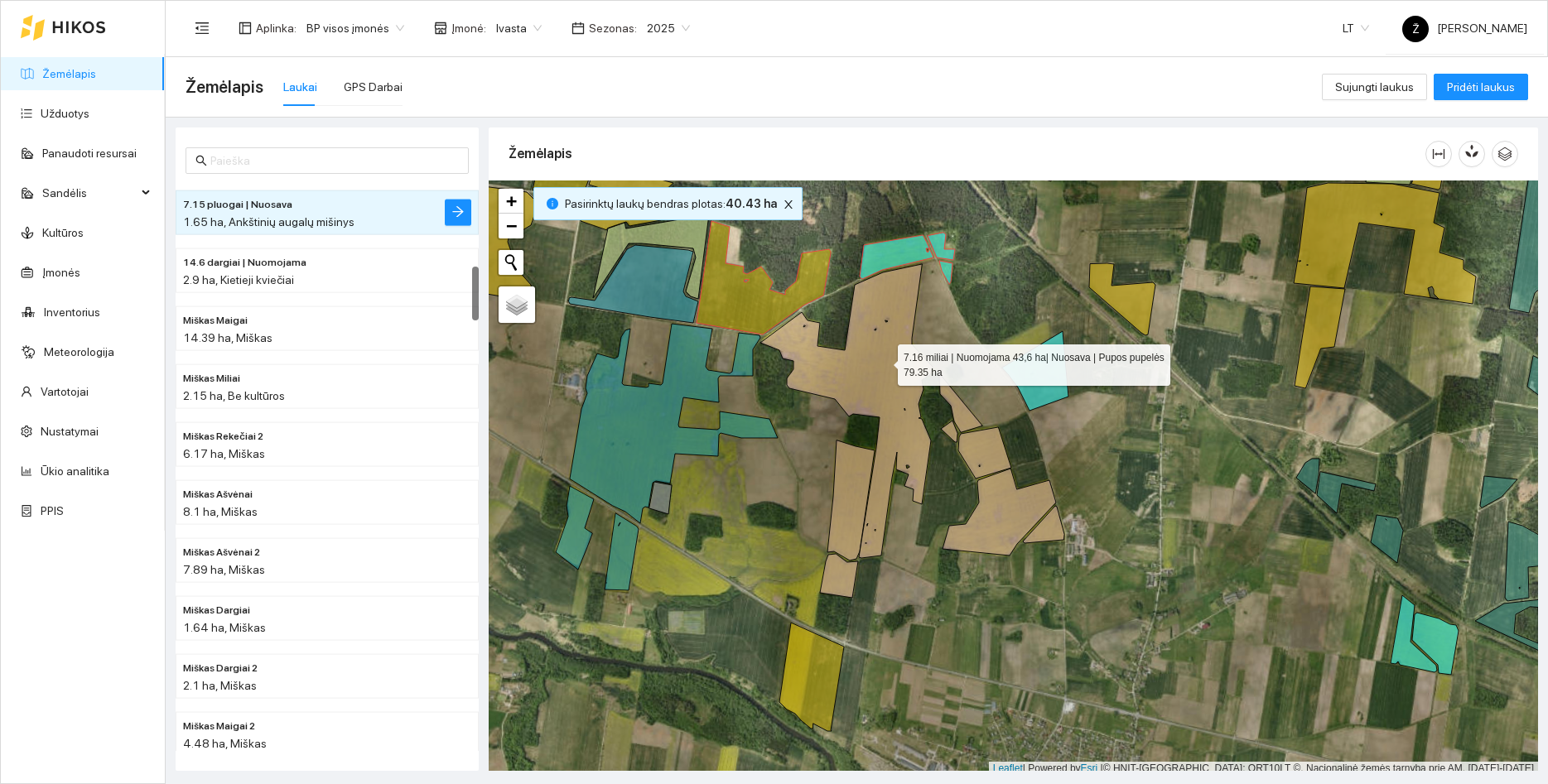
click at [883, 361] on icon at bounding box center [847, 411] width 173 height 294
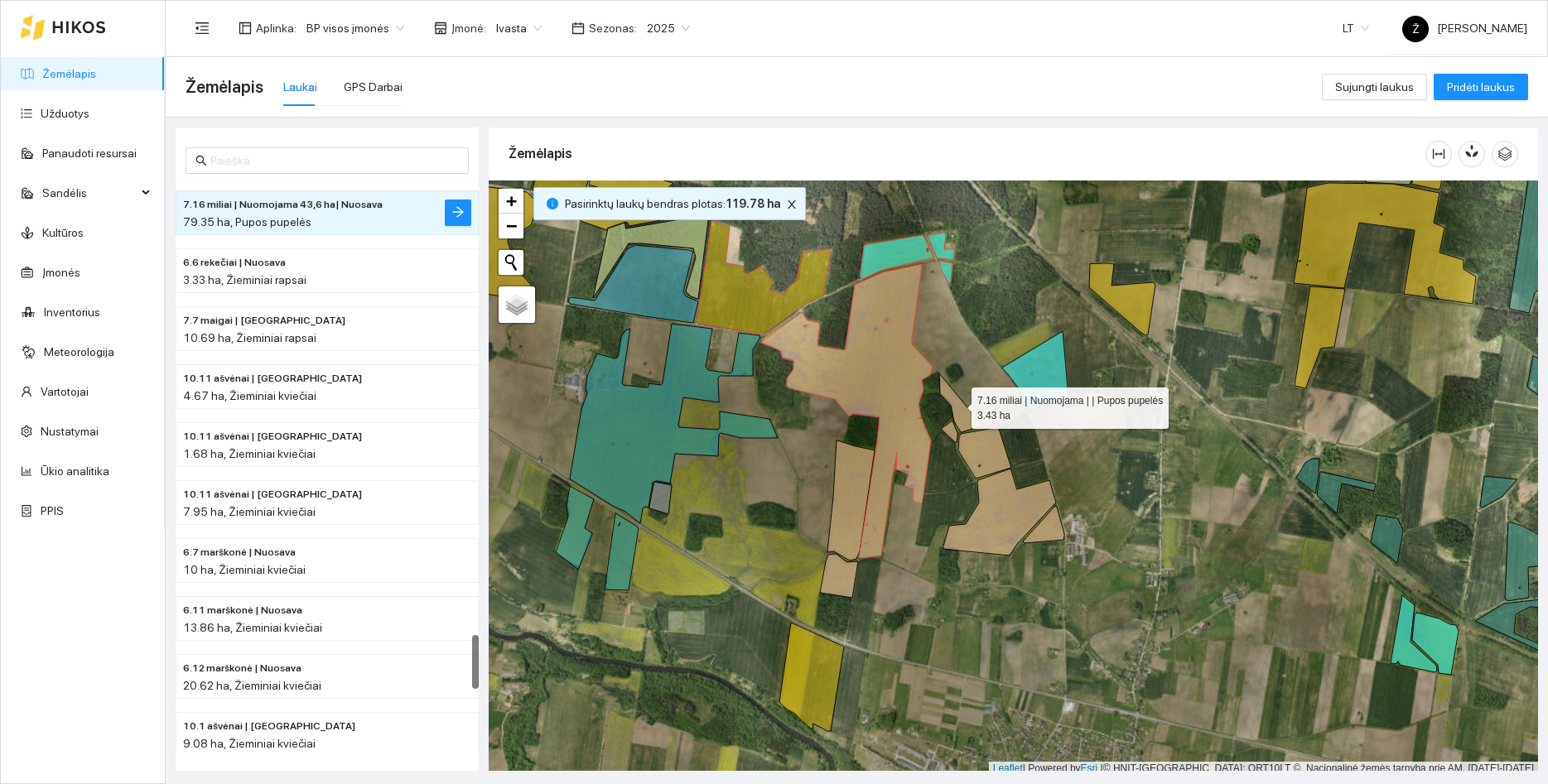
click at [957, 404] on icon at bounding box center [960, 402] width 43 height 59
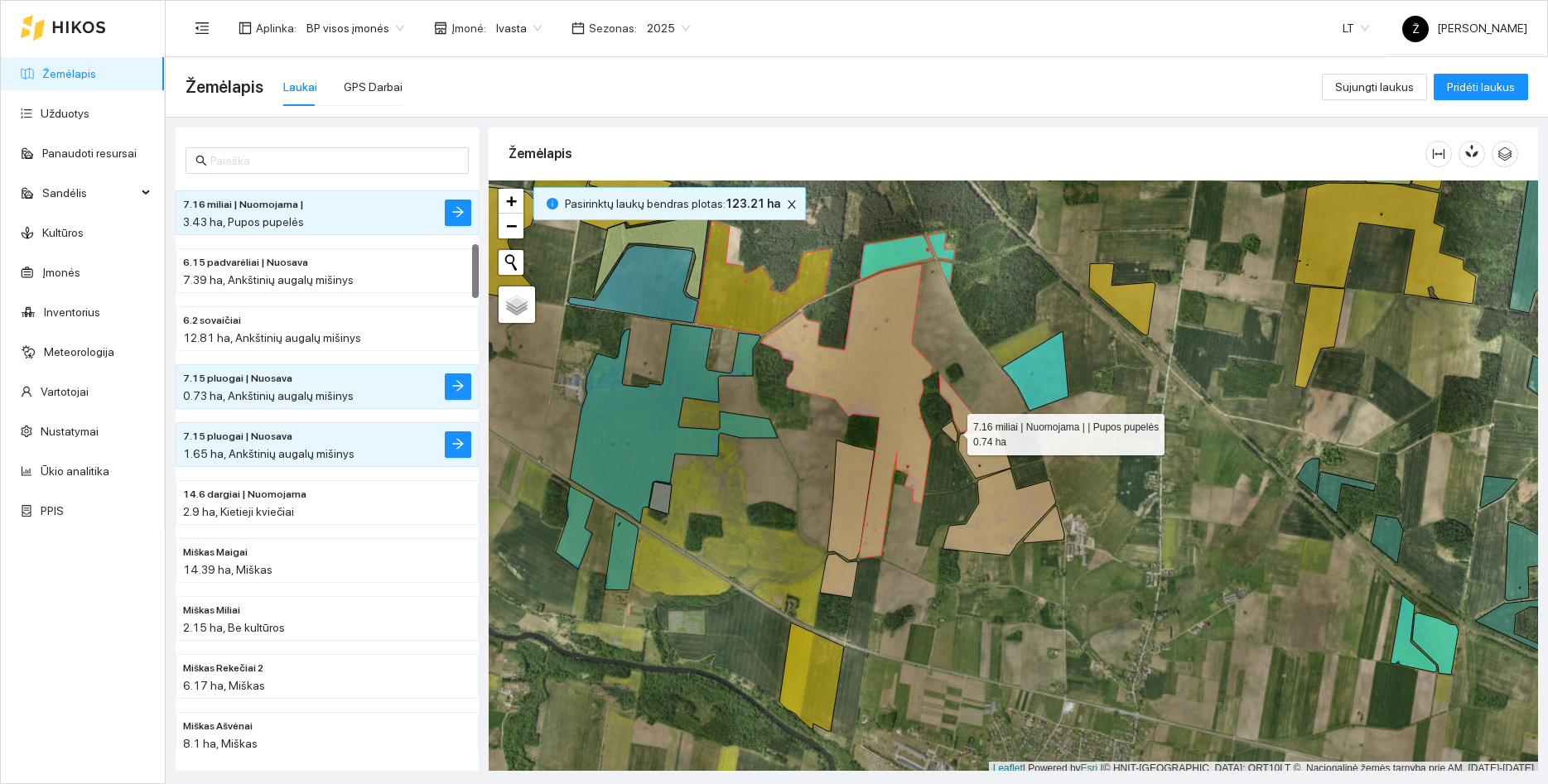
click at [952, 431] on icon at bounding box center [949, 432] width 17 height 22
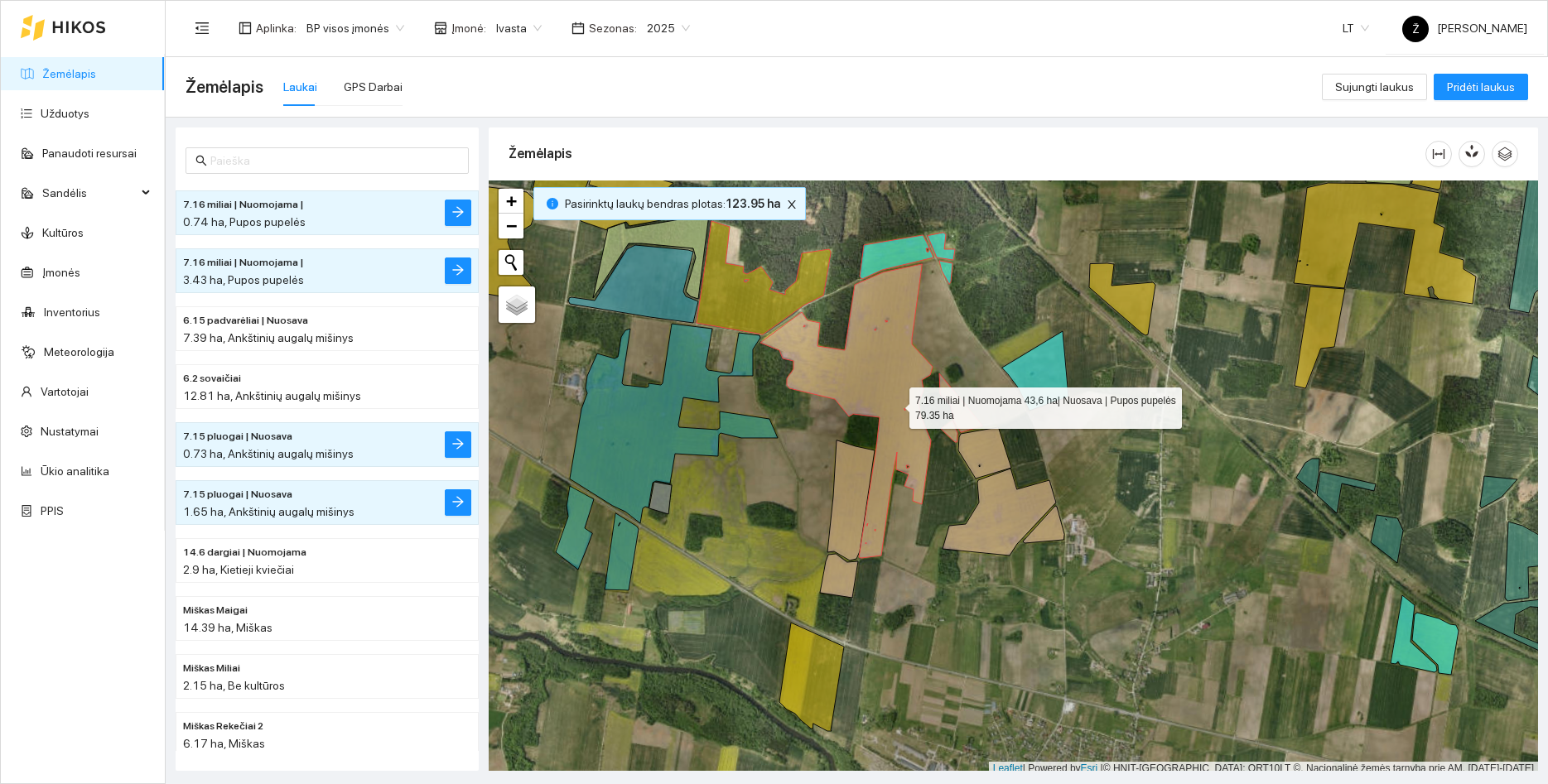
click at [895, 404] on icon at bounding box center [847, 411] width 173 height 294
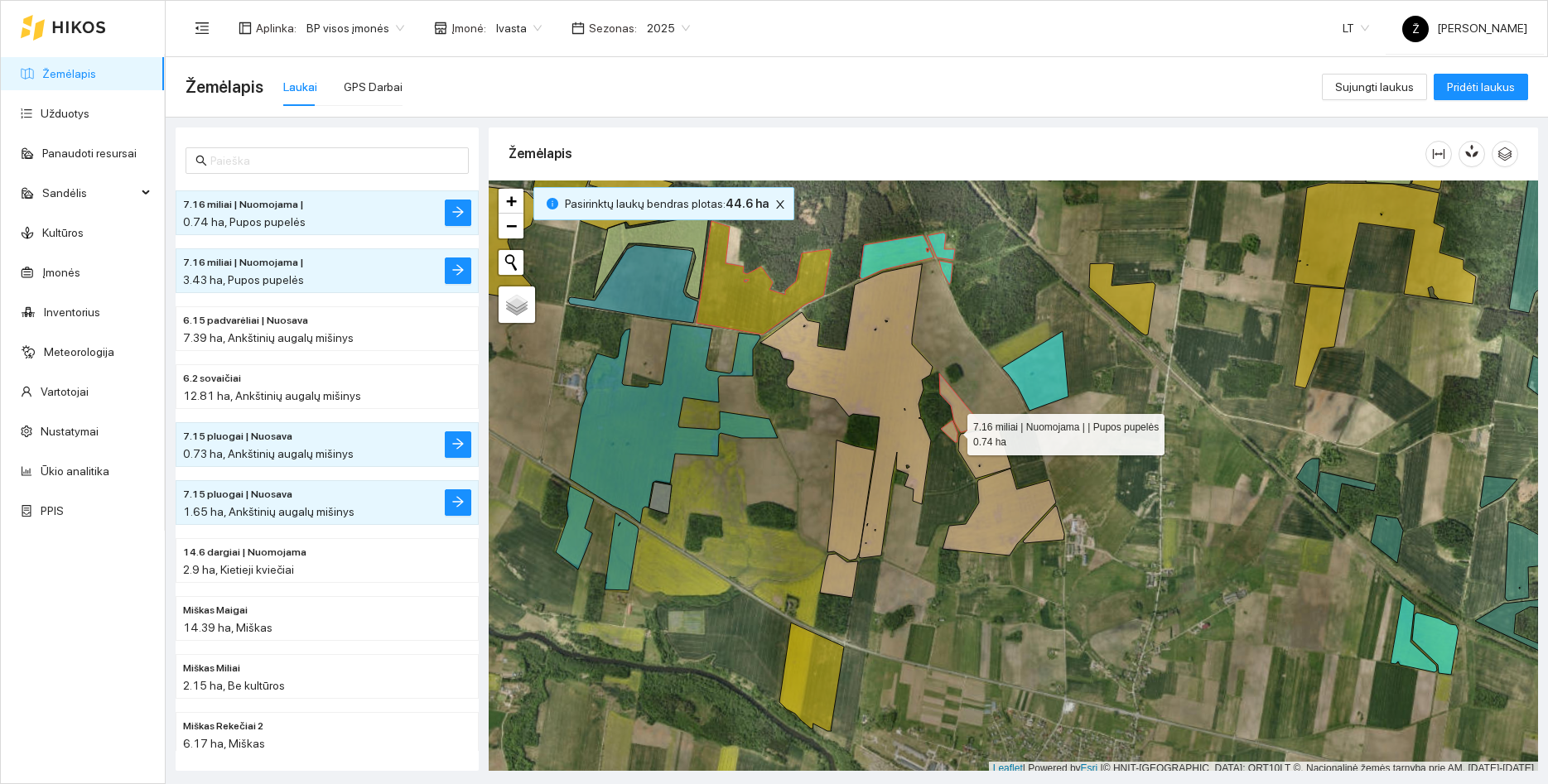
click at [952, 431] on icon at bounding box center [949, 432] width 17 height 22
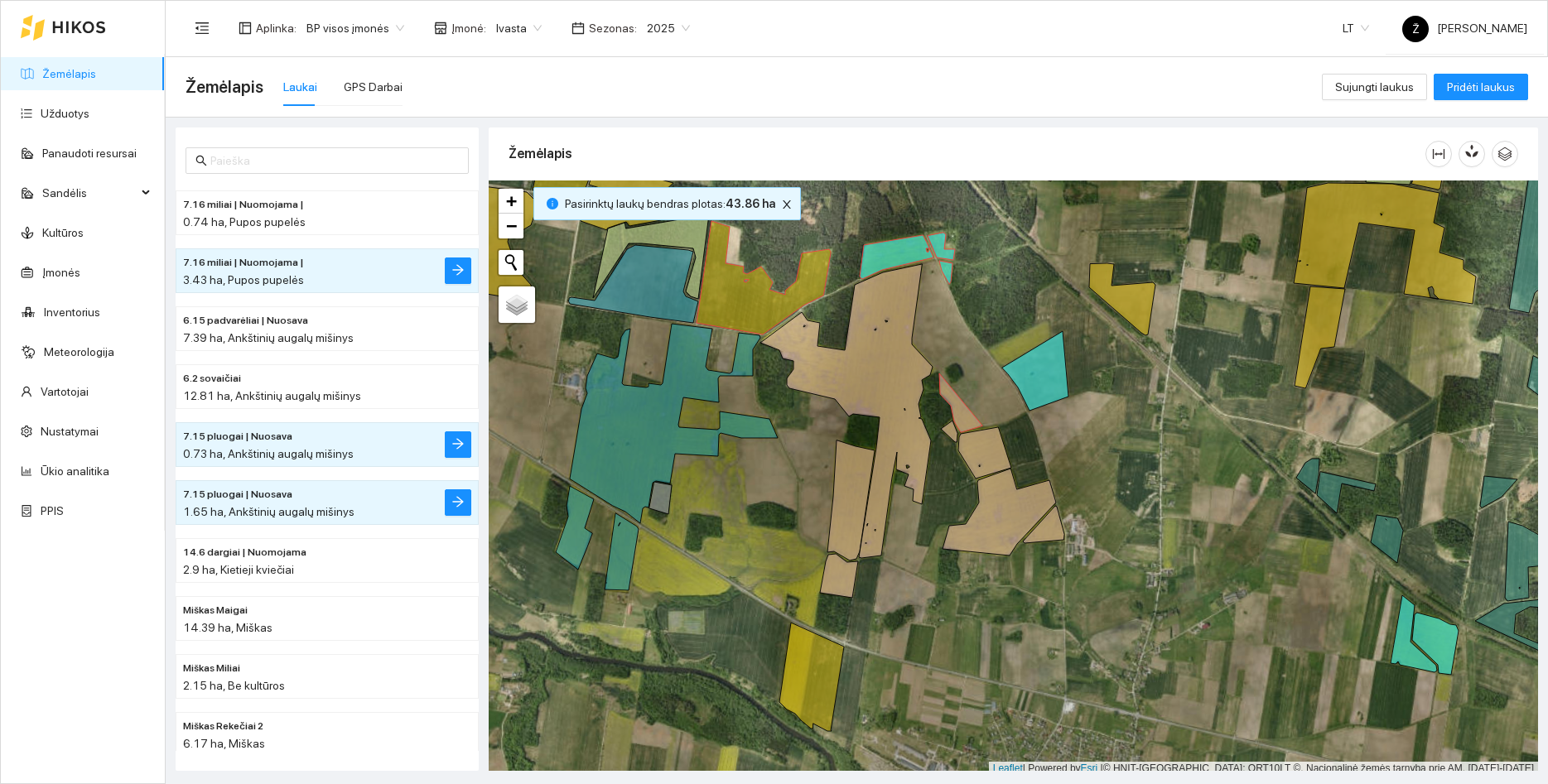
click at [967, 403] on div at bounding box center [1013, 478] width 1050 height 595
click at [966, 420] on icon at bounding box center [960, 402] width 43 height 59
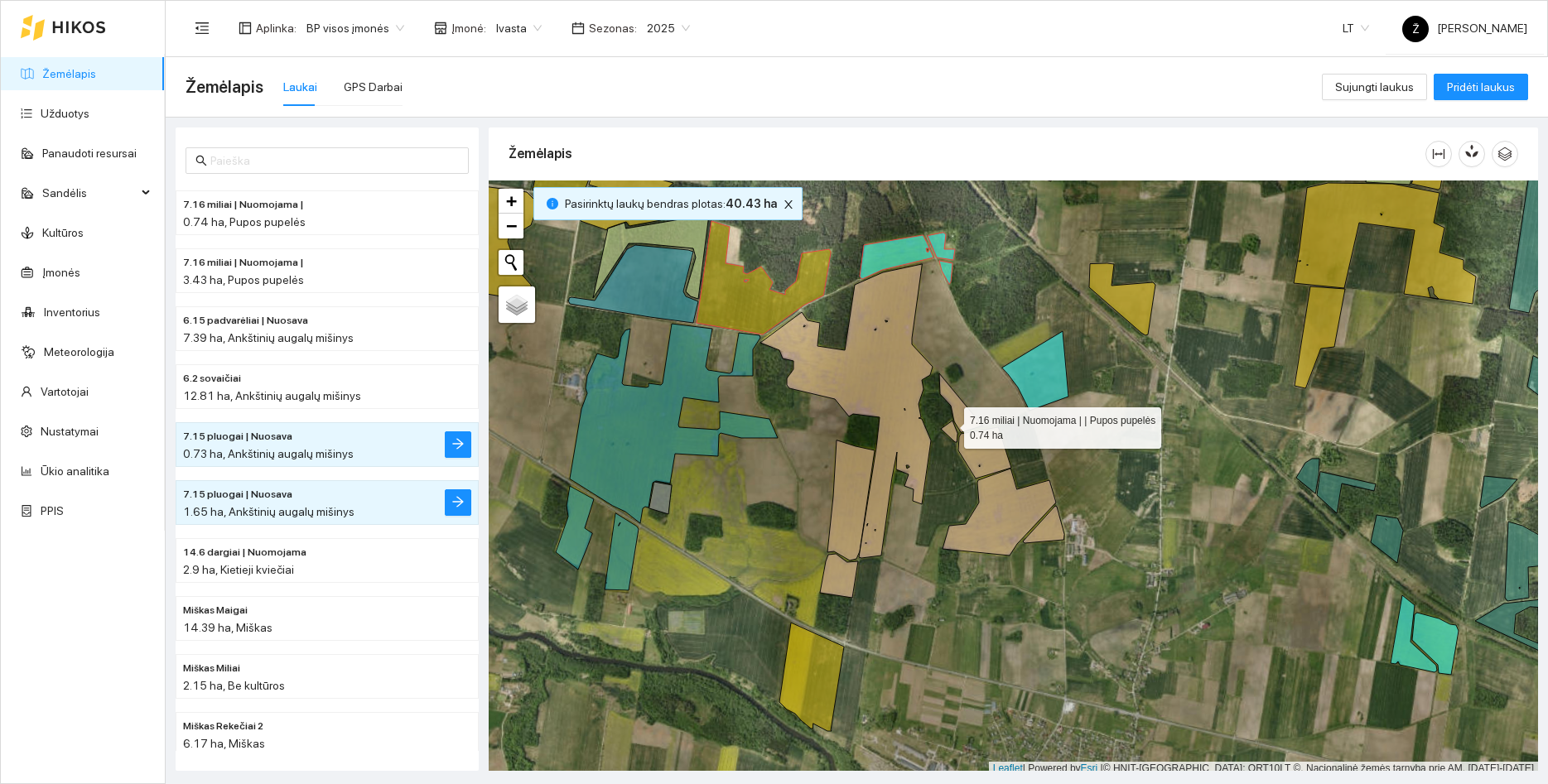
click at [949, 424] on icon at bounding box center [949, 432] width 17 height 22
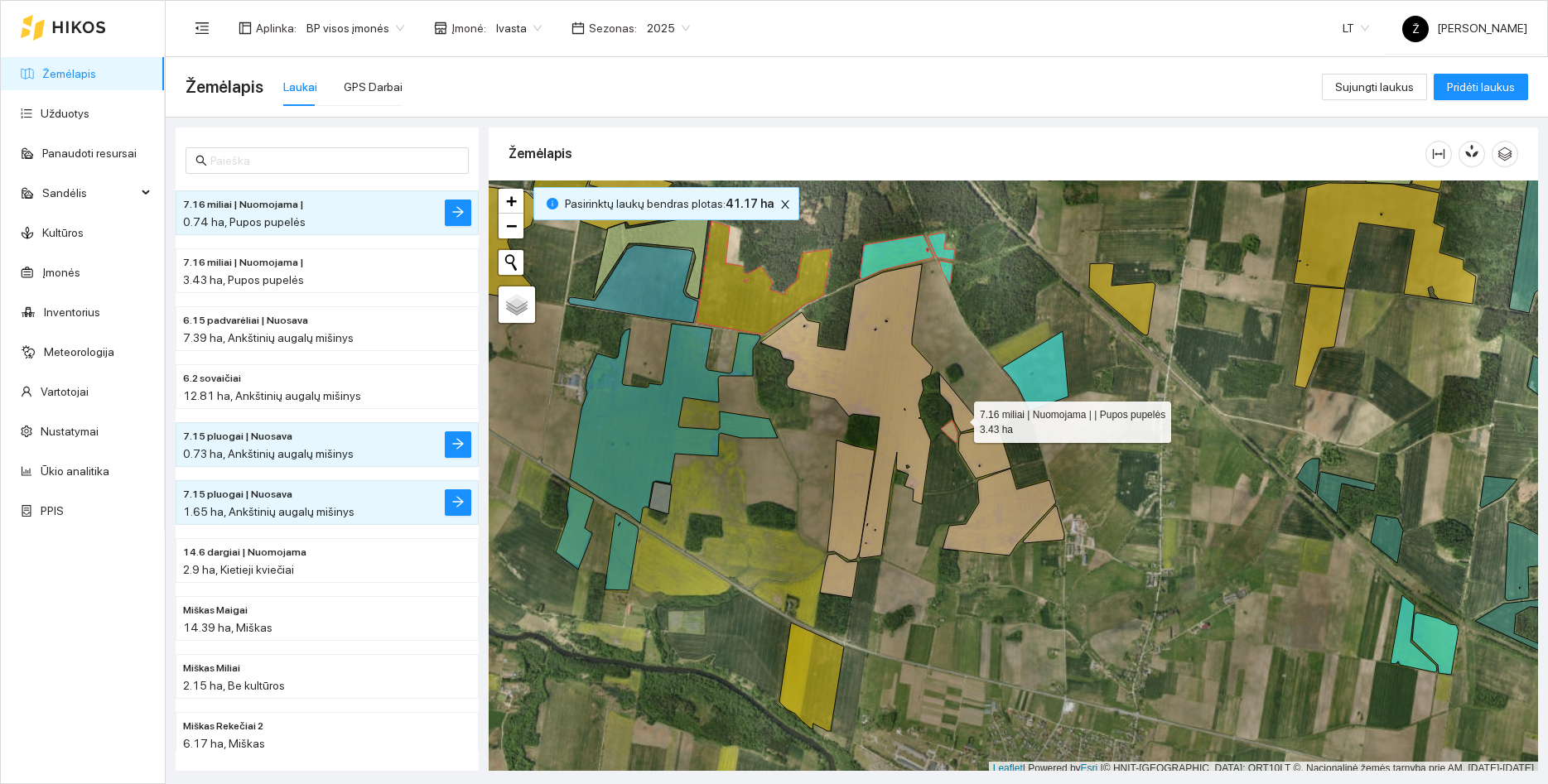
click at [959, 418] on icon at bounding box center [960, 402] width 43 height 59
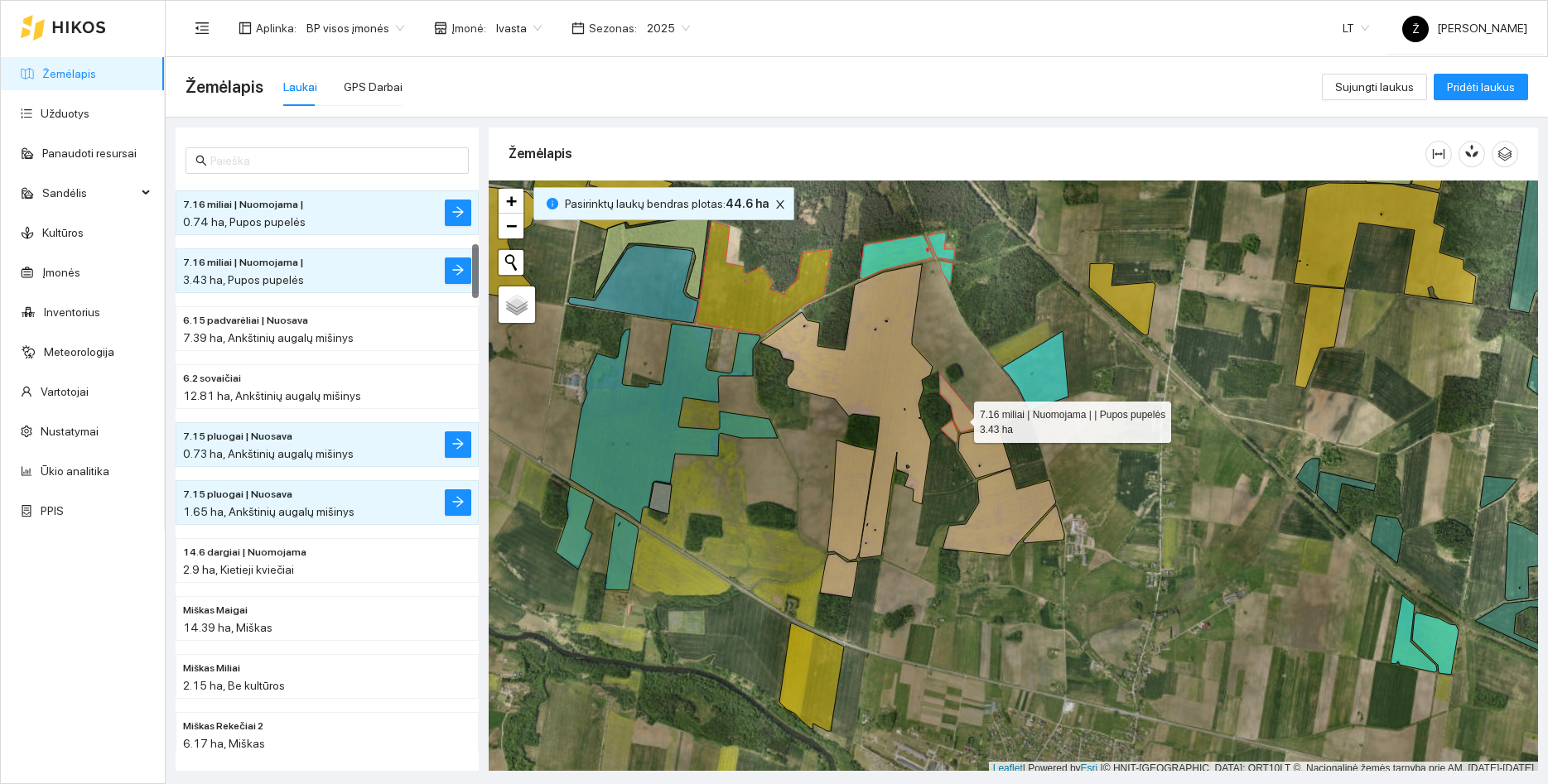
scroll to position [637, 0]
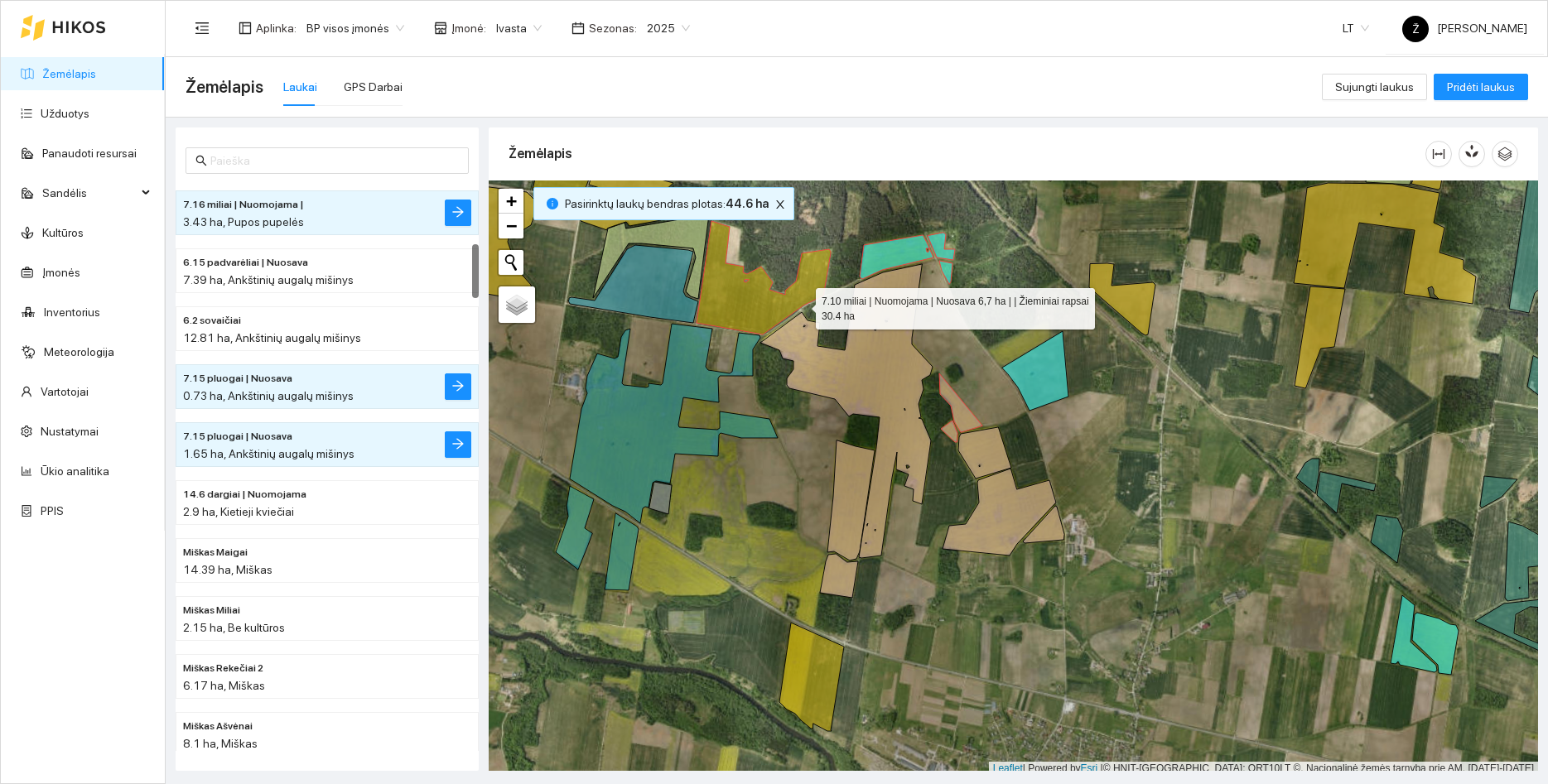
click at [753, 304] on icon at bounding box center [764, 278] width 134 height 113
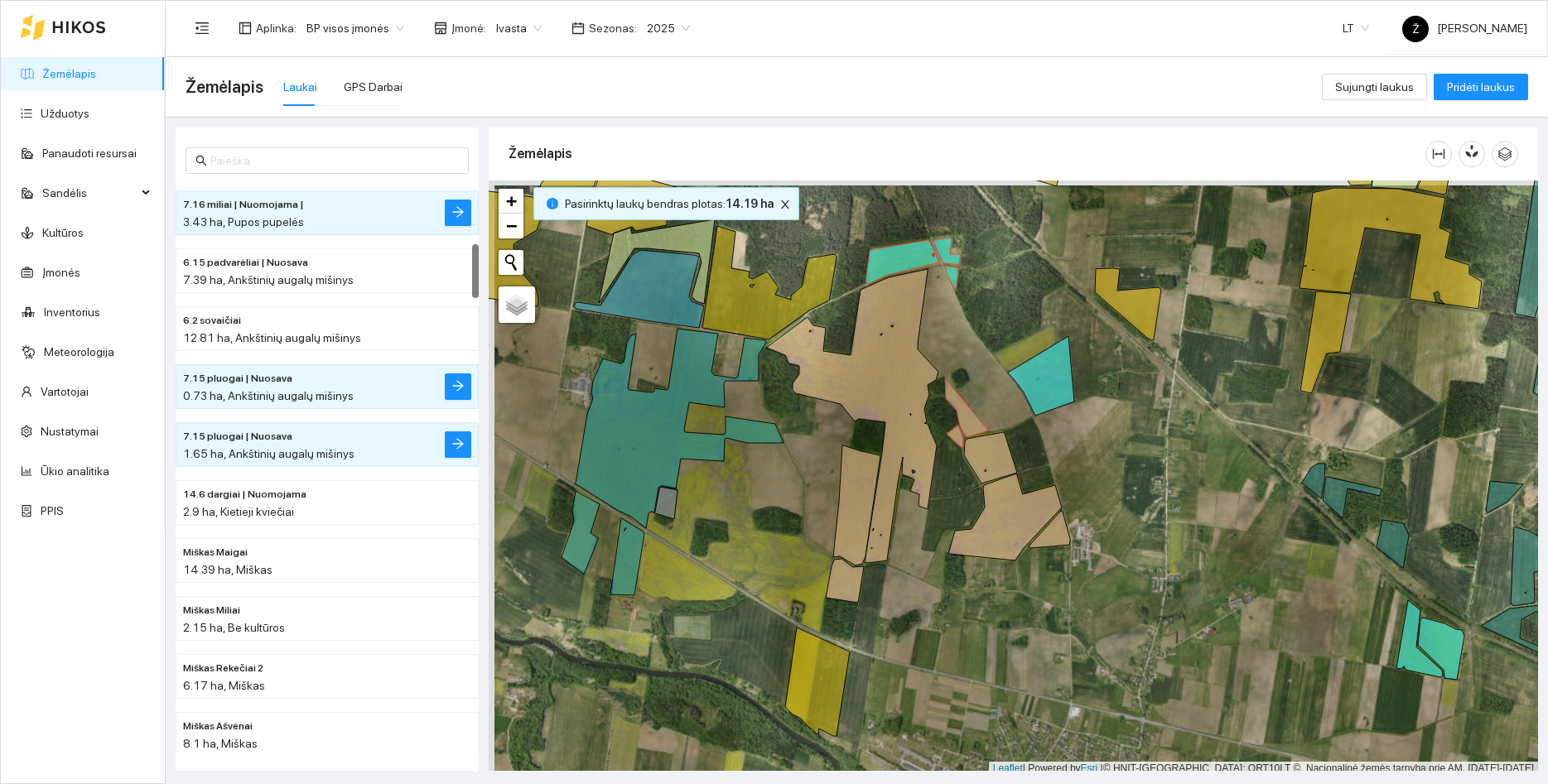
drag, startPoint x: 842, startPoint y: 263, endPoint x: 911, endPoint y: 361, distance: 119.9
click at [910, 359] on div at bounding box center [1013, 478] width 1050 height 595
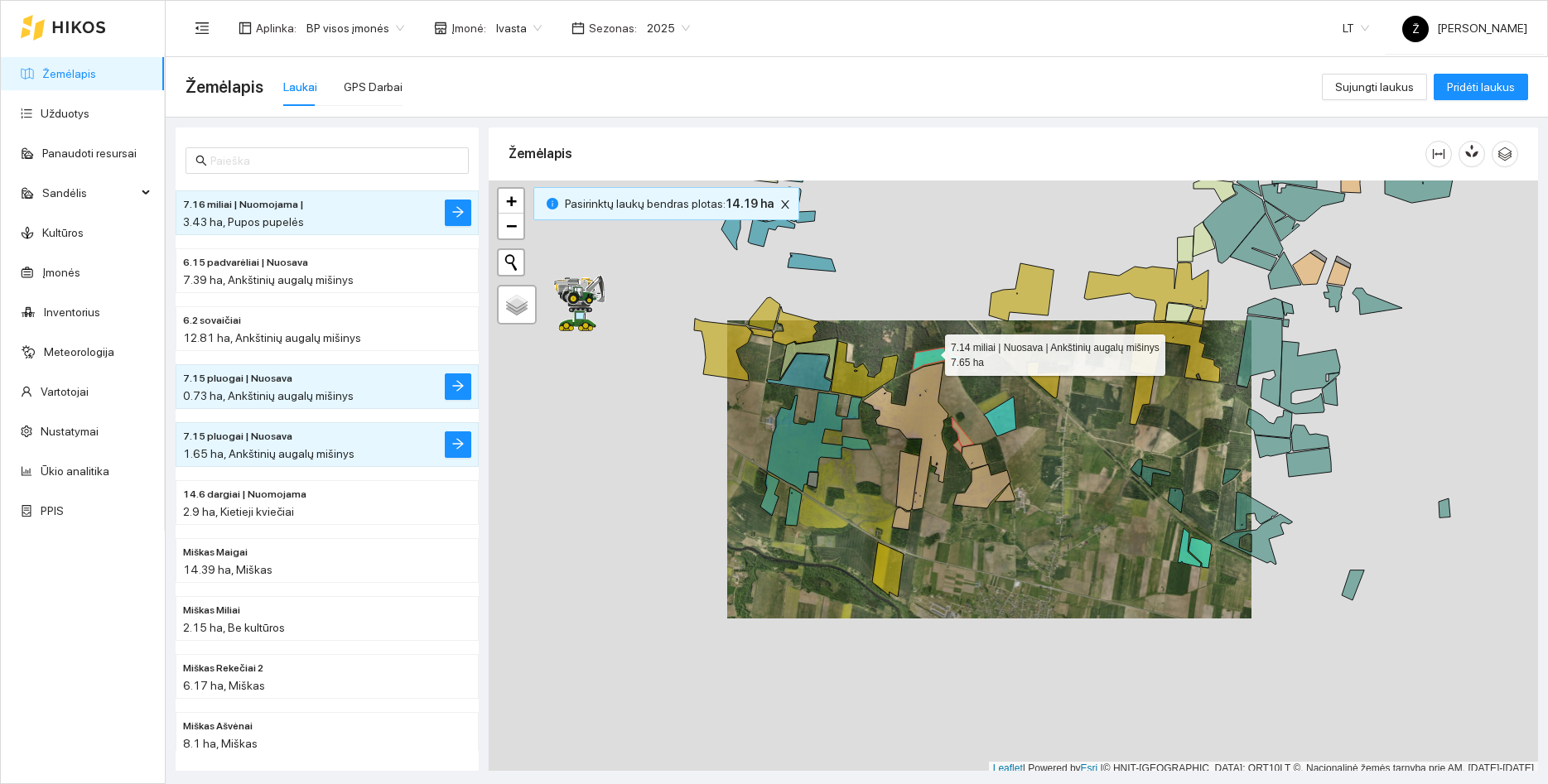
click at [930, 351] on icon at bounding box center [930, 358] width 37 height 23
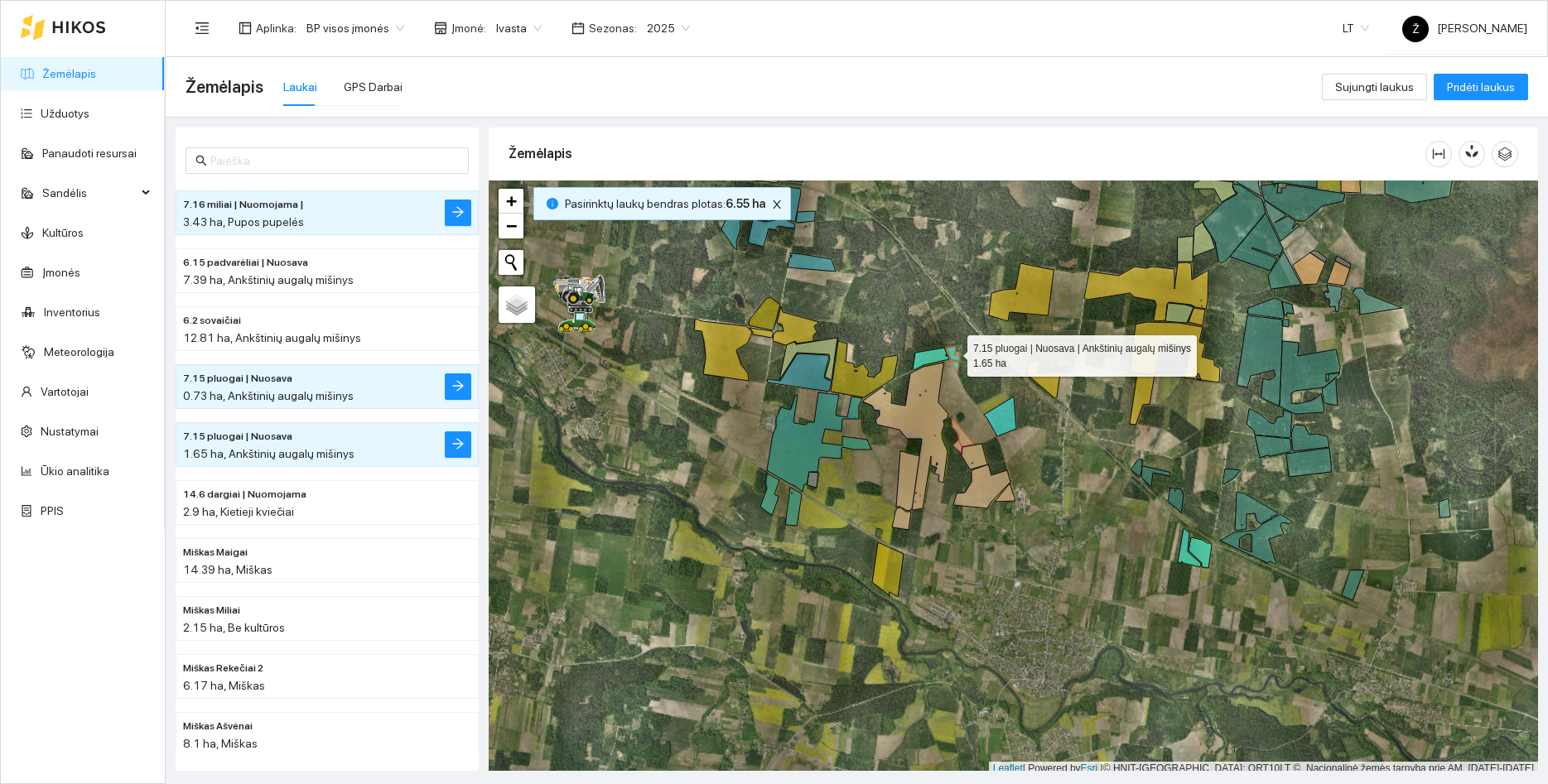
click at [952, 352] on icon at bounding box center [953, 354] width 13 height 14
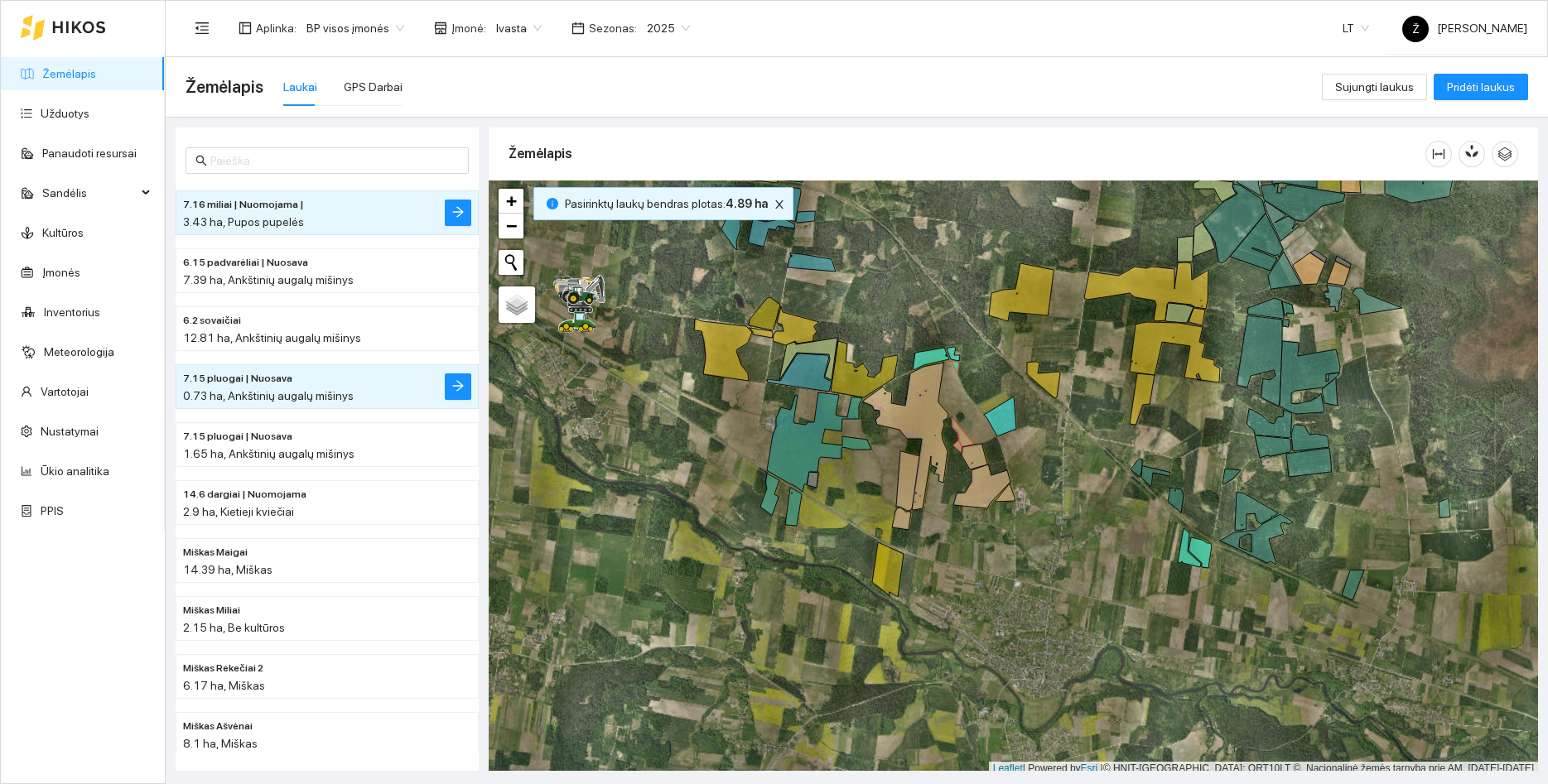
click at [953, 367] on div at bounding box center [1013, 478] width 1050 height 595
click at [958, 364] on icon at bounding box center [956, 367] width 8 height 12
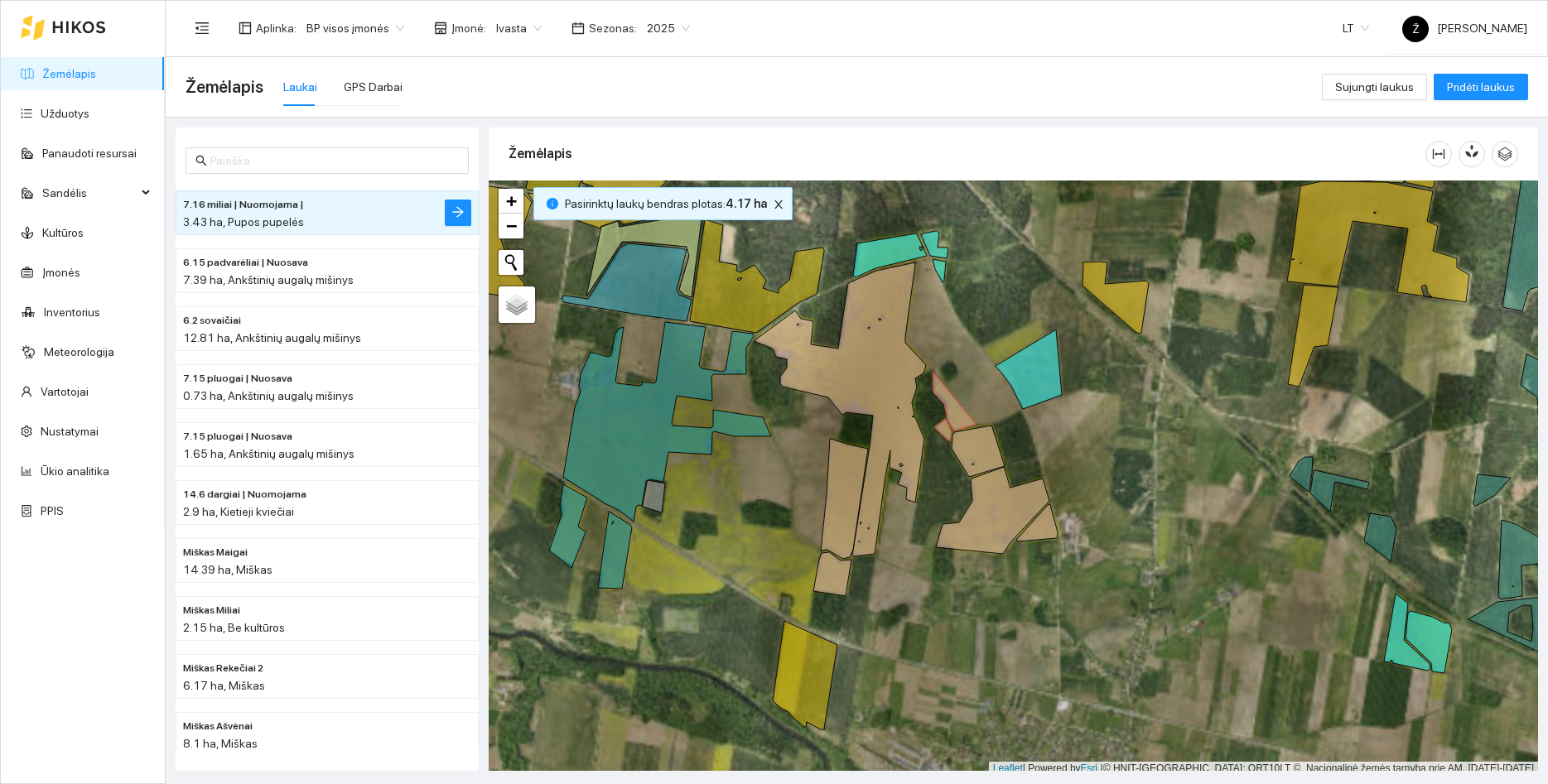
drag, startPoint x: 987, startPoint y: 302, endPoint x: 963, endPoint y: 355, distance: 58.2
click at [967, 352] on div at bounding box center [1013, 478] width 1050 height 595
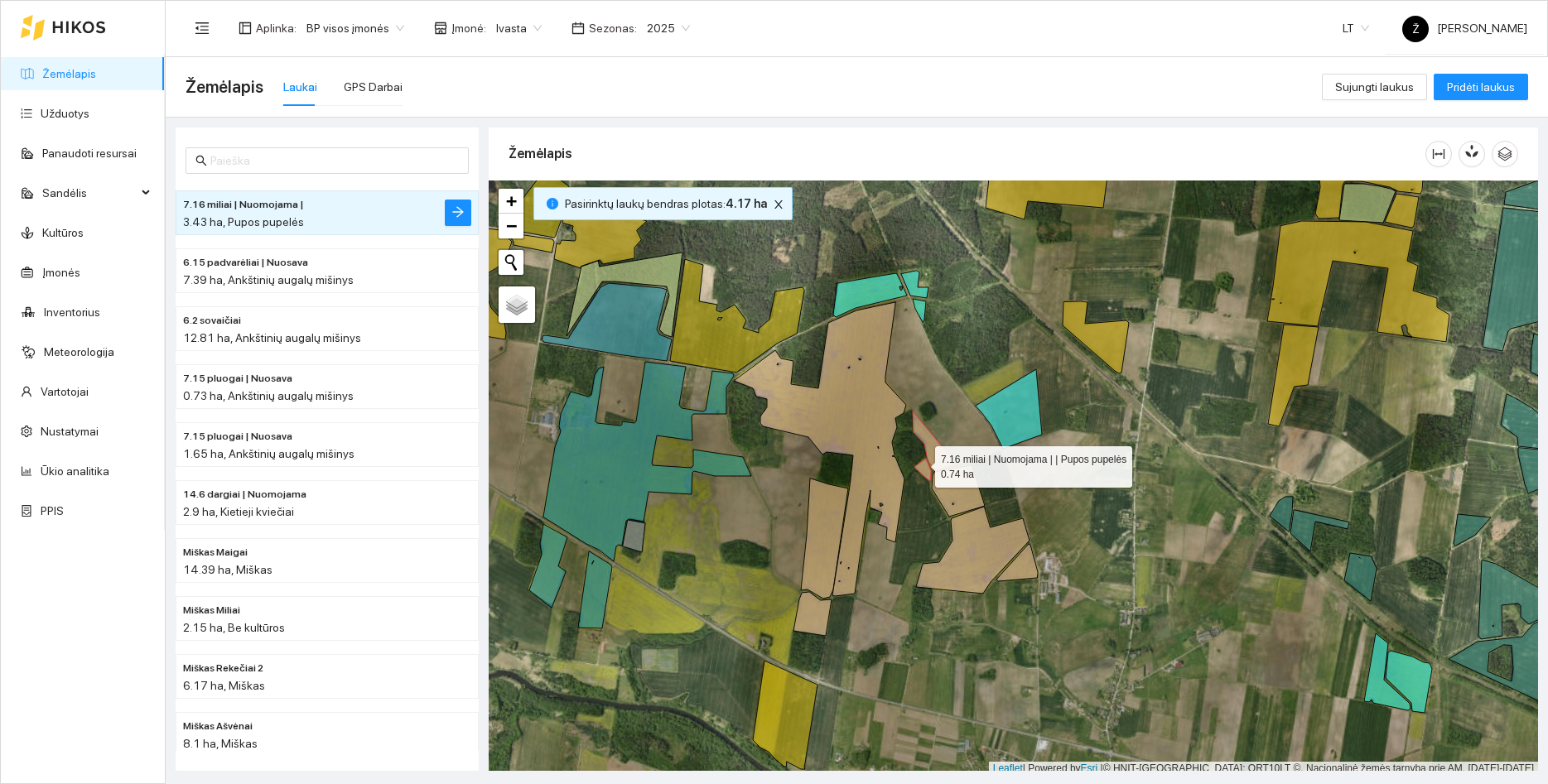
click at [920, 462] on icon at bounding box center [922, 469] width 17 height 22
click at [934, 455] on icon at bounding box center [933, 441] width 43 height 59
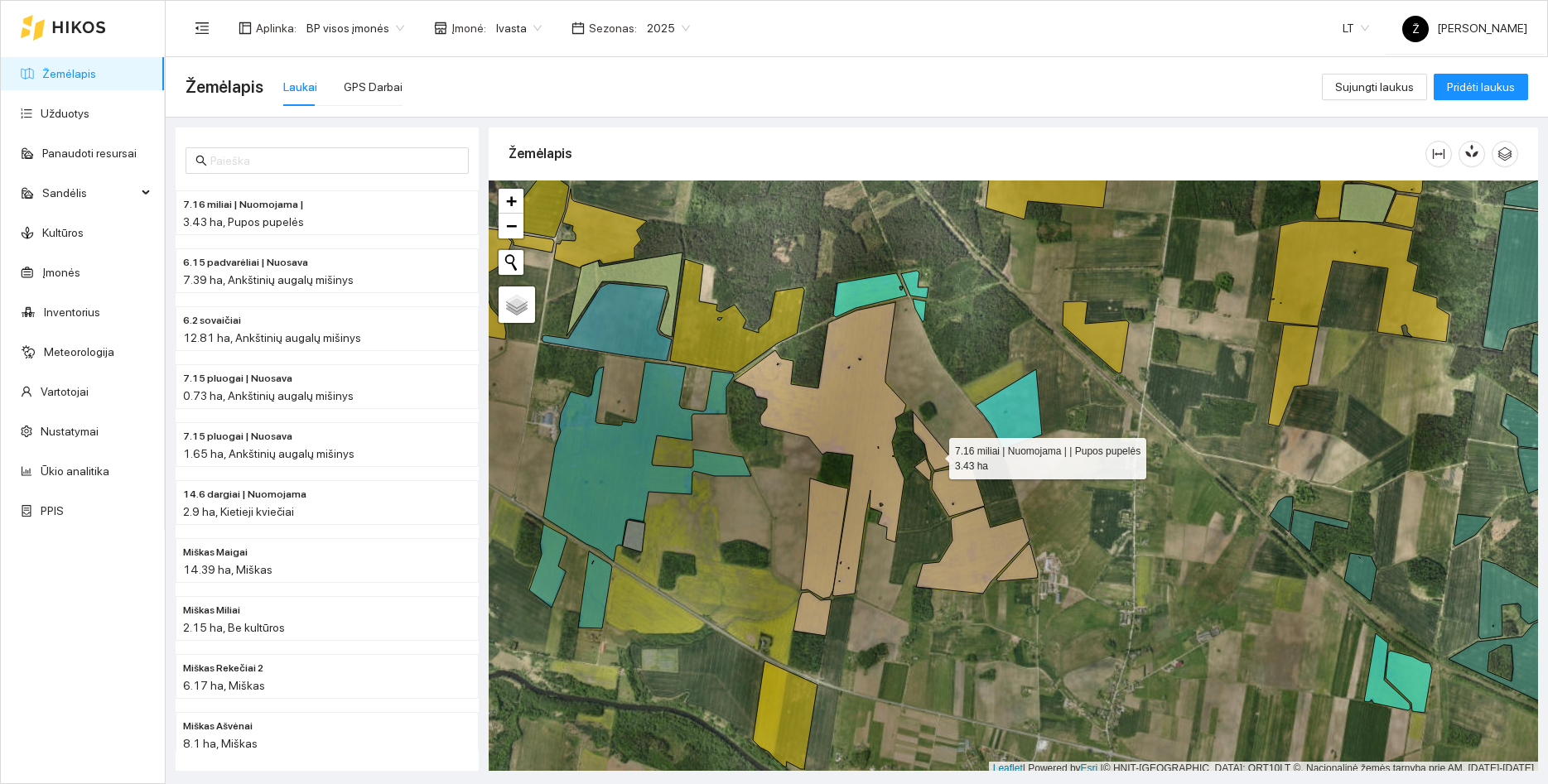
click at [934, 455] on icon at bounding box center [933, 441] width 43 height 59
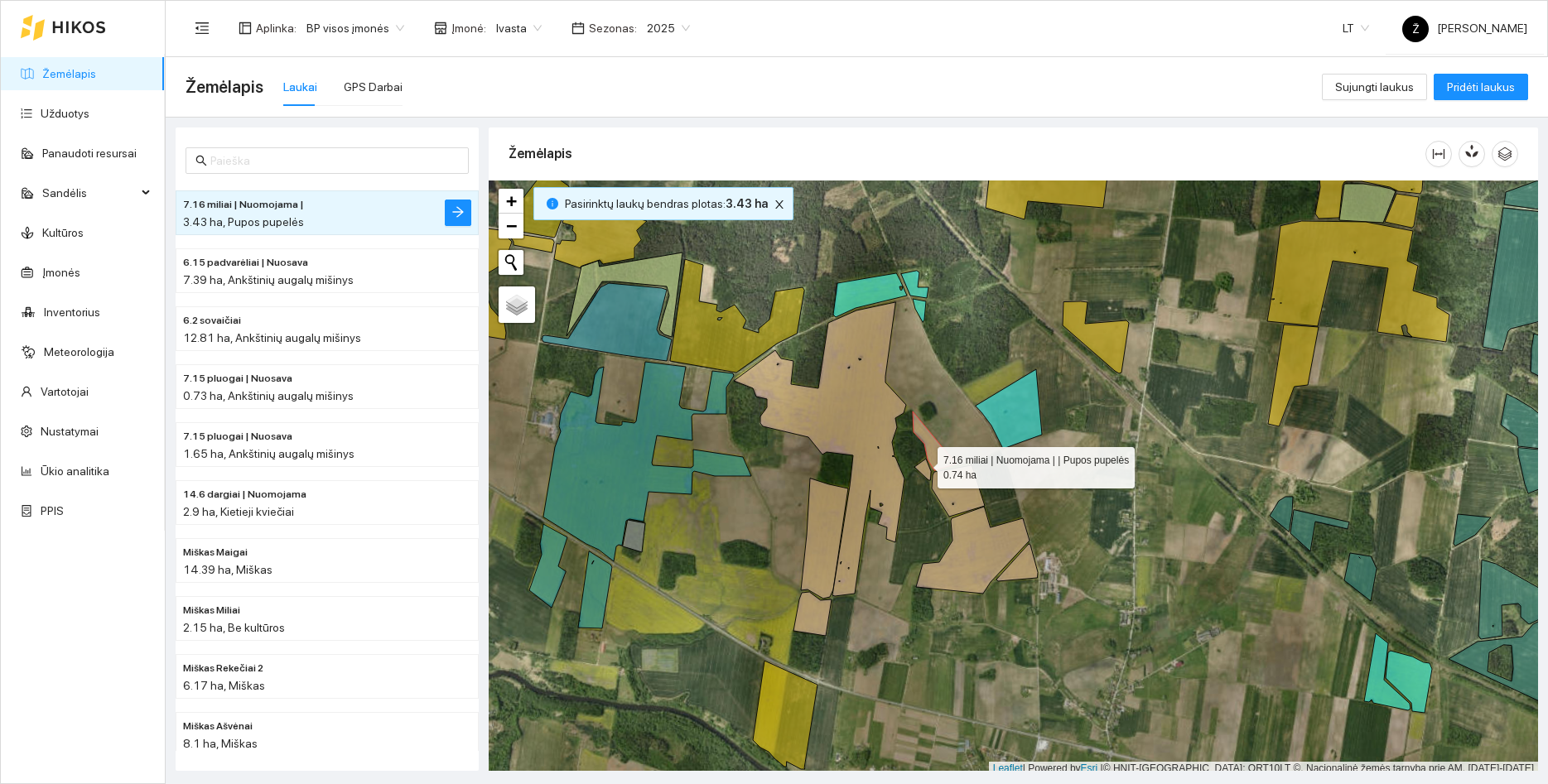
click at [922, 463] on icon at bounding box center [922, 469] width 17 height 22
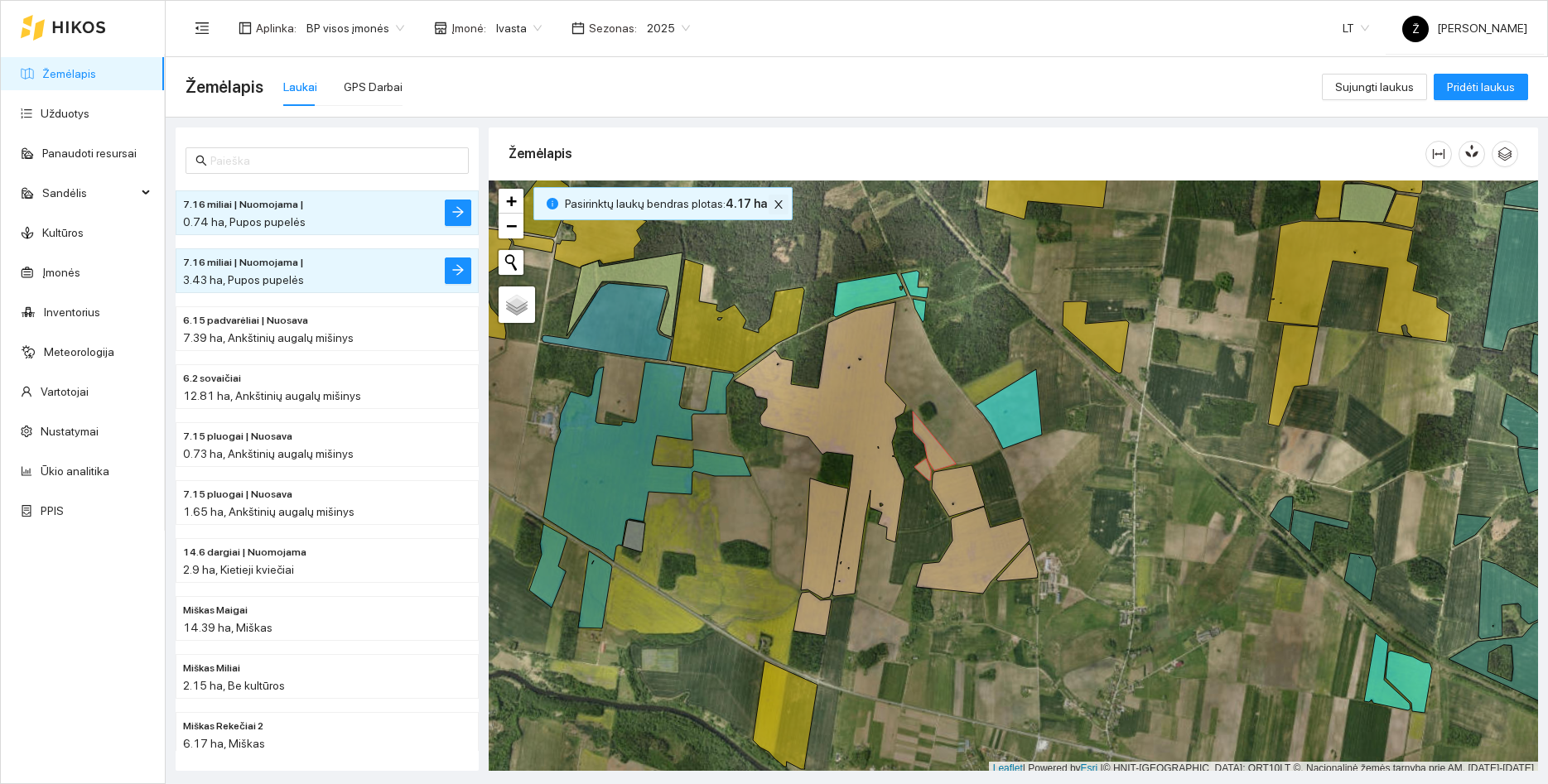
click at [774, 197] on button "button" at bounding box center [778, 204] width 20 height 20
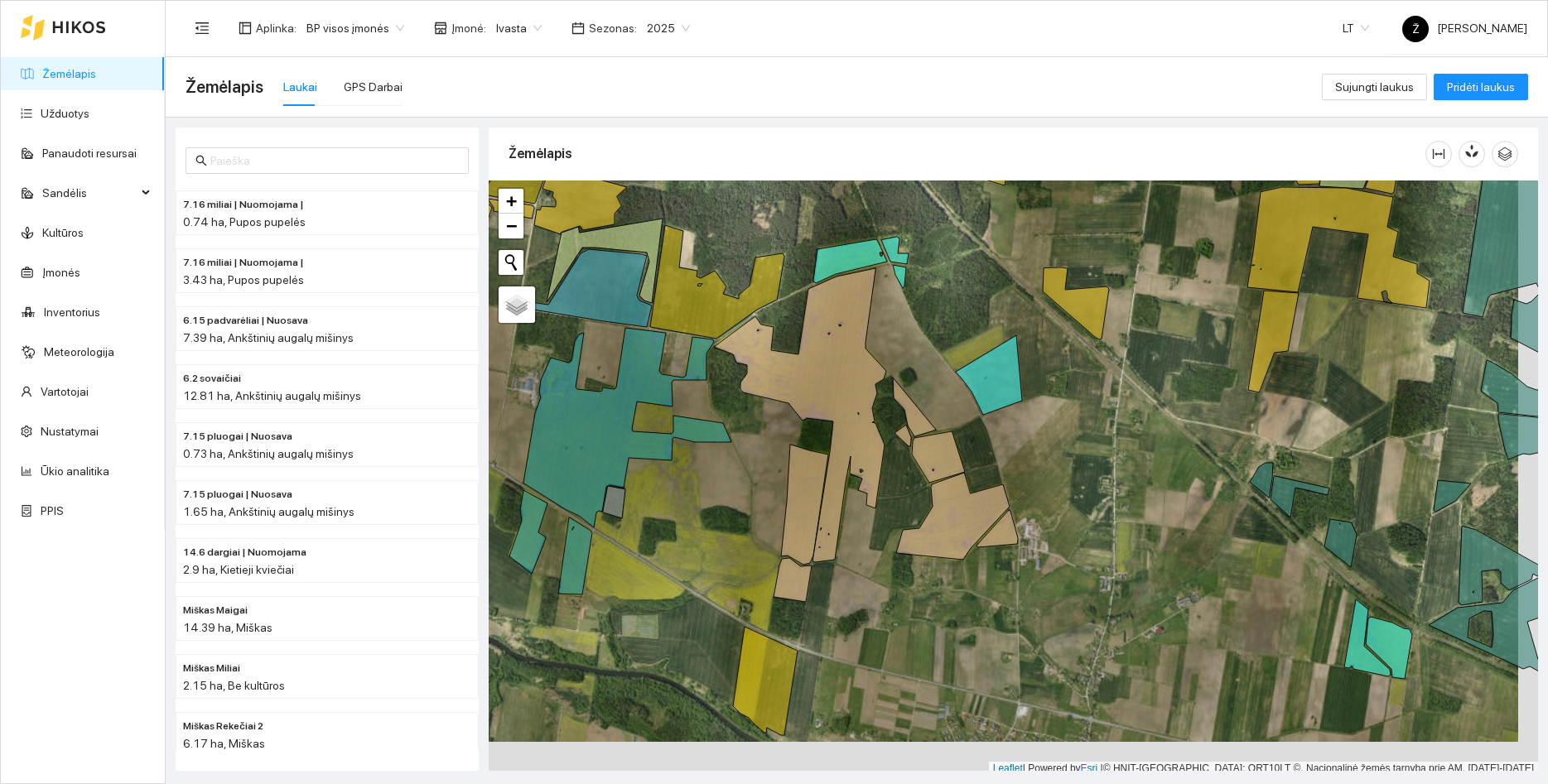
drag, startPoint x: 947, startPoint y: 383, endPoint x: 921, endPoint y: 344, distance: 46.9
click at [921, 344] on div at bounding box center [1013, 478] width 1050 height 595
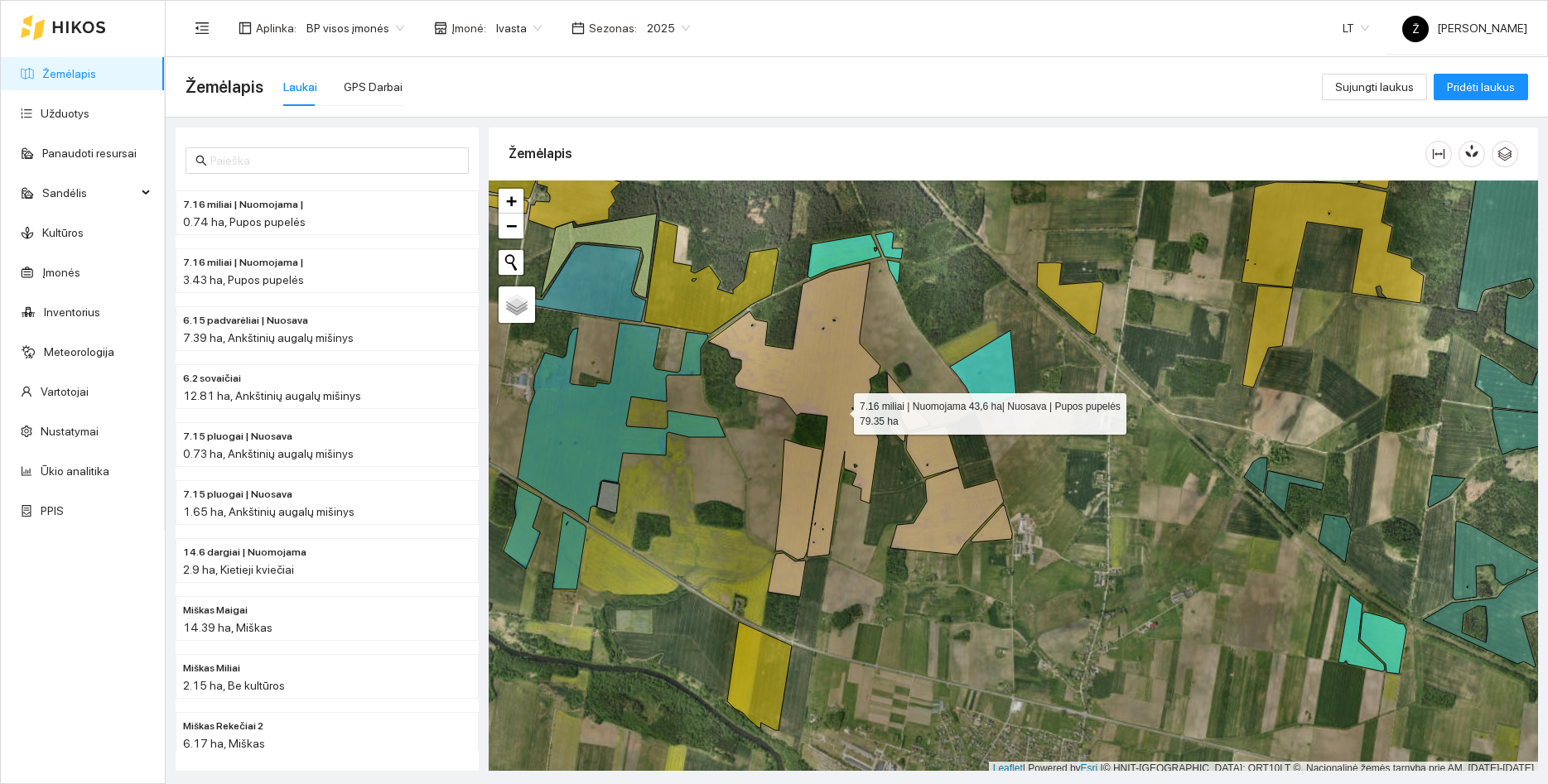
click at [839, 410] on icon at bounding box center [794, 410] width 173 height 294
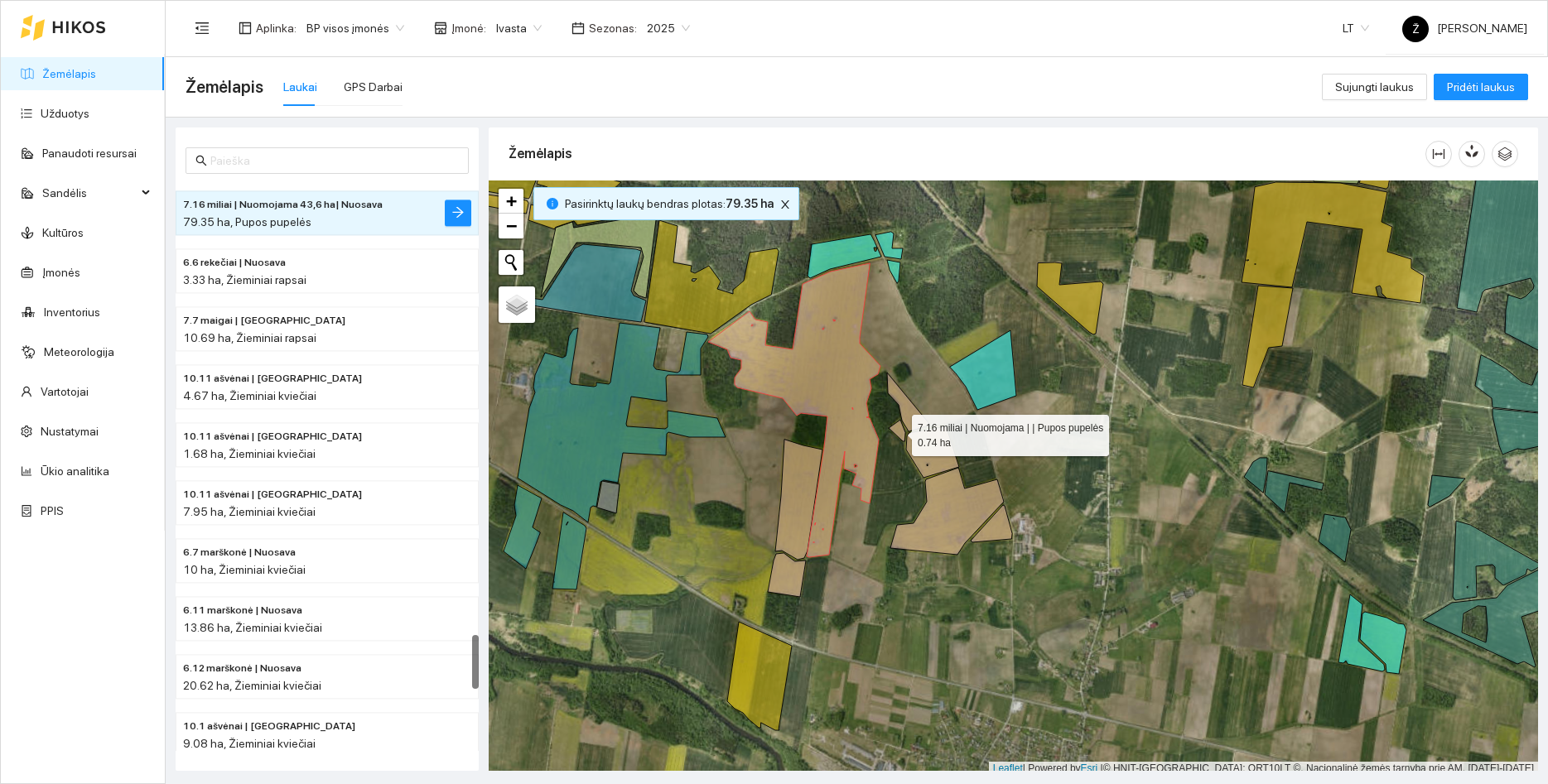
click at [897, 432] on icon at bounding box center [897, 431] width 17 height 22
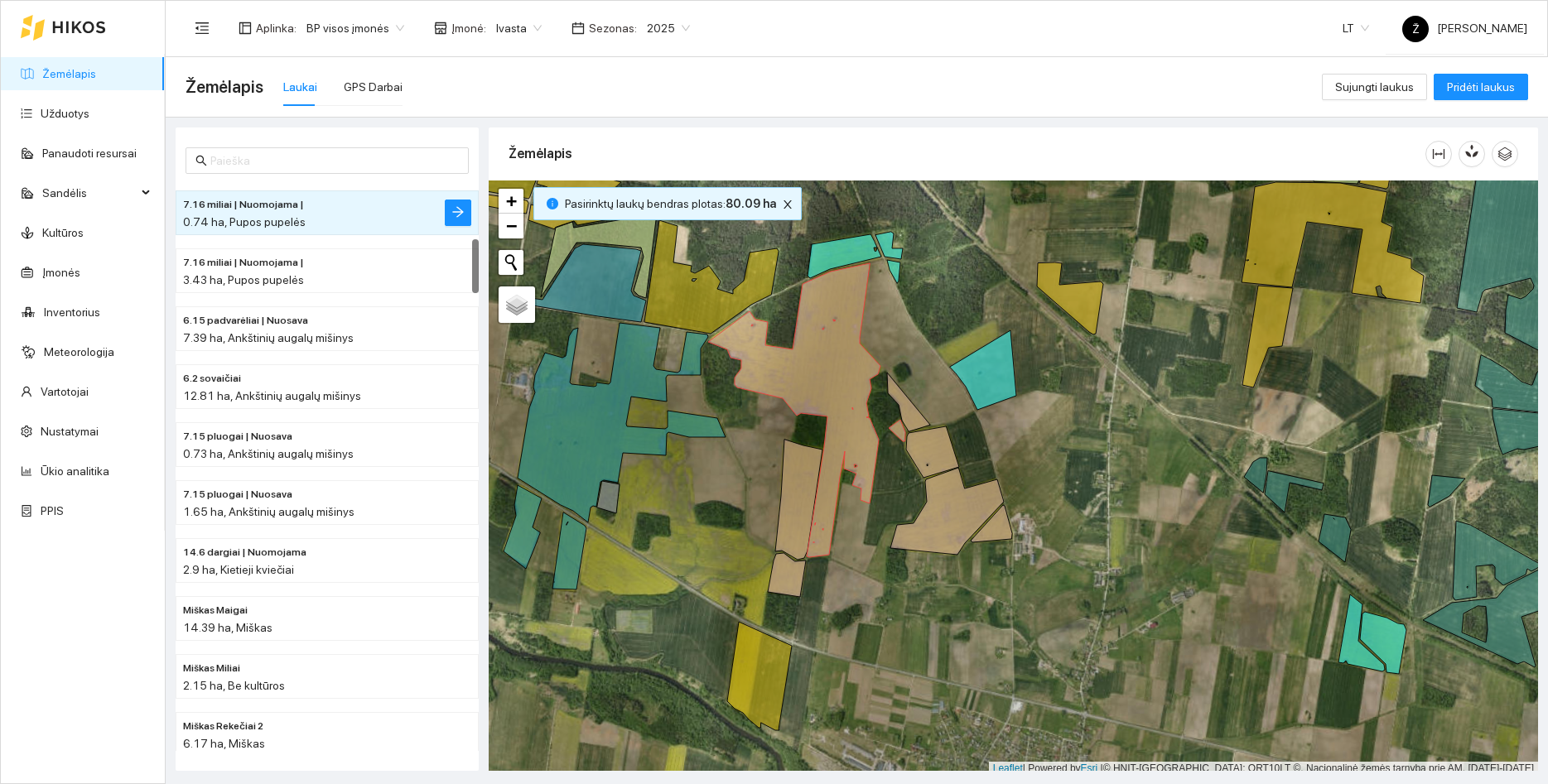
click at [904, 413] on icon at bounding box center [908, 401] width 43 height 59
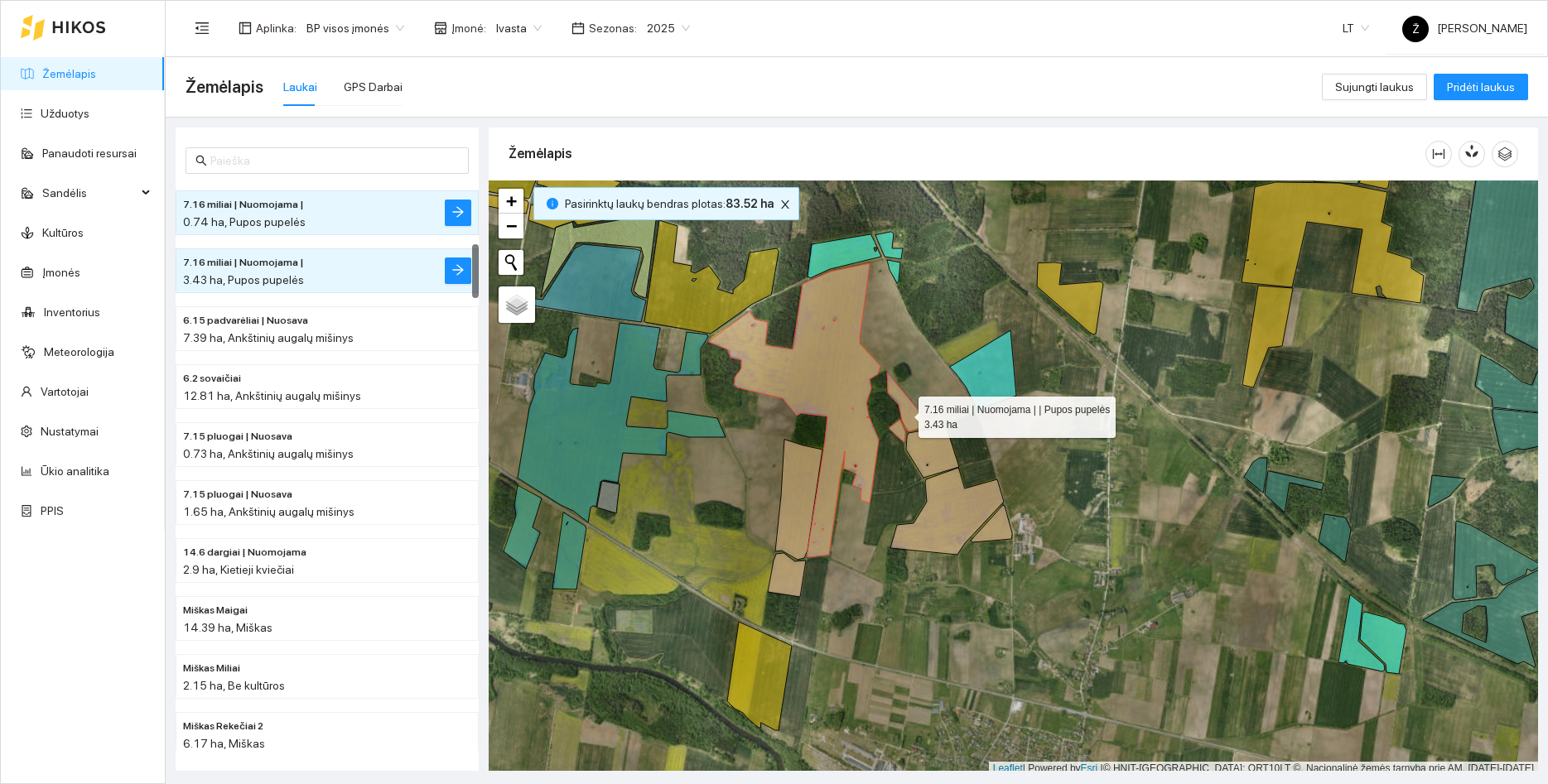
scroll to position [637, 0]
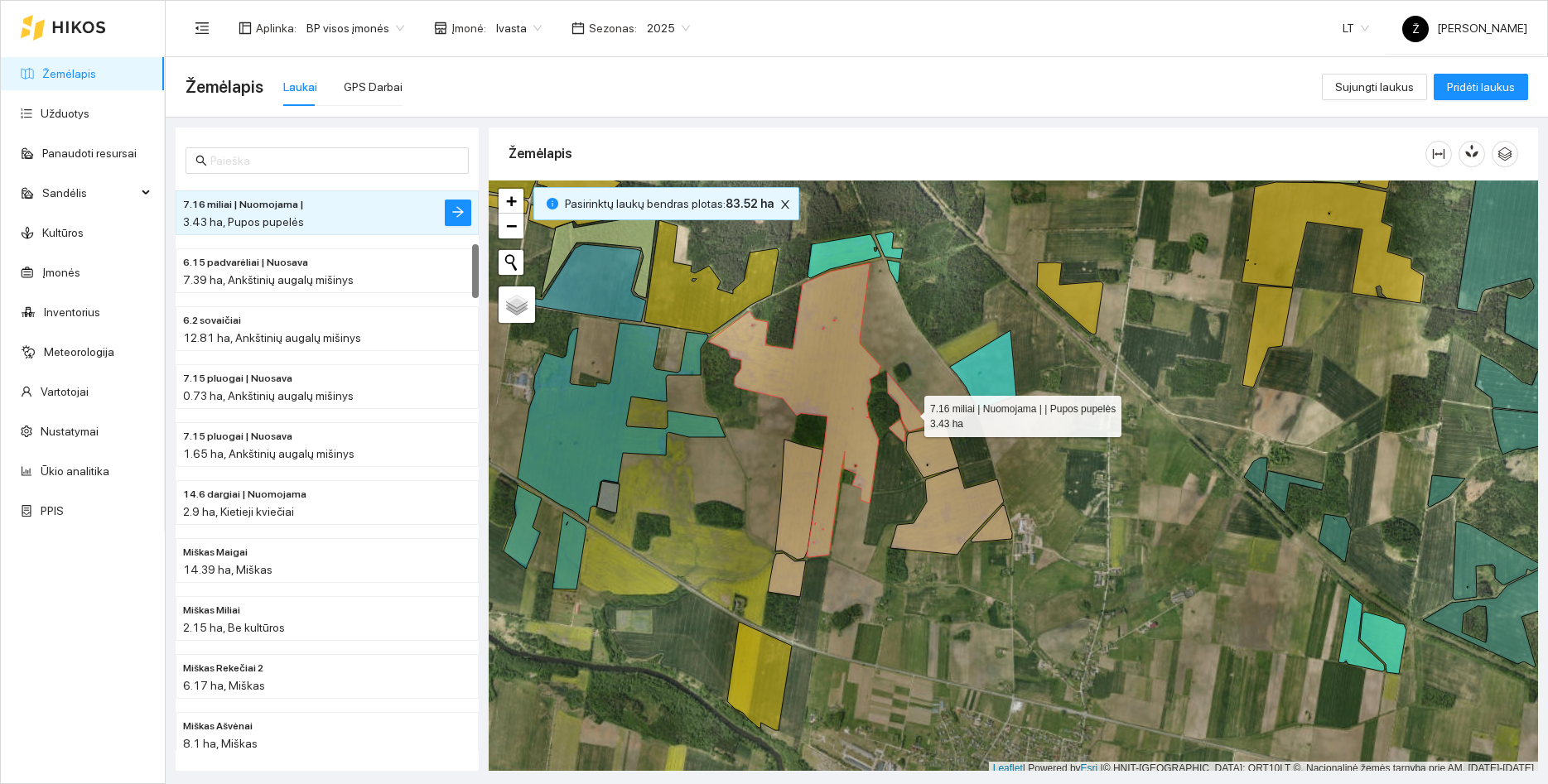
click at [910, 412] on icon at bounding box center [908, 401] width 43 height 59
click at [912, 412] on icon at bounding box center [908, 401] width 43 height 59
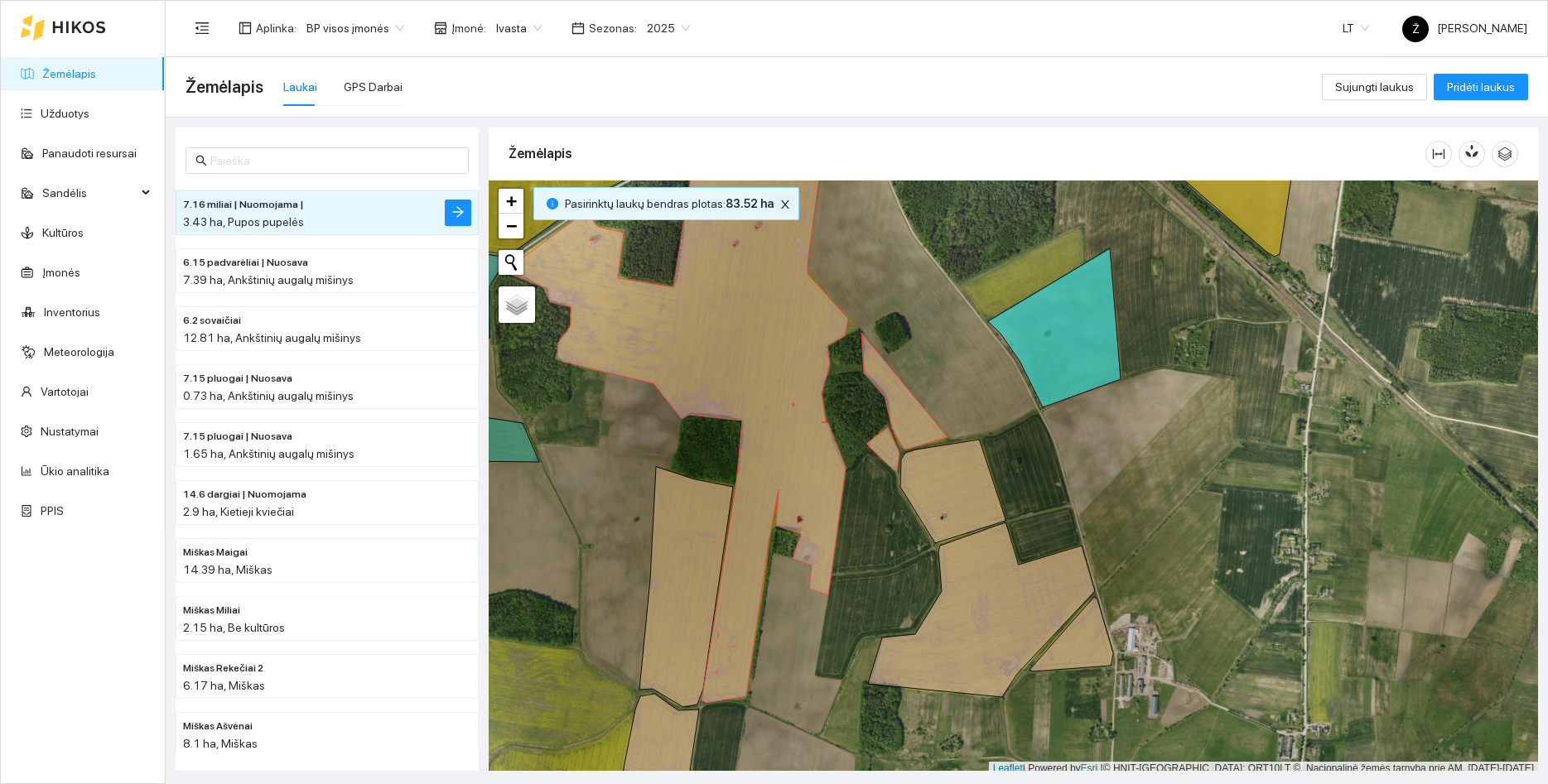
click at [782, 198] on icon "close" at bounding box center [785, 204] width 12 height 12
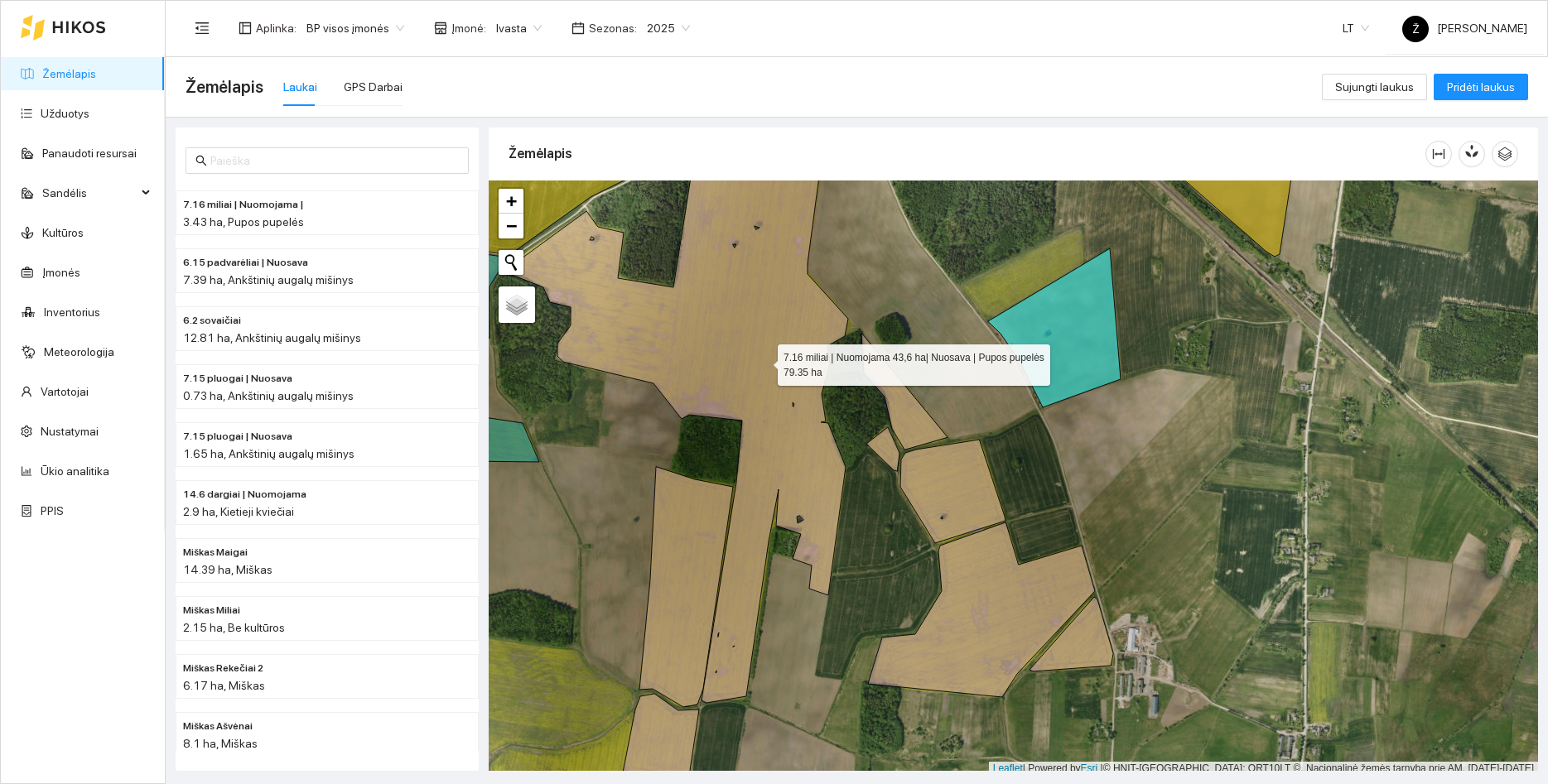
click at [763, 361] on icon at bounding box center [675, 411] width 345 height 583
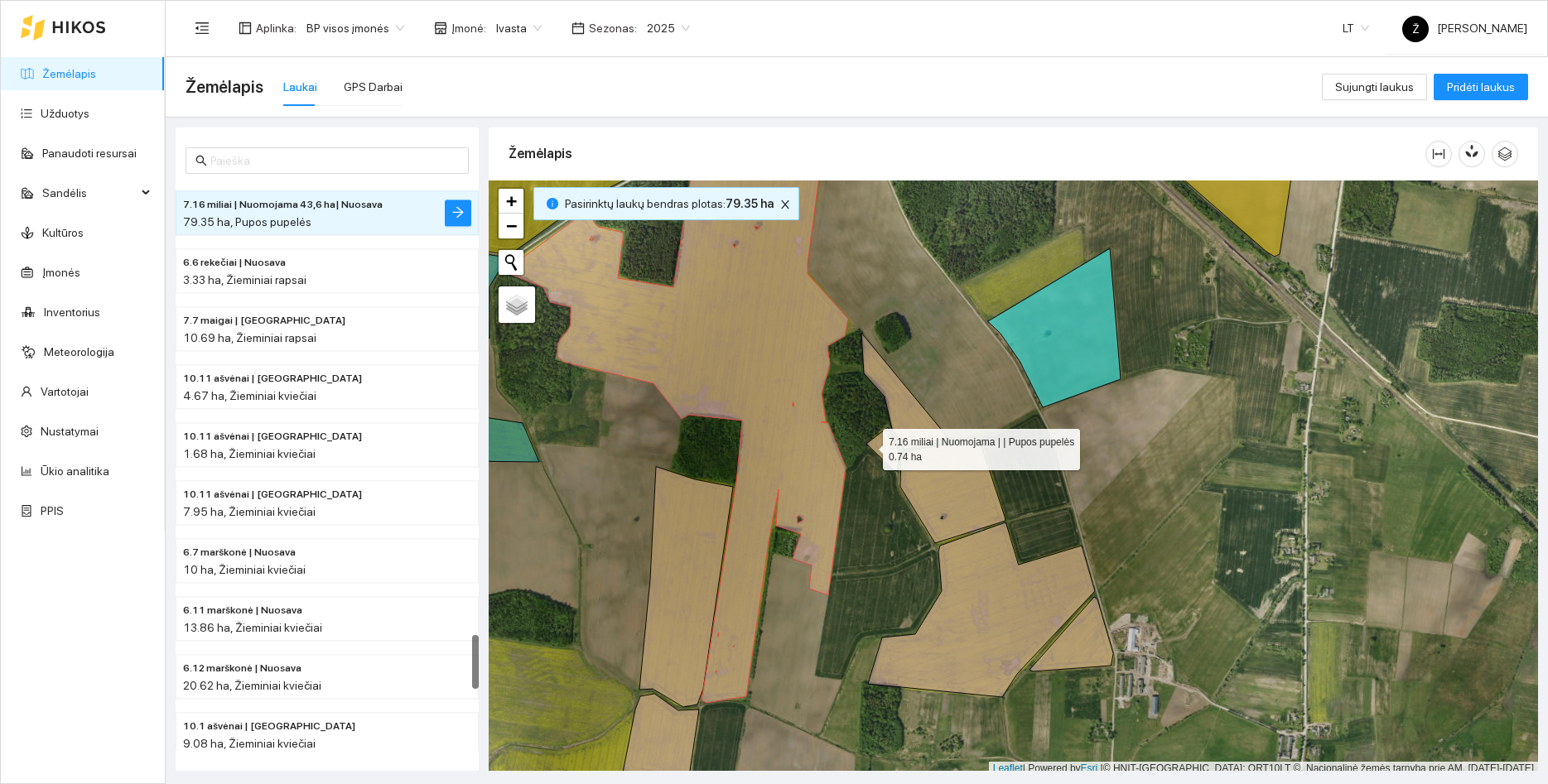
click at [878, 452] on icon at bounding box center [883, 449] width 33 height 44
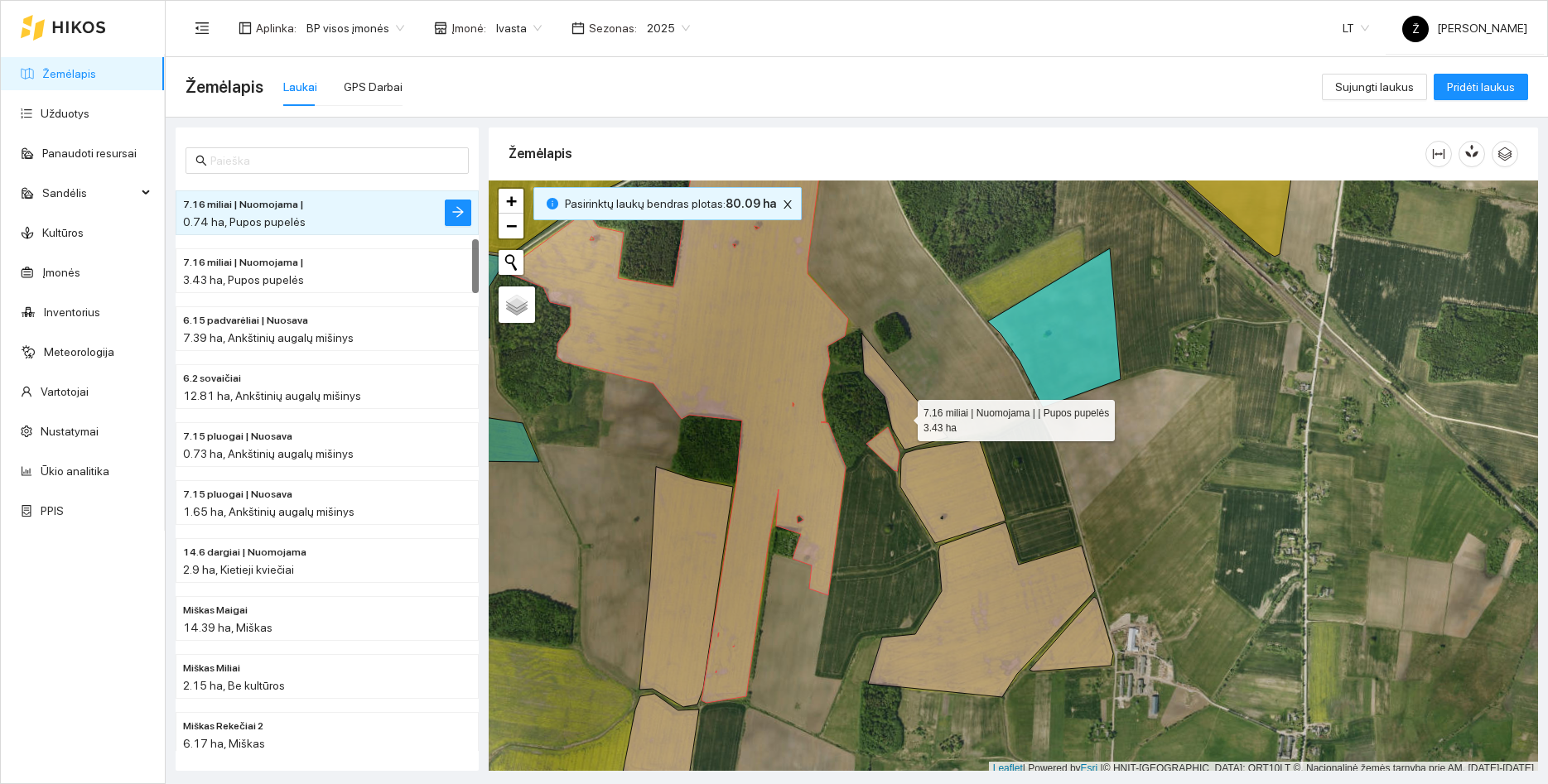
click at [903, 417] on icon at bounding box center [905, 391] width 86 height 117
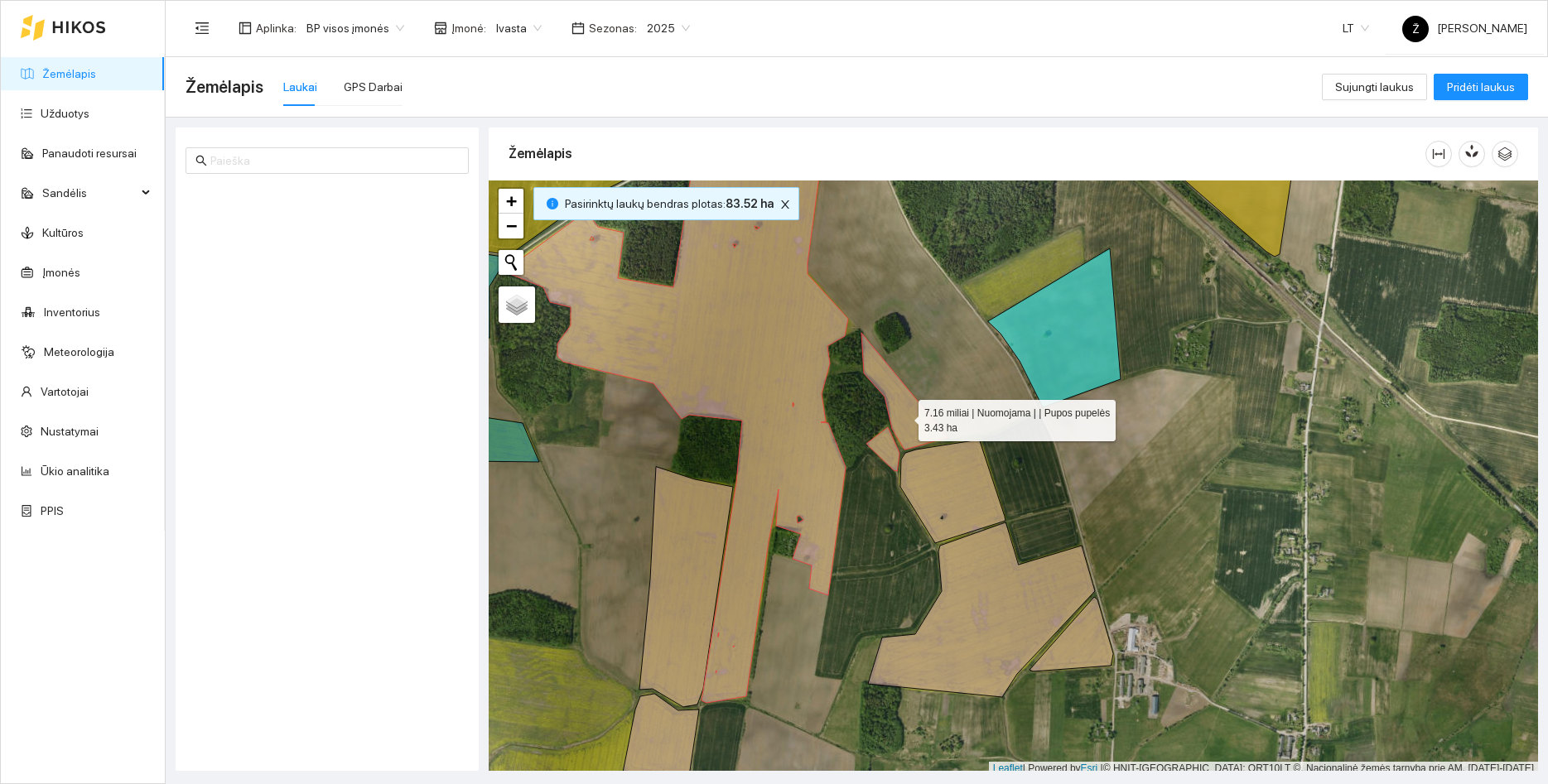
scroll to position [637, 0]
